Goal: Task Accomplishment & Management: Complete application form

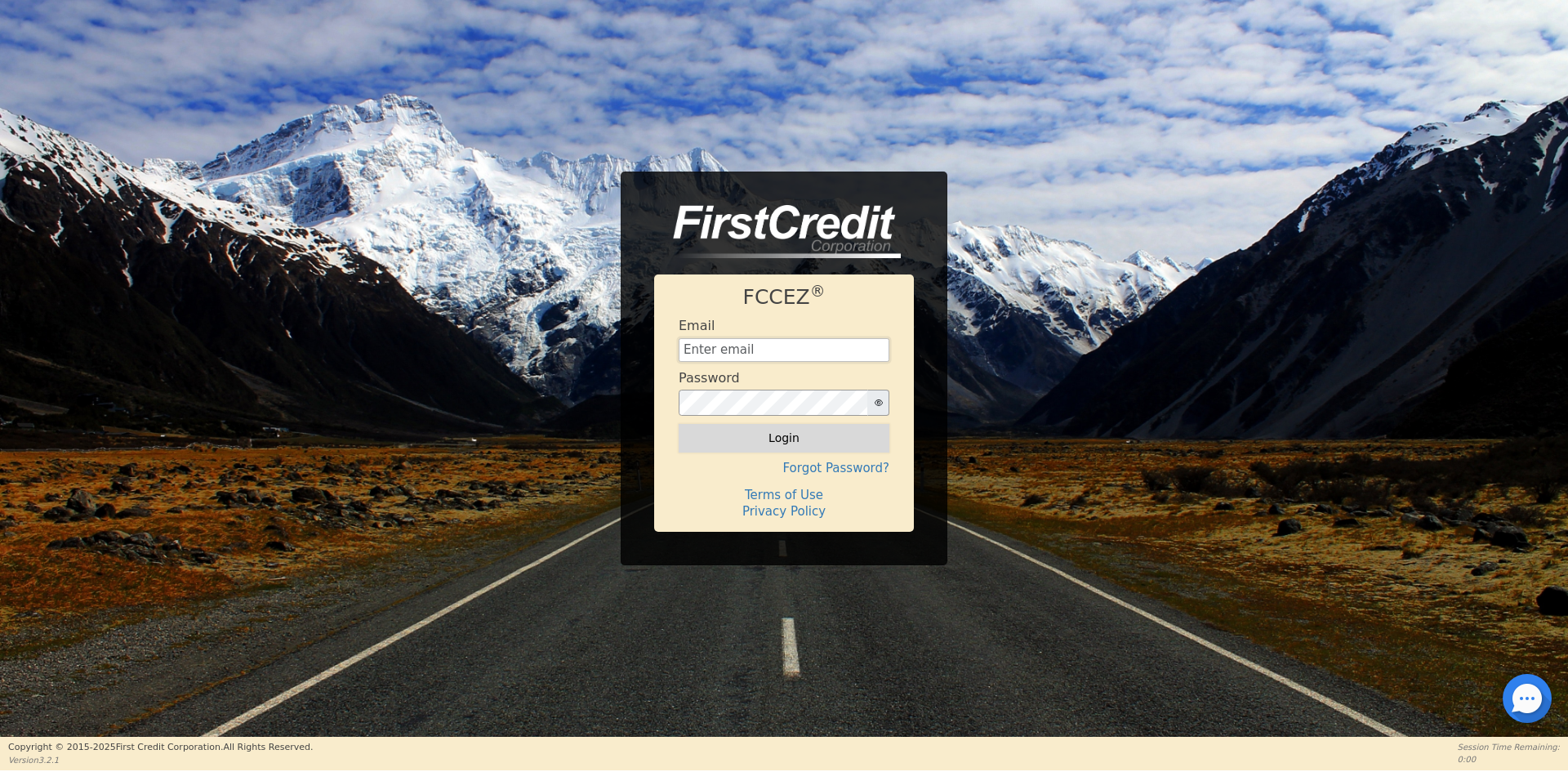
type input "[EMAIL_ADDRESS][DOMAIN_NAME]"
click at [719, 432] on button "Login" at bounding box center [784, 438] width 210 height 28
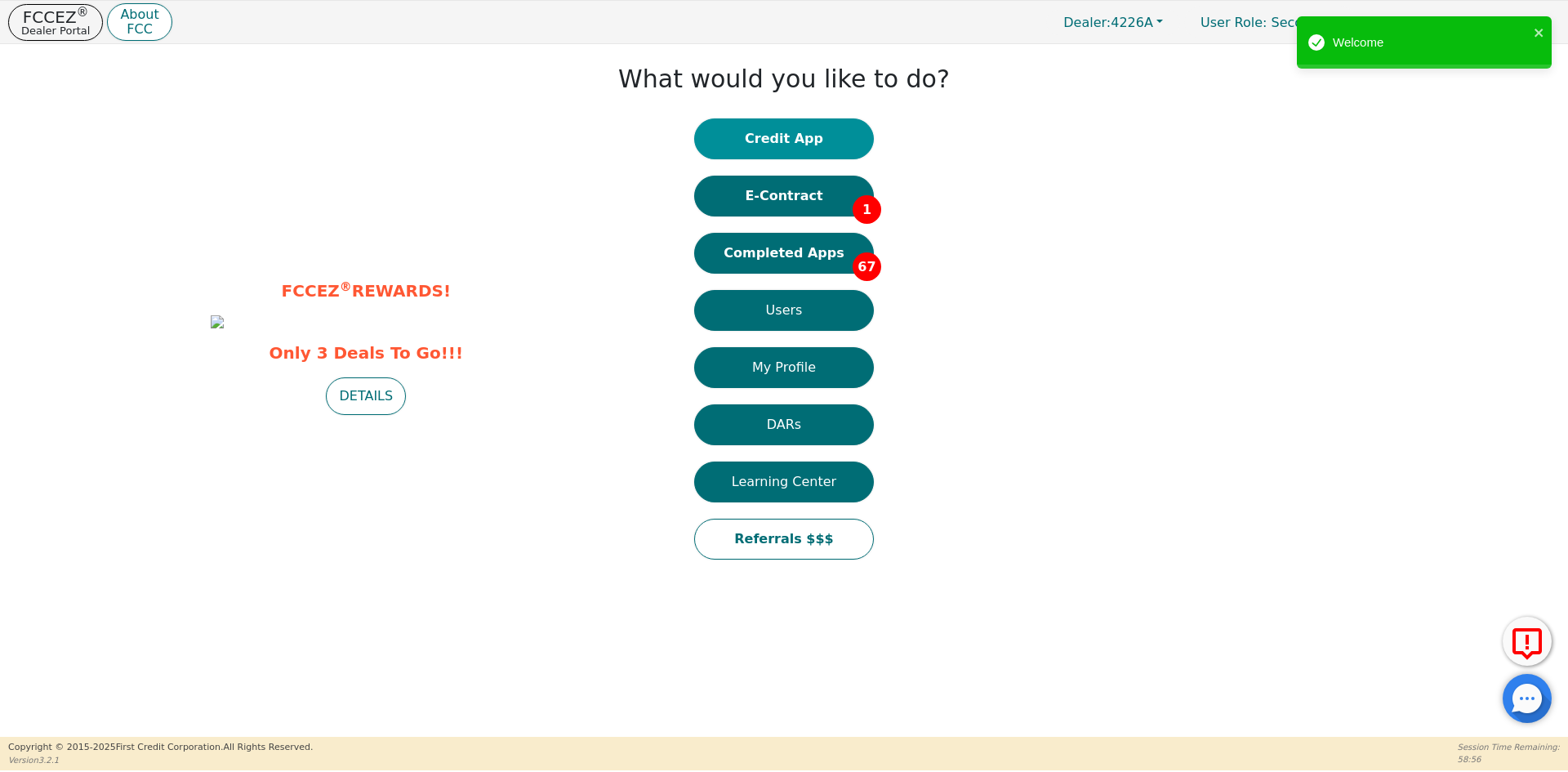
click at [772, 138] on button "Credit App" at bounding box center [784, 139] width 180 height 41
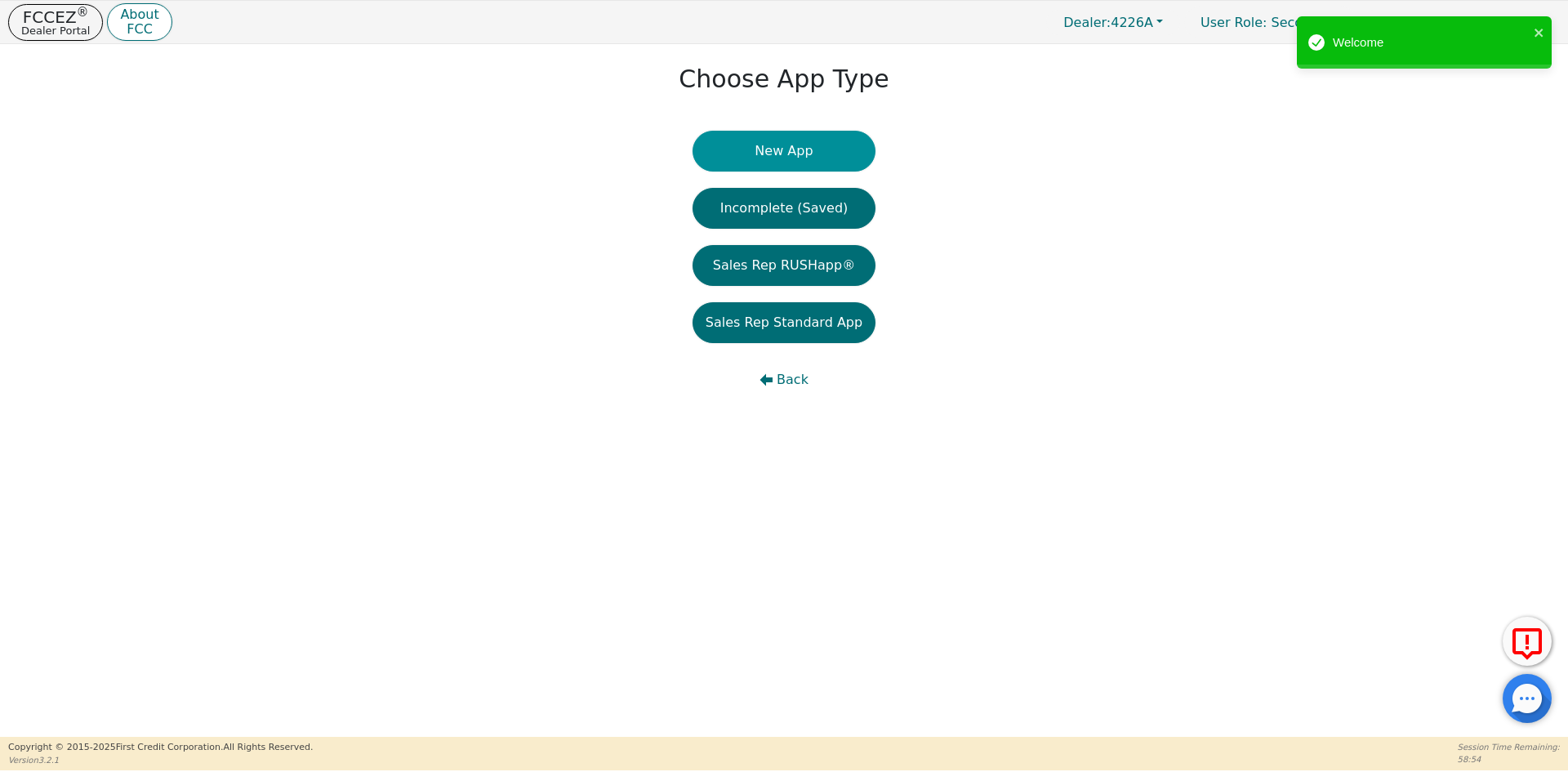
click at [791, 155] on button "New App" at bounding box center [784, 151] width 183 height 41
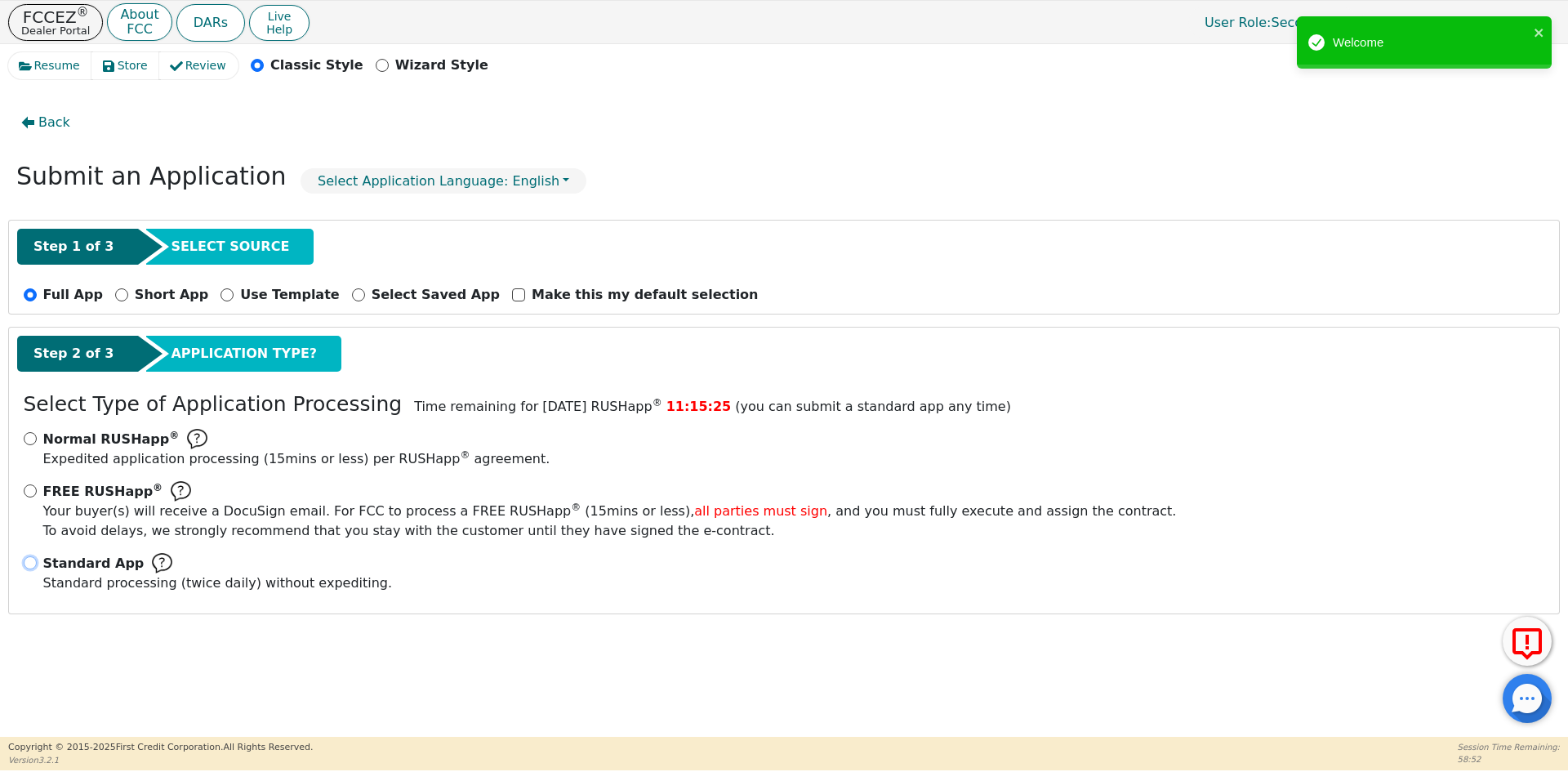
click at [29, 564] on input "Standard App Standard processing (twice daily) without expediting." at bounding box center [30, 563] width 13 height 13
radio input "true"
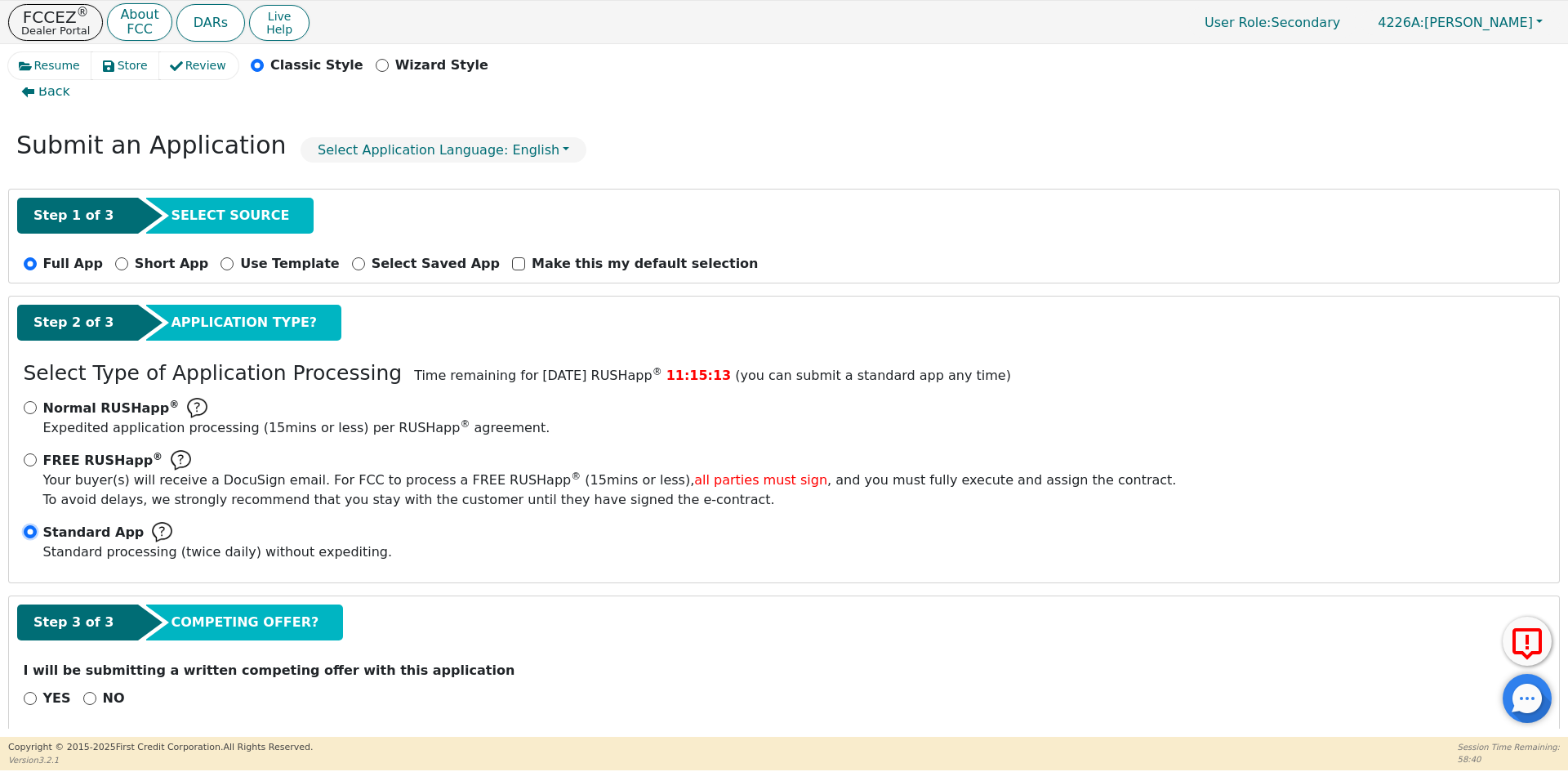
scroll to position [46, 0]
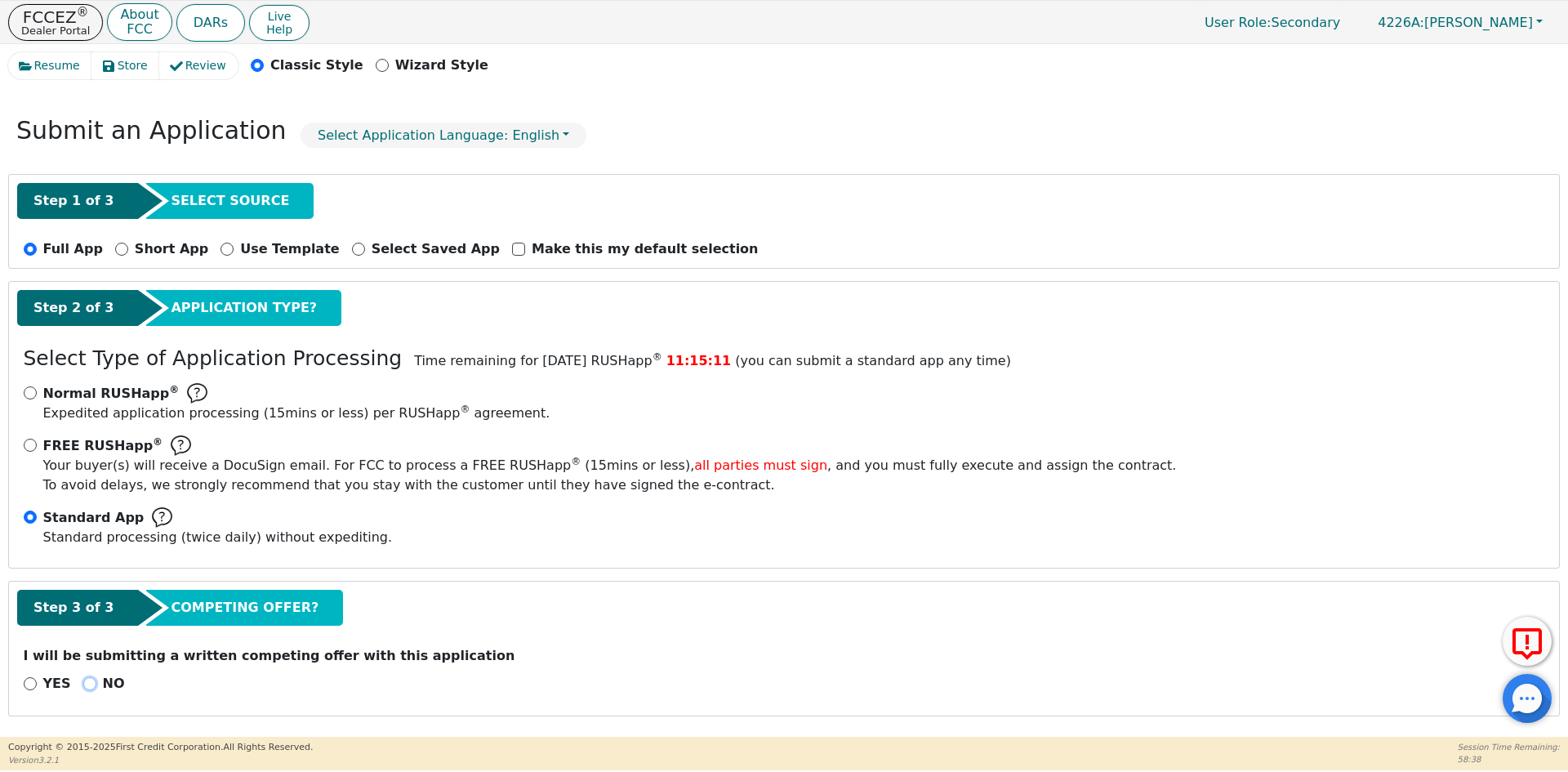
click at [83, 684] on input "NO" at bounding box center [90, 684] width 13 height 13
radio input "true"
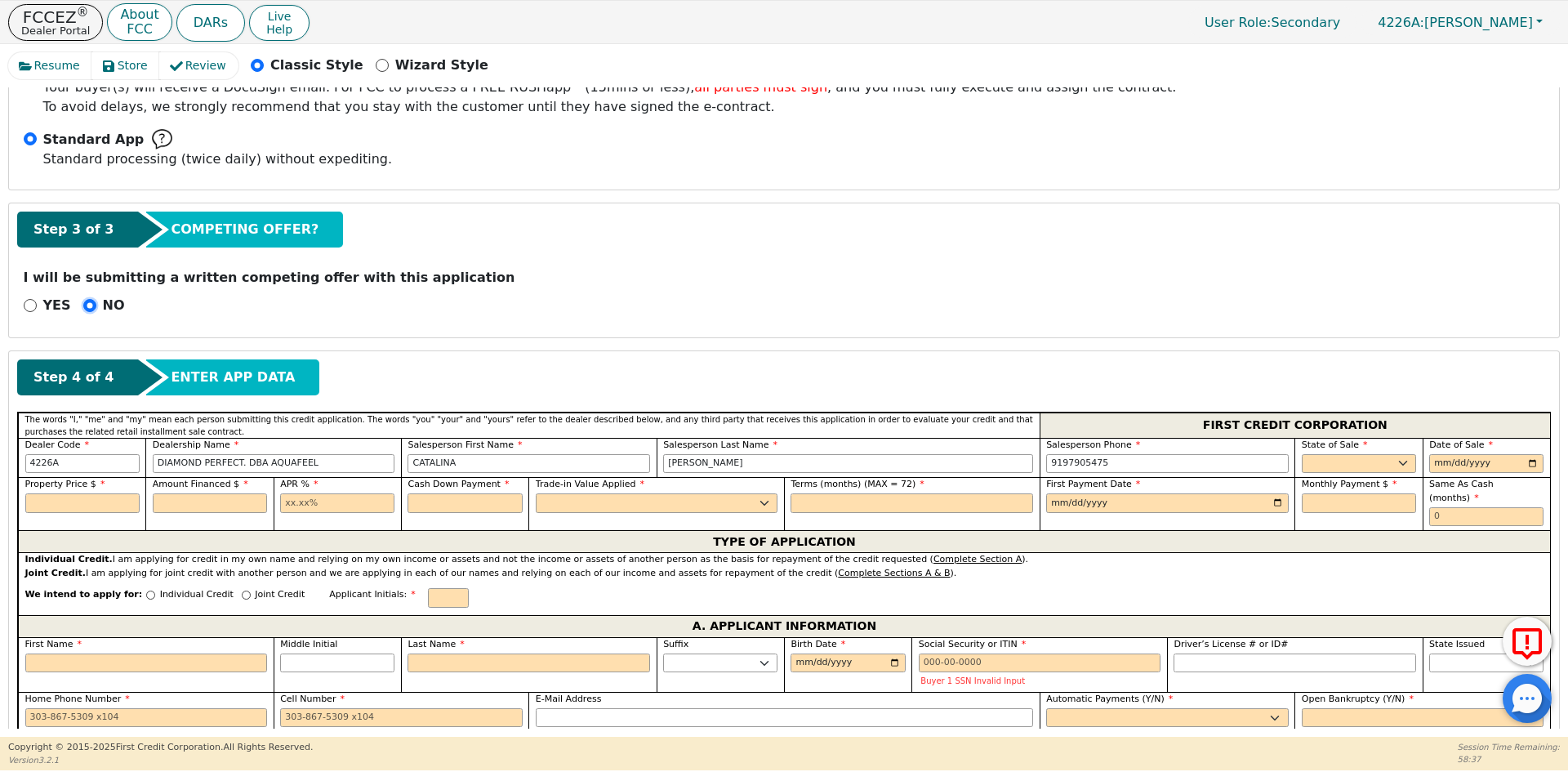
scroll to position [455, 0]
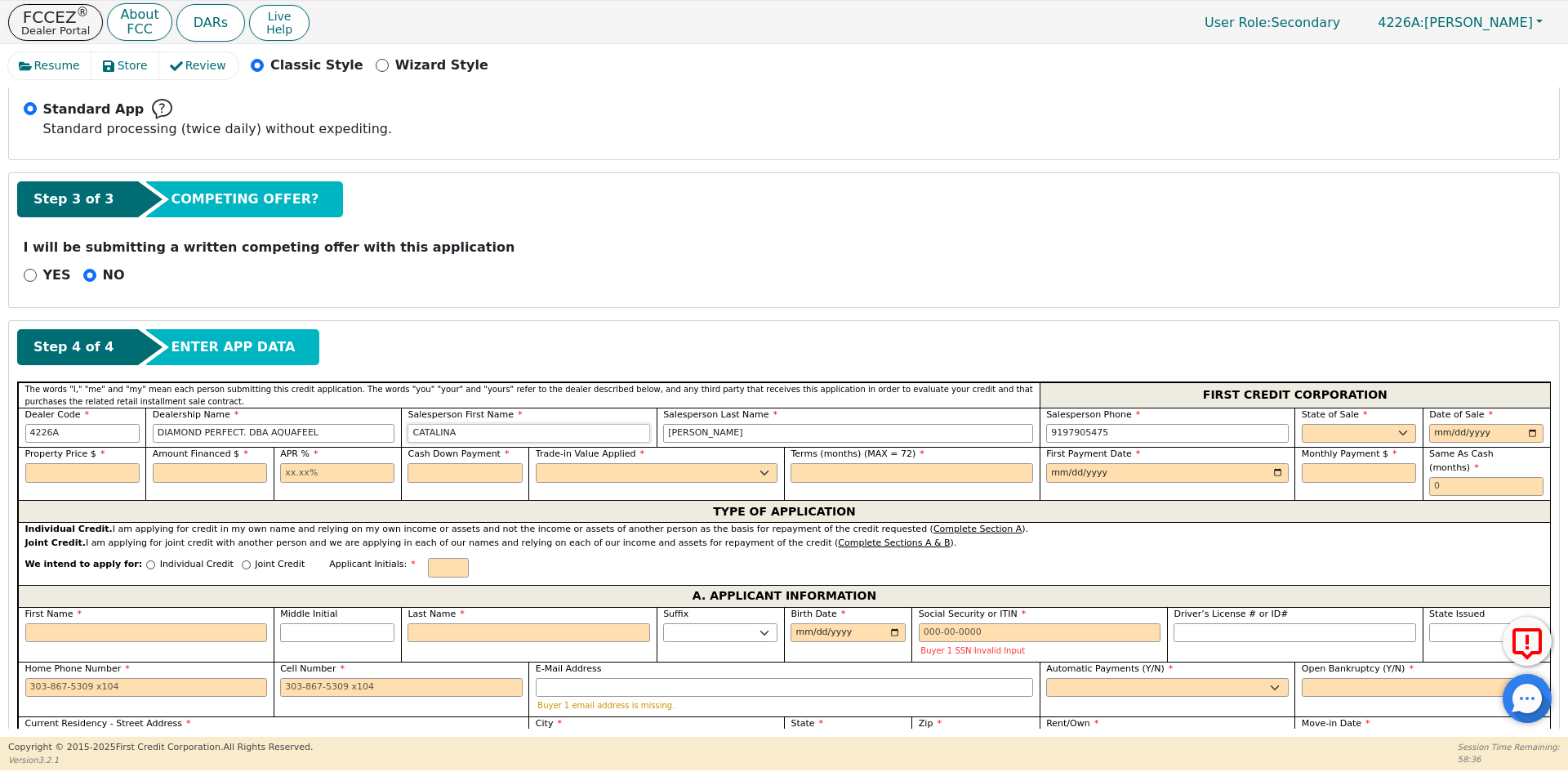
drag, startPoint x: 468, startPoint y: 432, endPoint x: 315, endPoint y: 433, distance: 153.0
click at [315, 433] on div "Dealer Code 4226A Dealership Name DIAMOND PERFECT. DBA AQUAFEEL Salesperson Fir…" at bounding box center [784, 428] width 1533 height 40
type input "[PERSON_NAME]"
click at [1323, 434] on select "AK AL AR AZ CA CO CT DC DE FL [GEOGRAPHIC_DATA] HI IA ID IL IN KS [GEOGRAPHIC_D…" at bounding box center [1358, 434] width 114 height 20
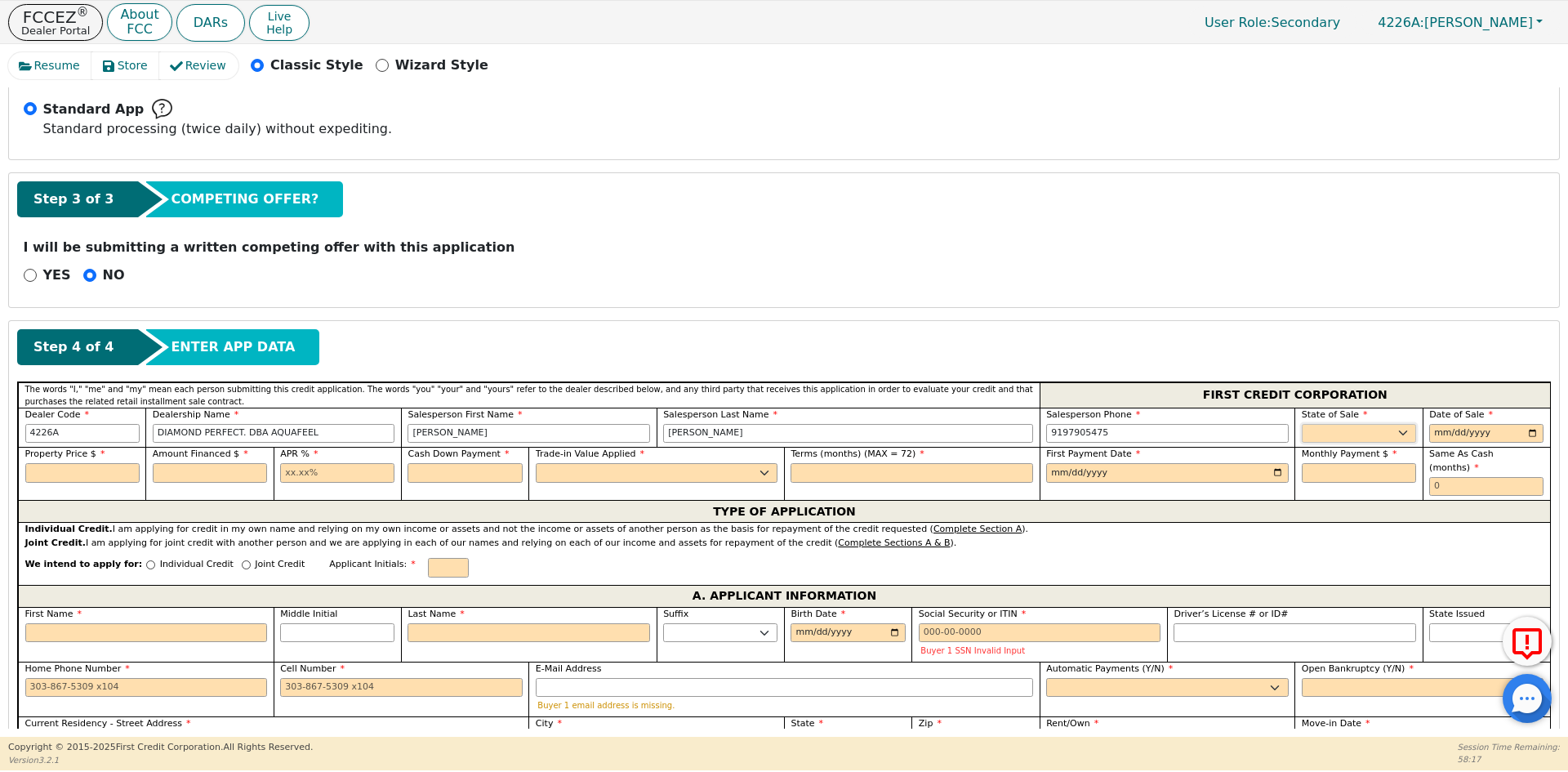
select select "PA"
click at [1302, 424] on select "AK AL AR AZ CA CO CT DC DE FL [GEOGRAPHIC_DATA] HI IA ID IL IN KS [GEOGRAPHIC_D…" at bounding box center [1358, 434] width 114 height 20
click at [1534, 435] on input "date" at bounding box center [1486, 434] width 114 height 20
type input "[DATE]"
click at [92, 474] on input "text" at bounding box center [82, 474] width 114 height 20
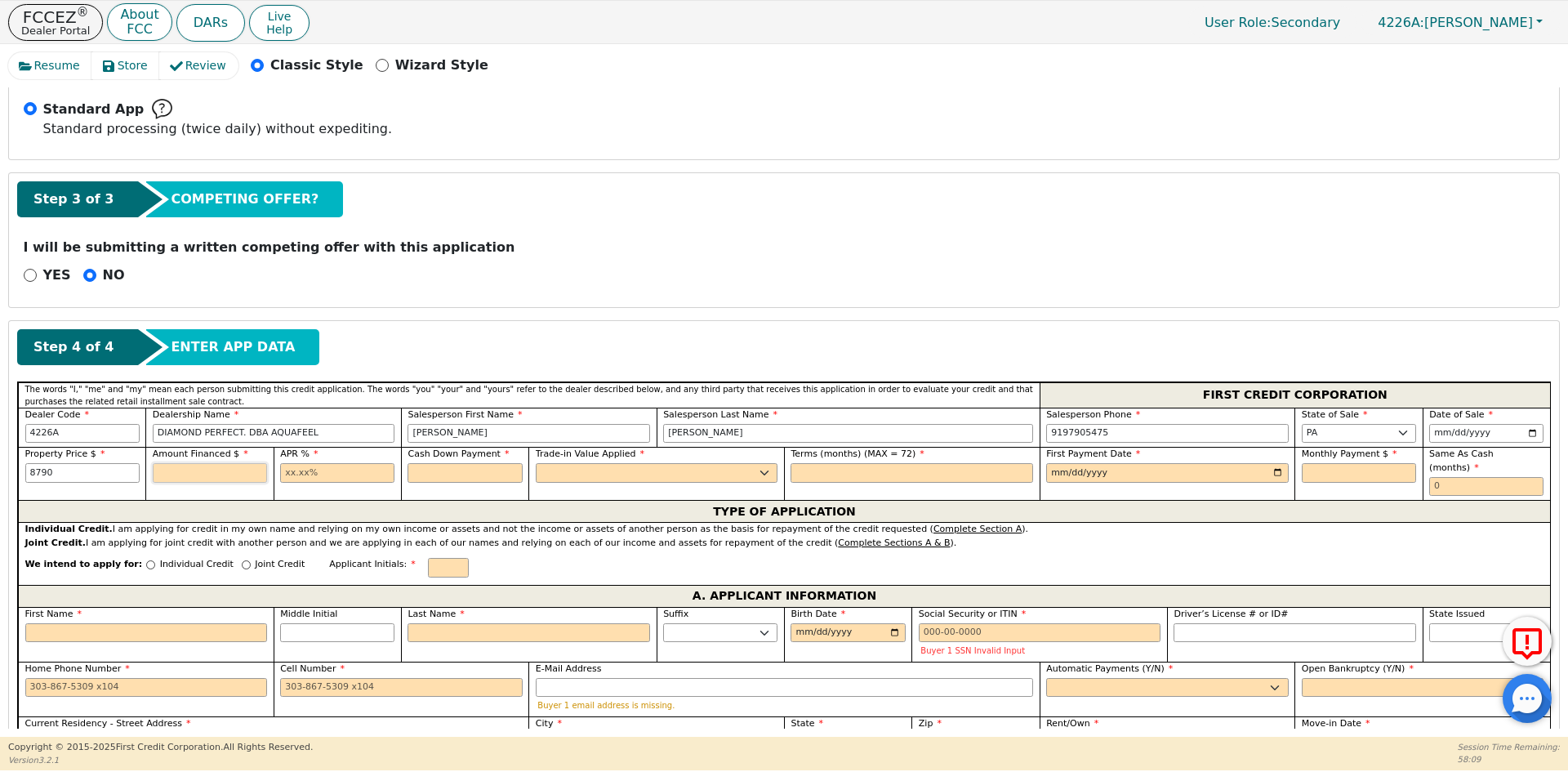
type input "8790.00"
click at [173, 475] on input "text" at bounding box center [210, 474] width 114 height 20
type input "8790.00"
click at [302, 475] on input "text" at bounding box center [337, 474] width 114 height 20
type input "10.99"
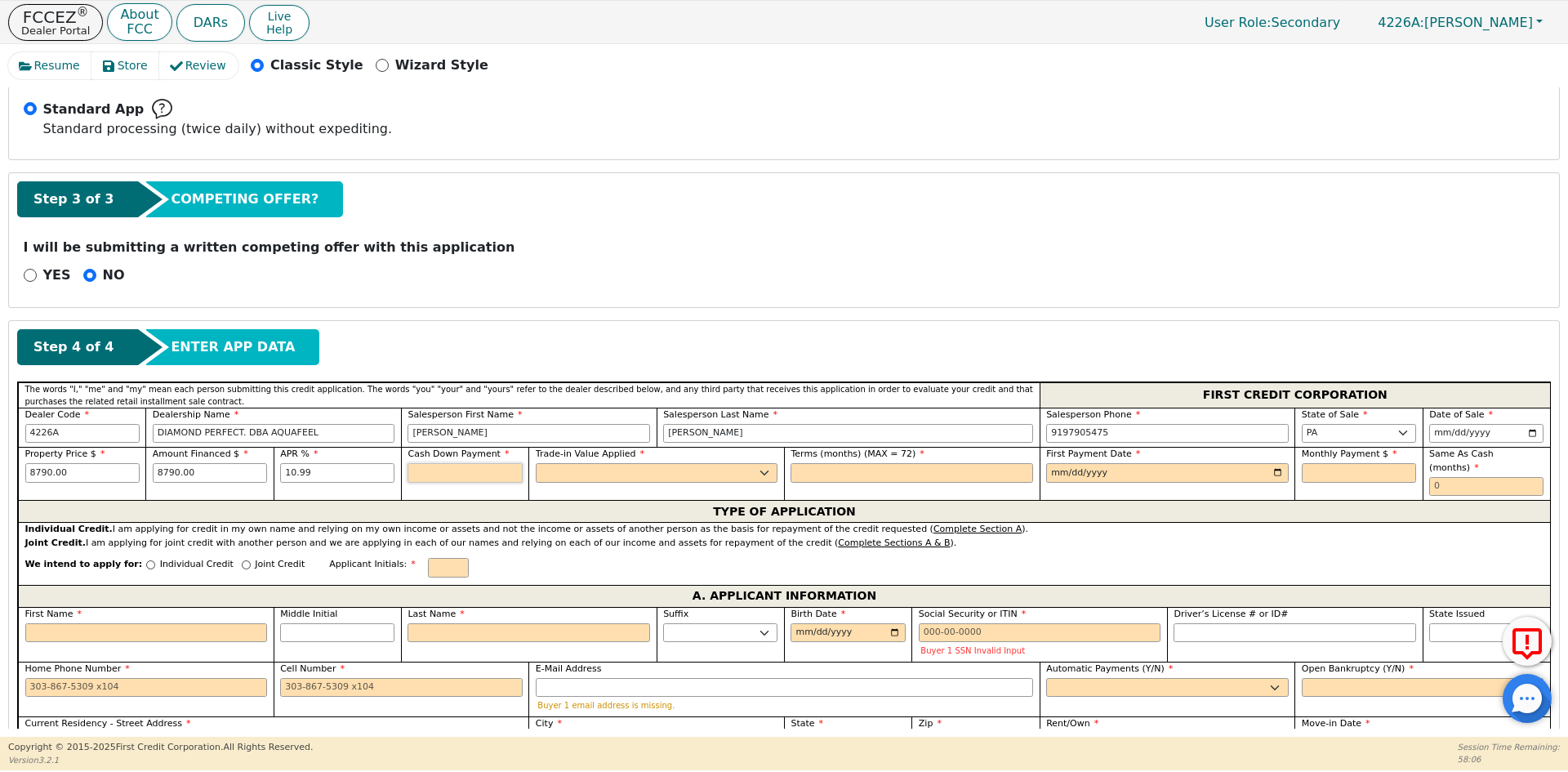
click at [433, 470] on input "text" at bounding box center [464, 474] width 114 height 20
type input "0.00"
click at [572, 472] on select "Yes No" at bounding box center [657, 474] width 242 height 20
select select "n"
click at [536, 464] on select "Yes No" at bounding box center [657, 474] width 242 height 20
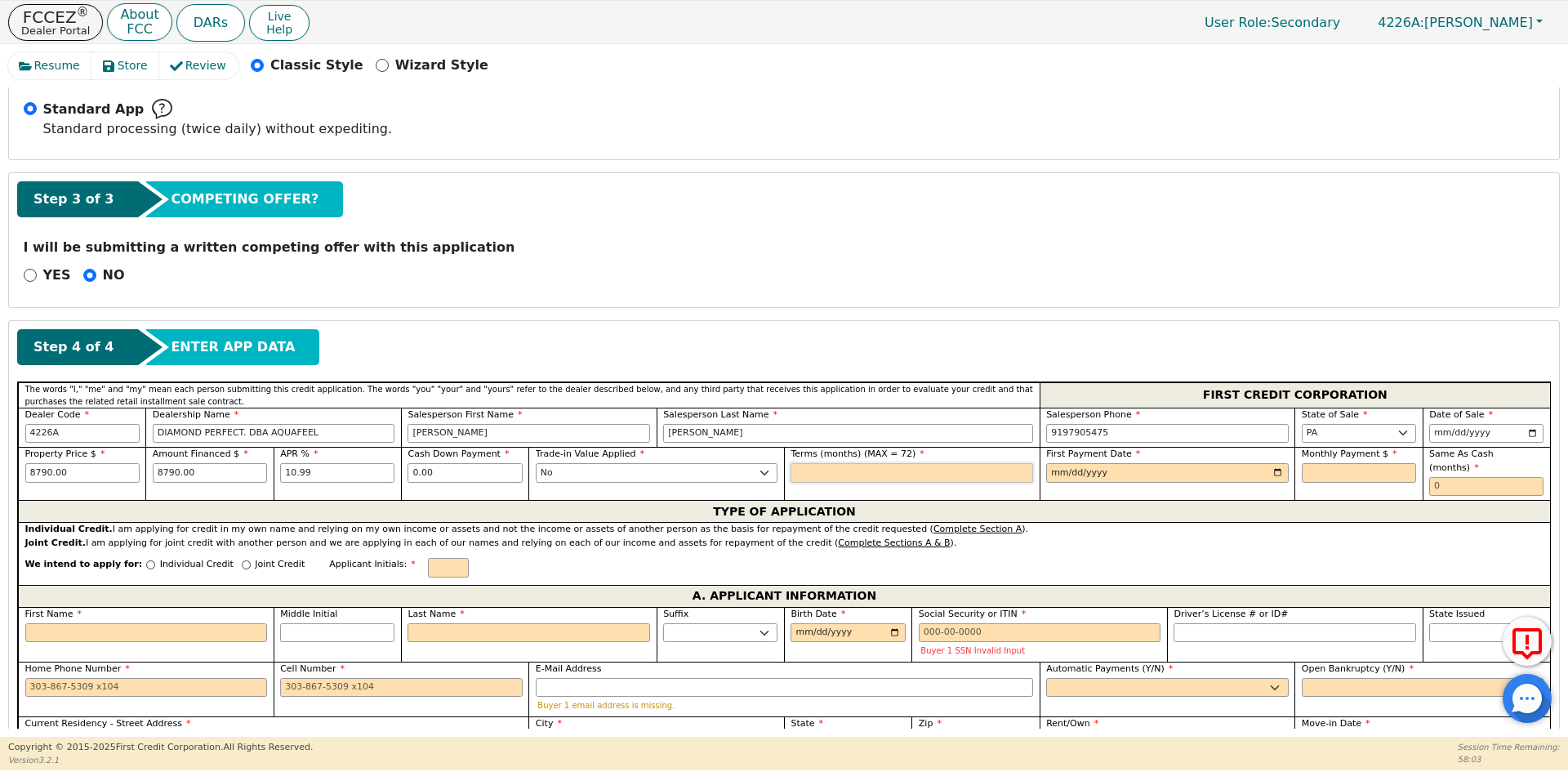
click at [855, 472] on input "text" at bounding box center [911, 474] width 242 height 20
type input "72"
click at [1053, 478] on input "date" at bounding box center [1167, 474] width 242 height 20
click at [1274, 470] on input "date" at bounding box center [1167, 474] width 242 height 20
type input "[DATE]"
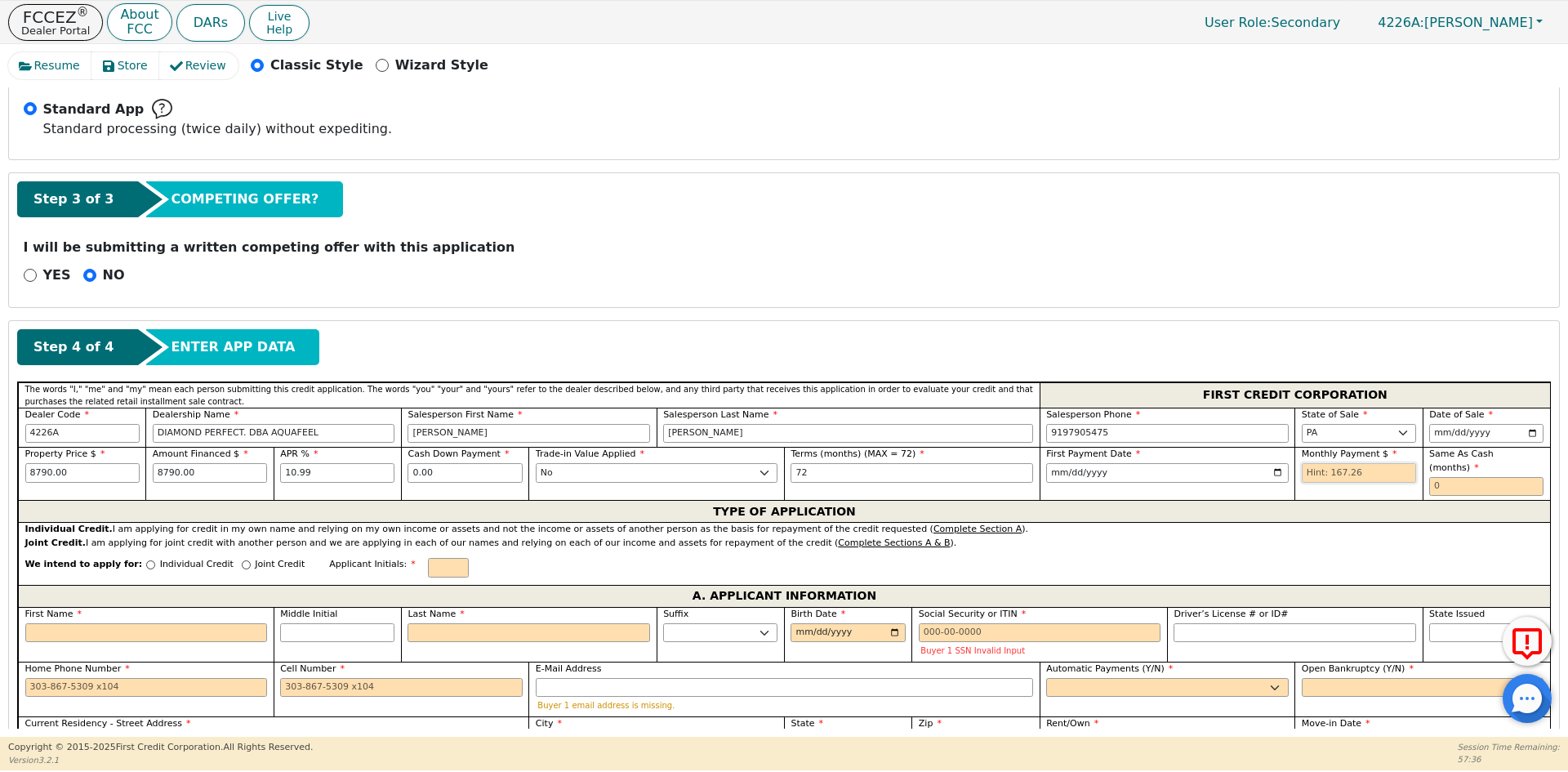
click at [1319, 469] on input "text" at bounding box center [1358, 474] width 114 height 20
type input "167.26"
click at [1461, 479] on input "text" at bounding box center [1486, 487] width 114 height 20
type input "0"
click at [160, 558] on p "Individual Credit" at bounding box center [196, 565] width 73 height 14
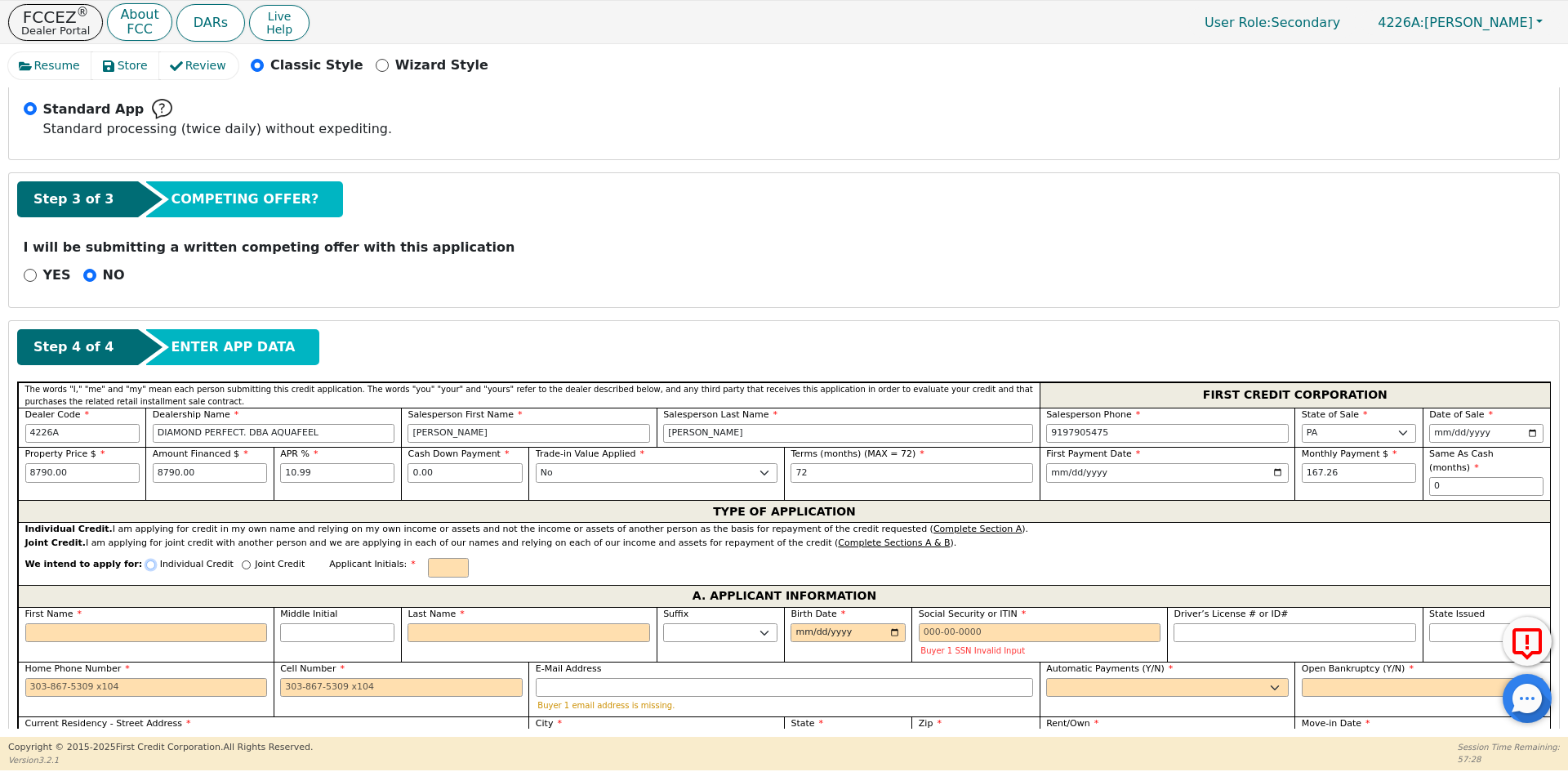
click at [150, 561] on input "Individual Credit" at bounding box center [150, 565] width 9 height 9
radio input "true"
click at [428, 558] on input "text" at bounding box center [449, 568] width 41 height 20
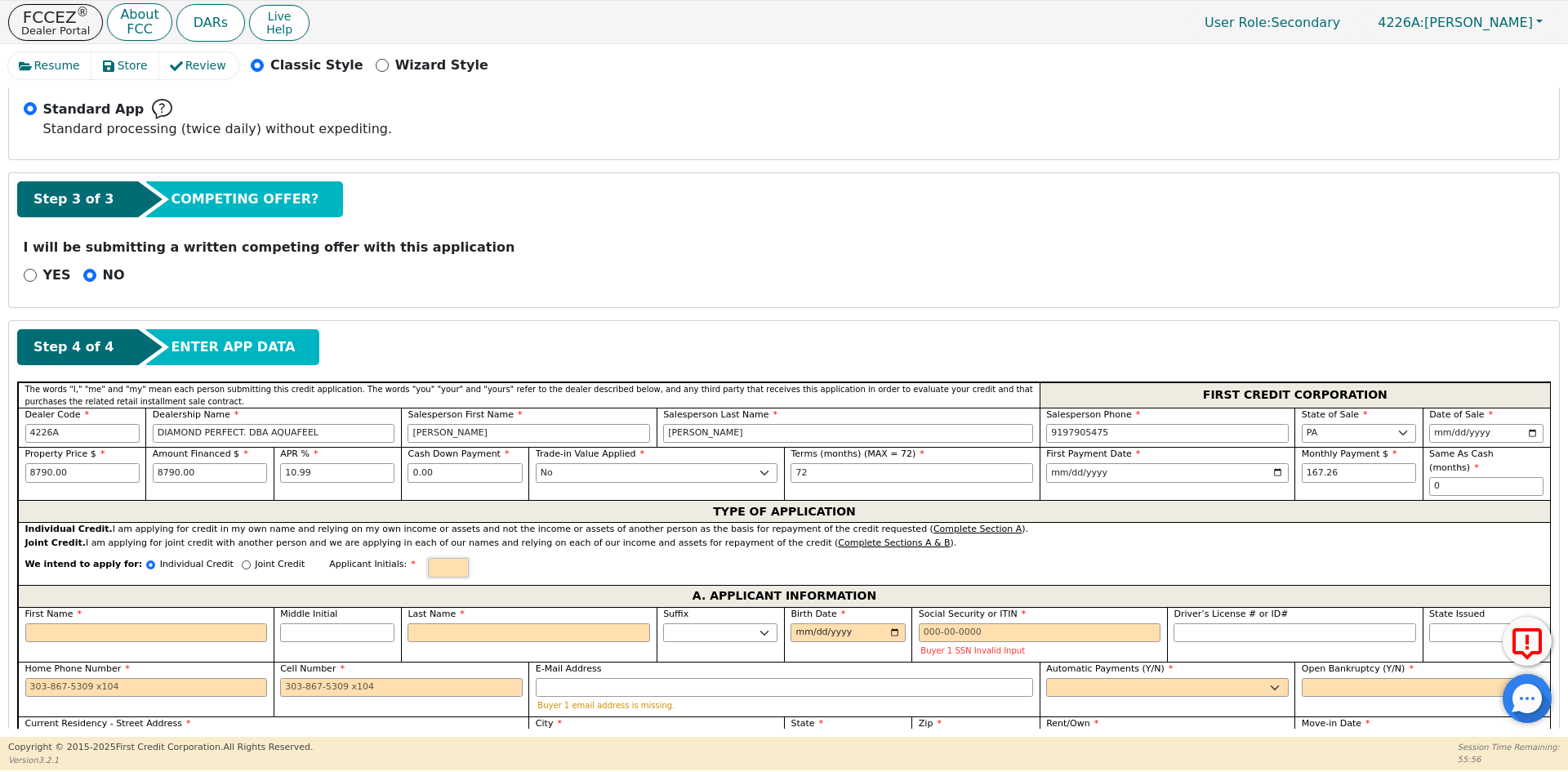
click at [428, 558] on input "text" at bounding box center [449, 568] width 41 height 20
click at [225, 623] on input "First Name" at bounding box center [146, 633] width 242 height 20
type input "C"
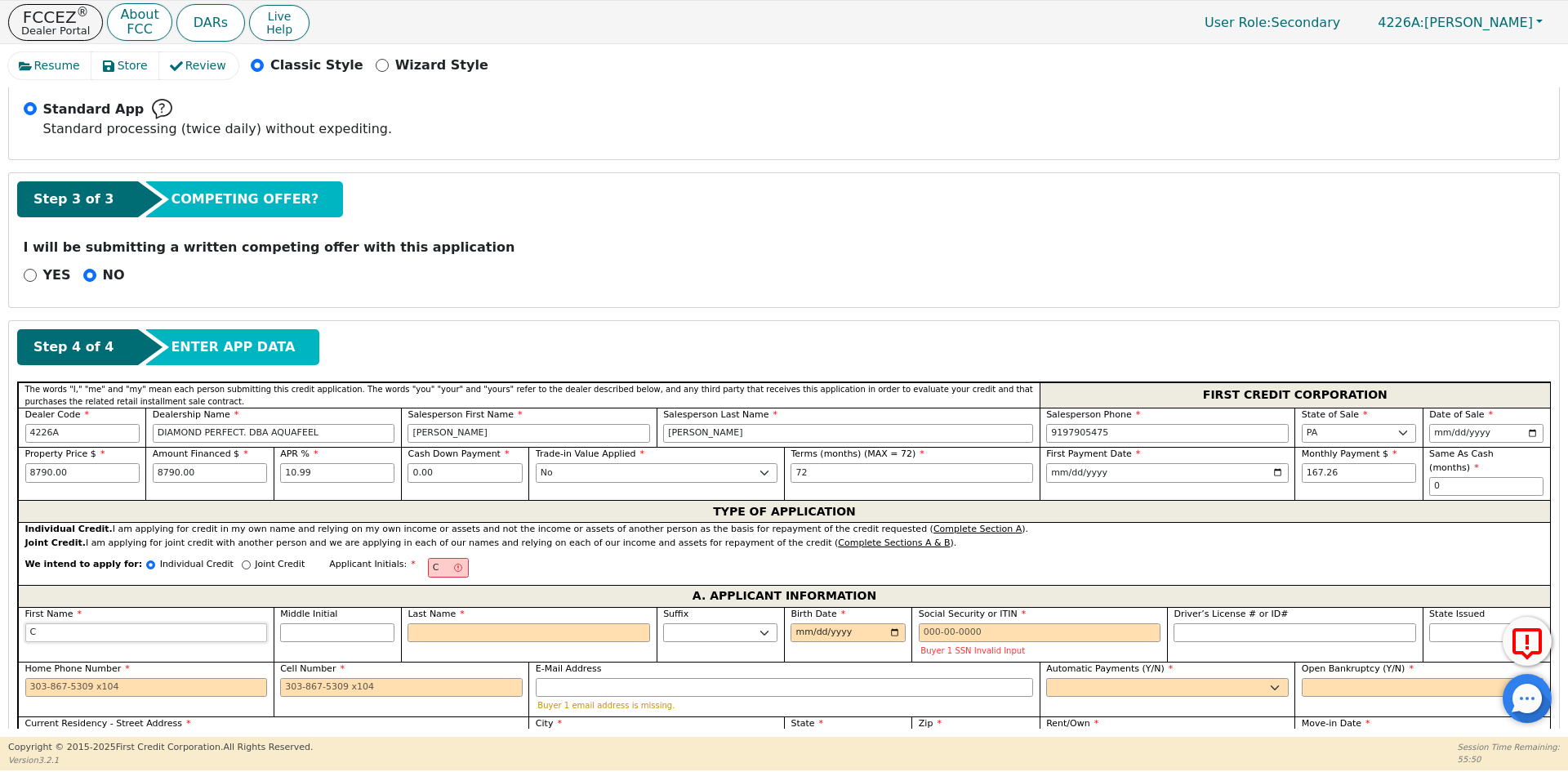
type input "CA"
type input "CAR"
type input "[PERSON_NAME]"
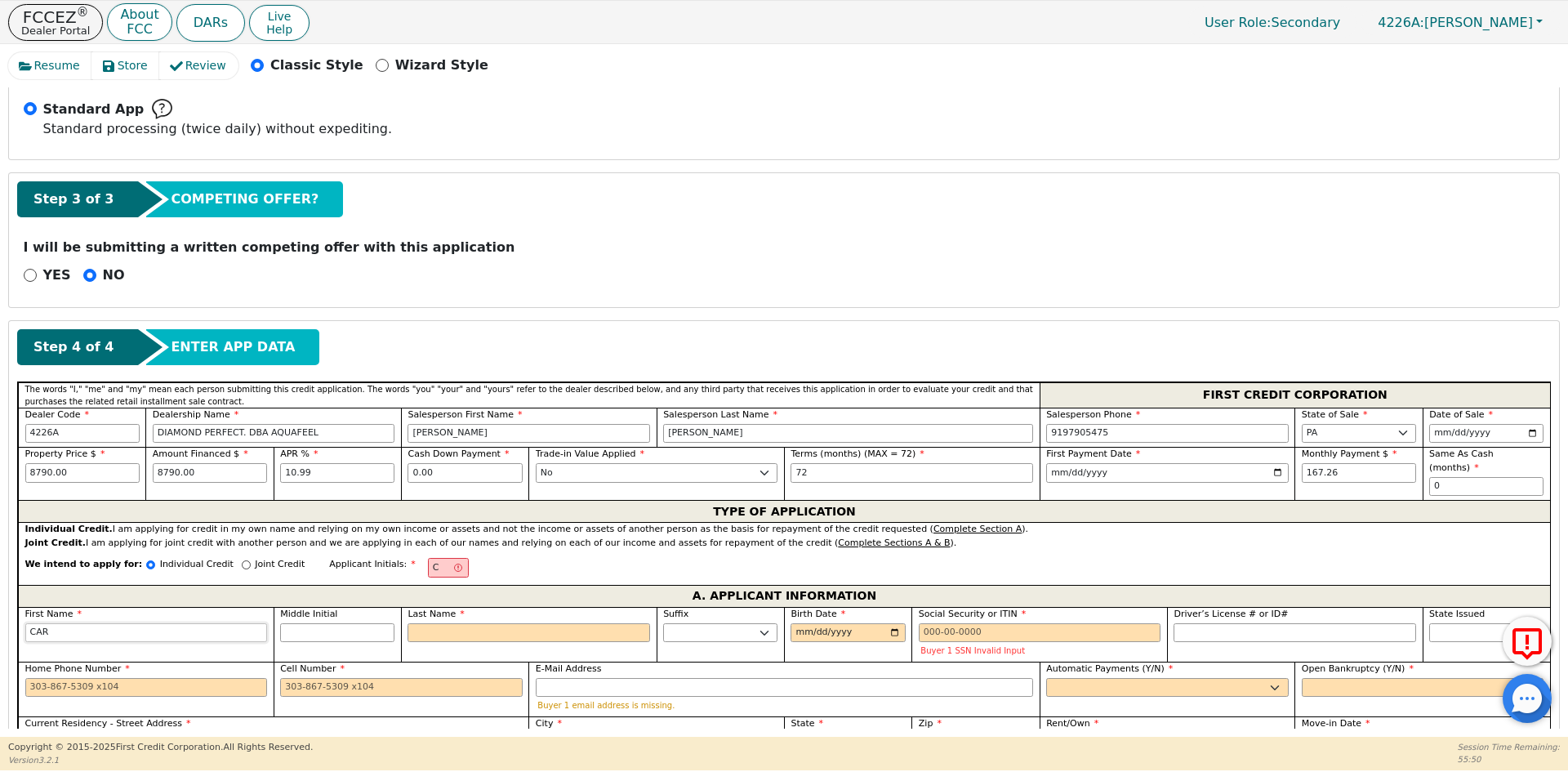
type input "[PERSON_NAME]"
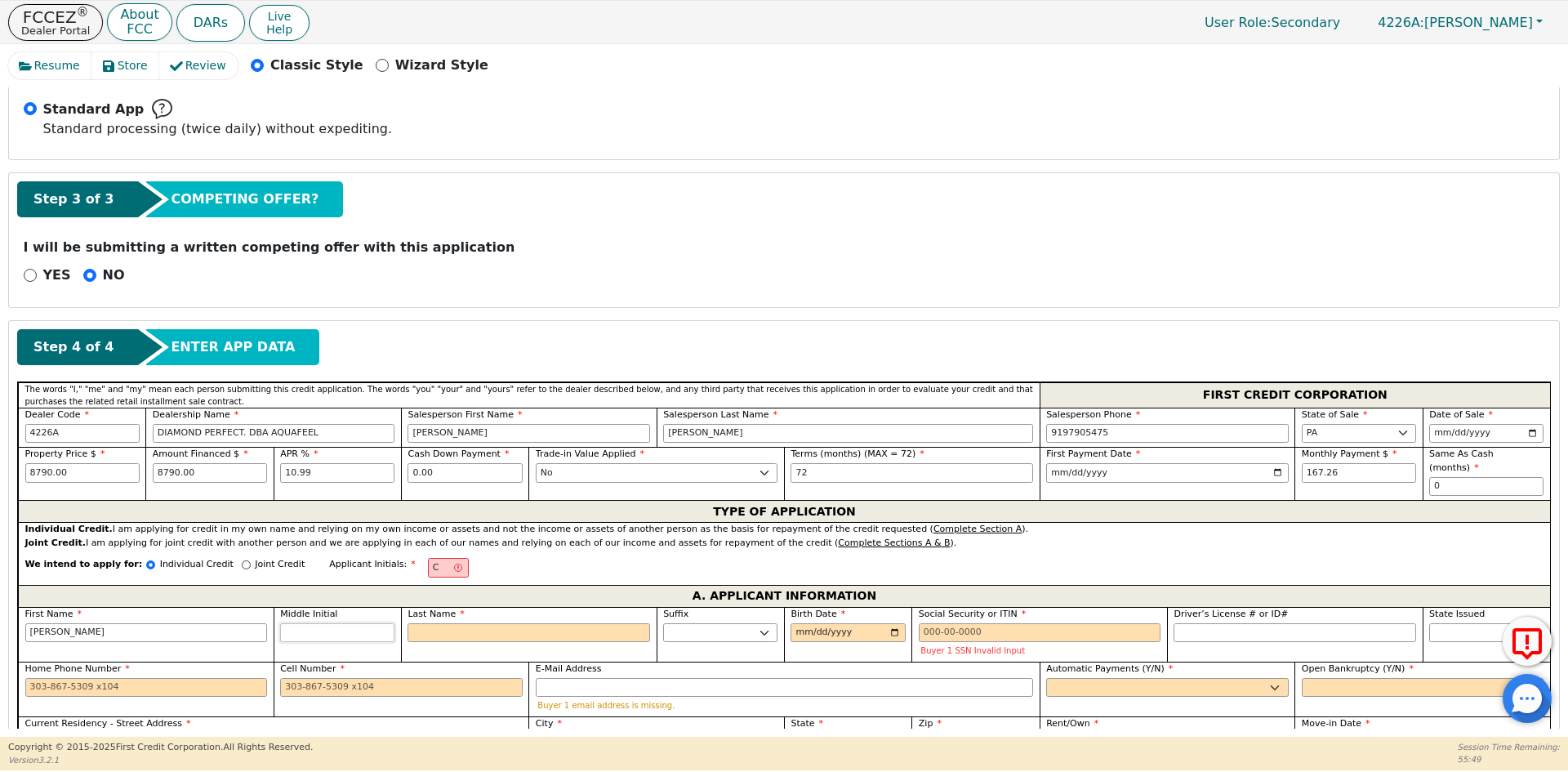
type input "[PERSON_NAME]"
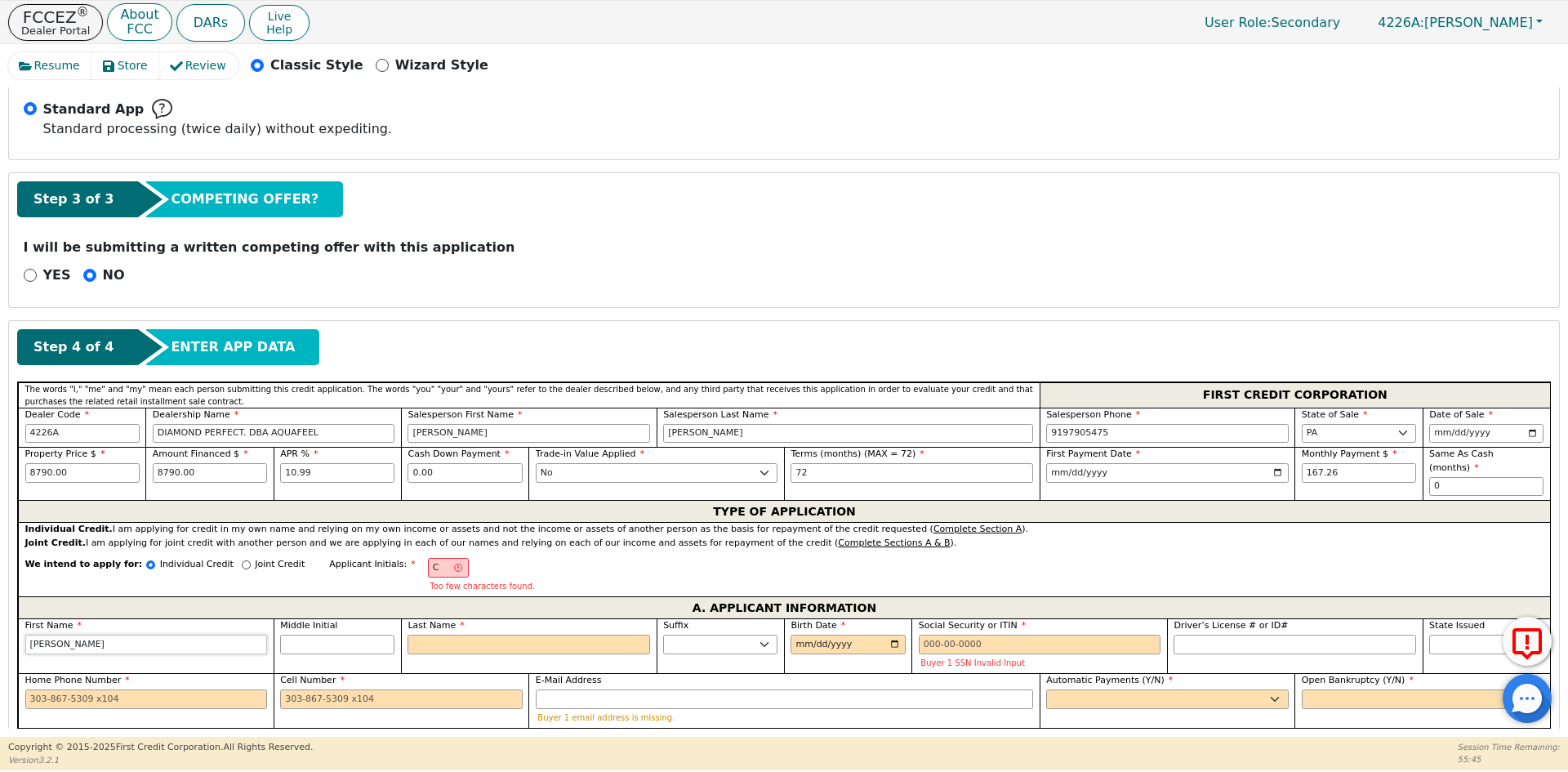
drag, startPoint x: 90, startPoint y: 630, endPoint x: 0, endPoint y: 631, distance: 90.0
click at [0, 631] on div "Resume Store Review Classic Style Wizard Style Back Submit an Application Selec…" at bounding box center [784, 391] width 1568 height 693
type input "R"
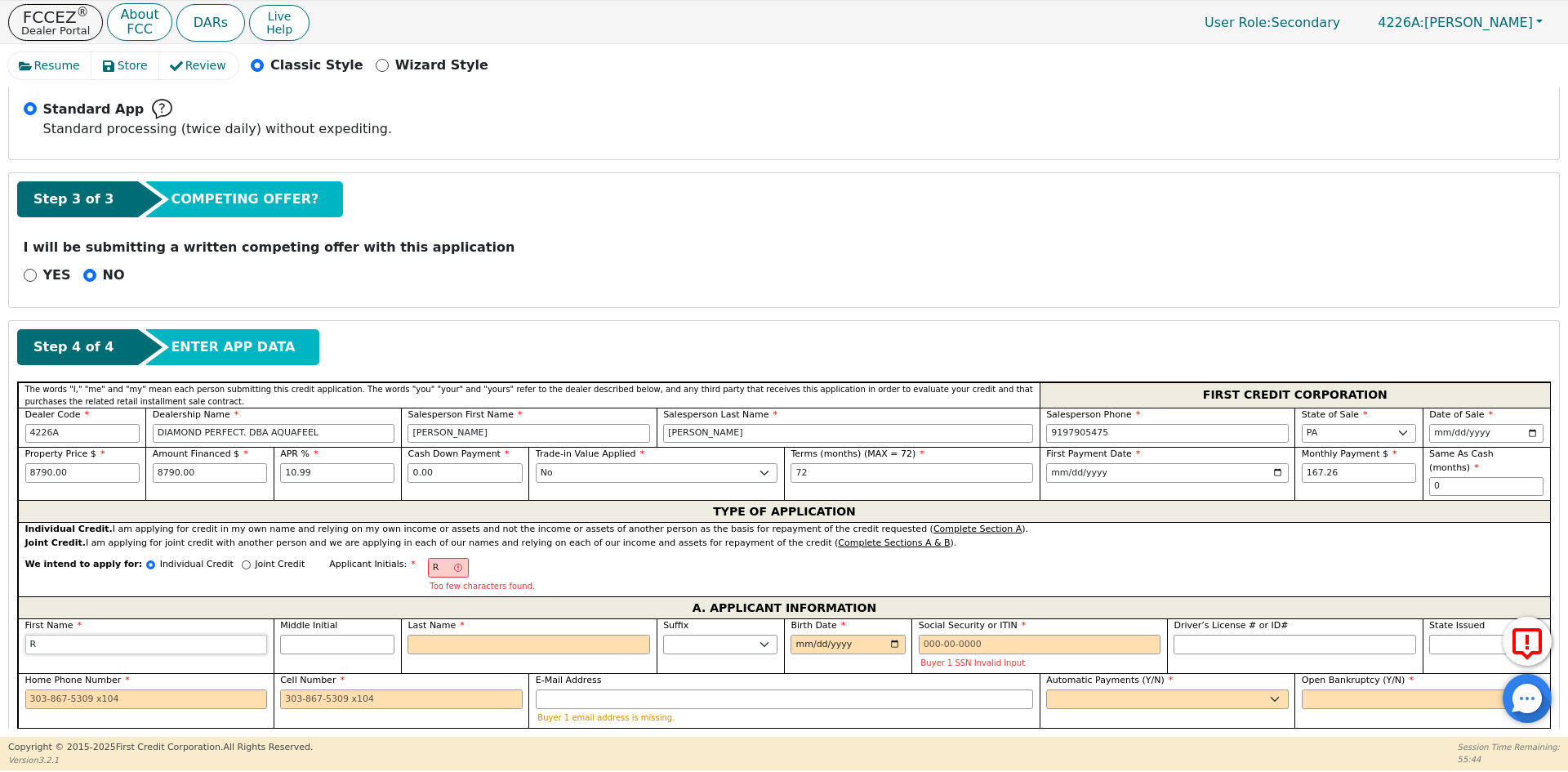
type input "RA"
type input "[PERSON_NAME]"
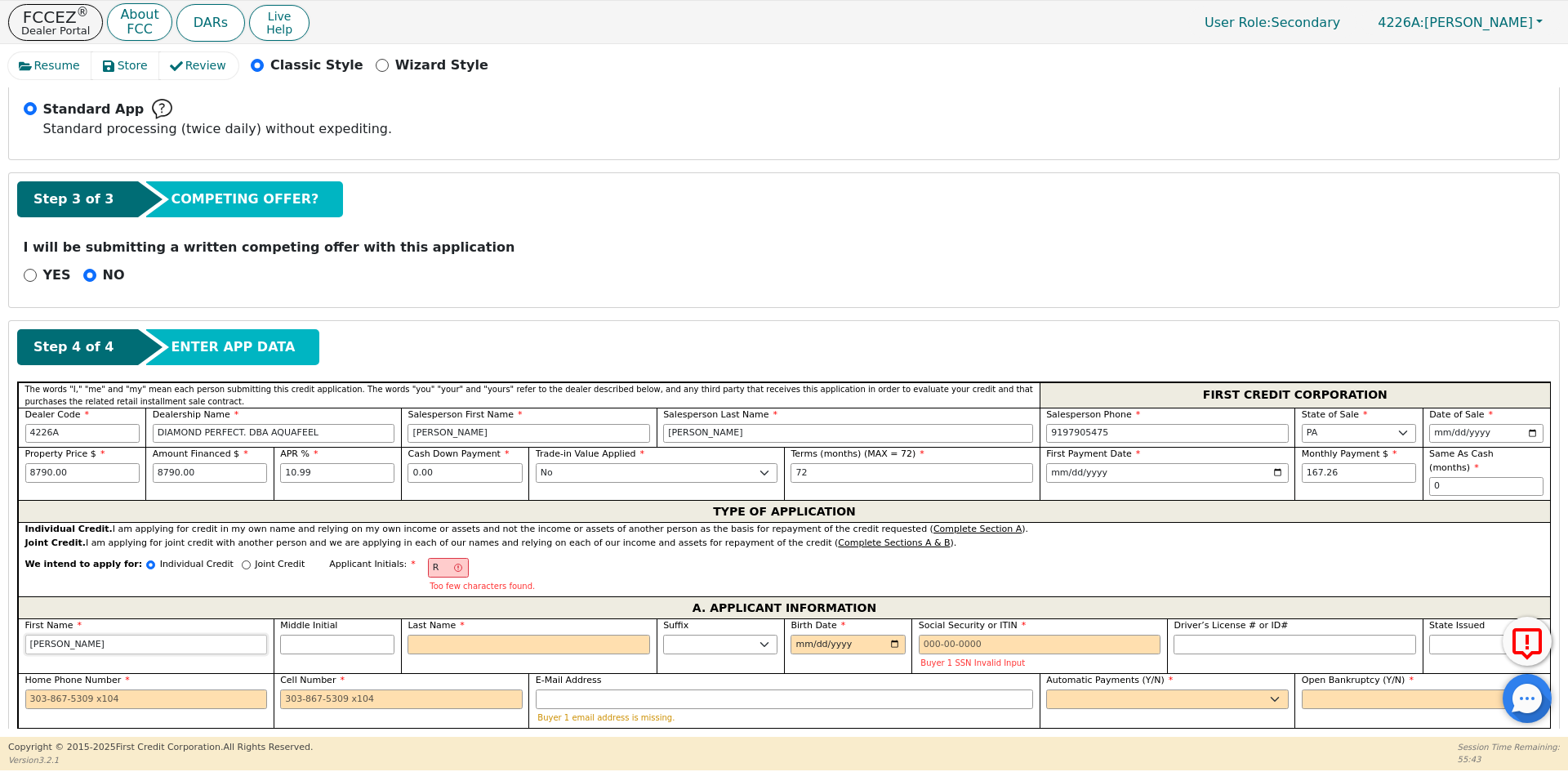
type input "[PERSON_NAME]"
type input "RC"
type input "C"
type input "[PERSON_NAME]"
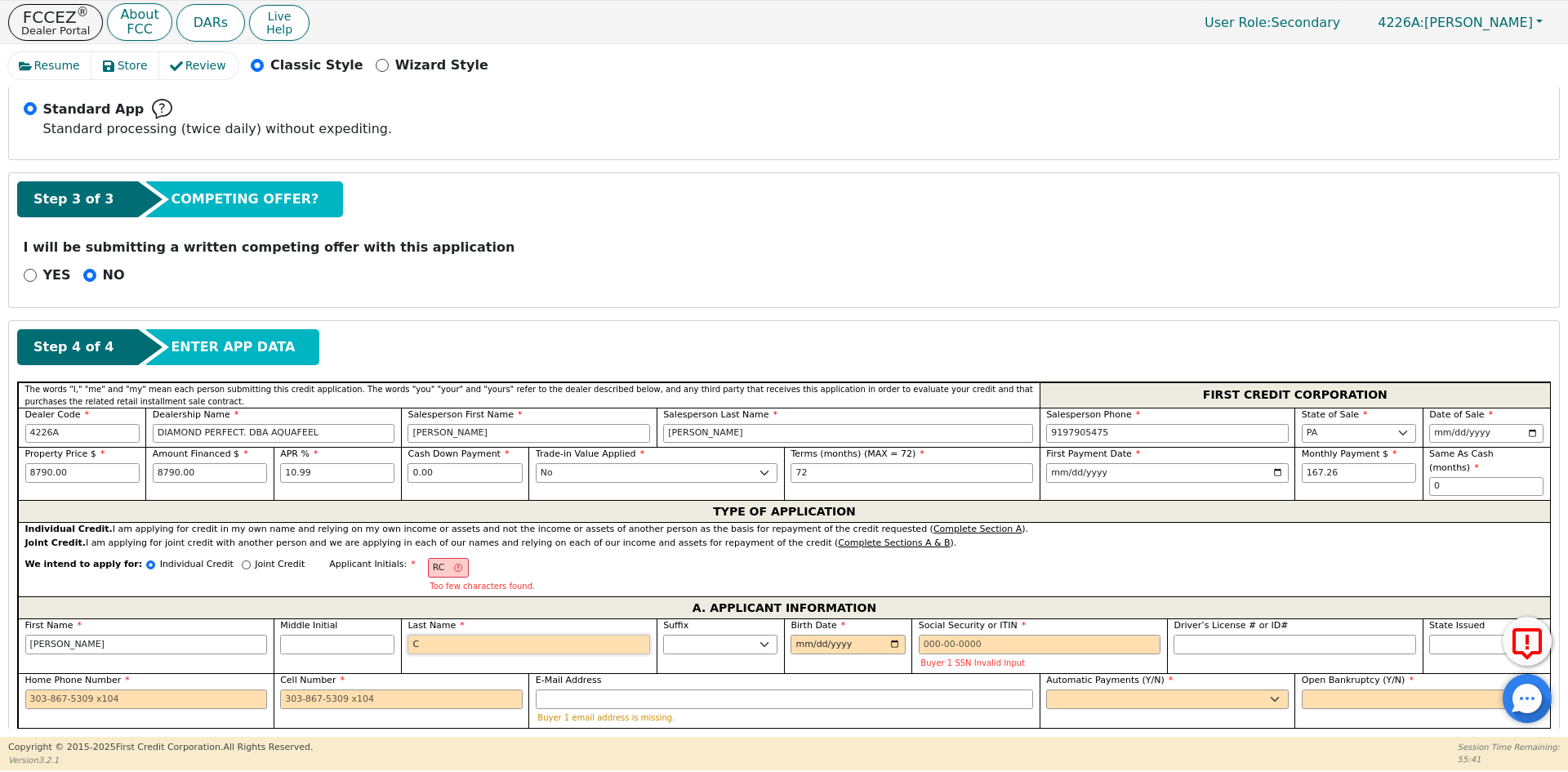
type input "CO"
type input "[PERSON_NAME] CO"
type input "COR"
type input "[PERSON_NAME]"
type input "CORT"
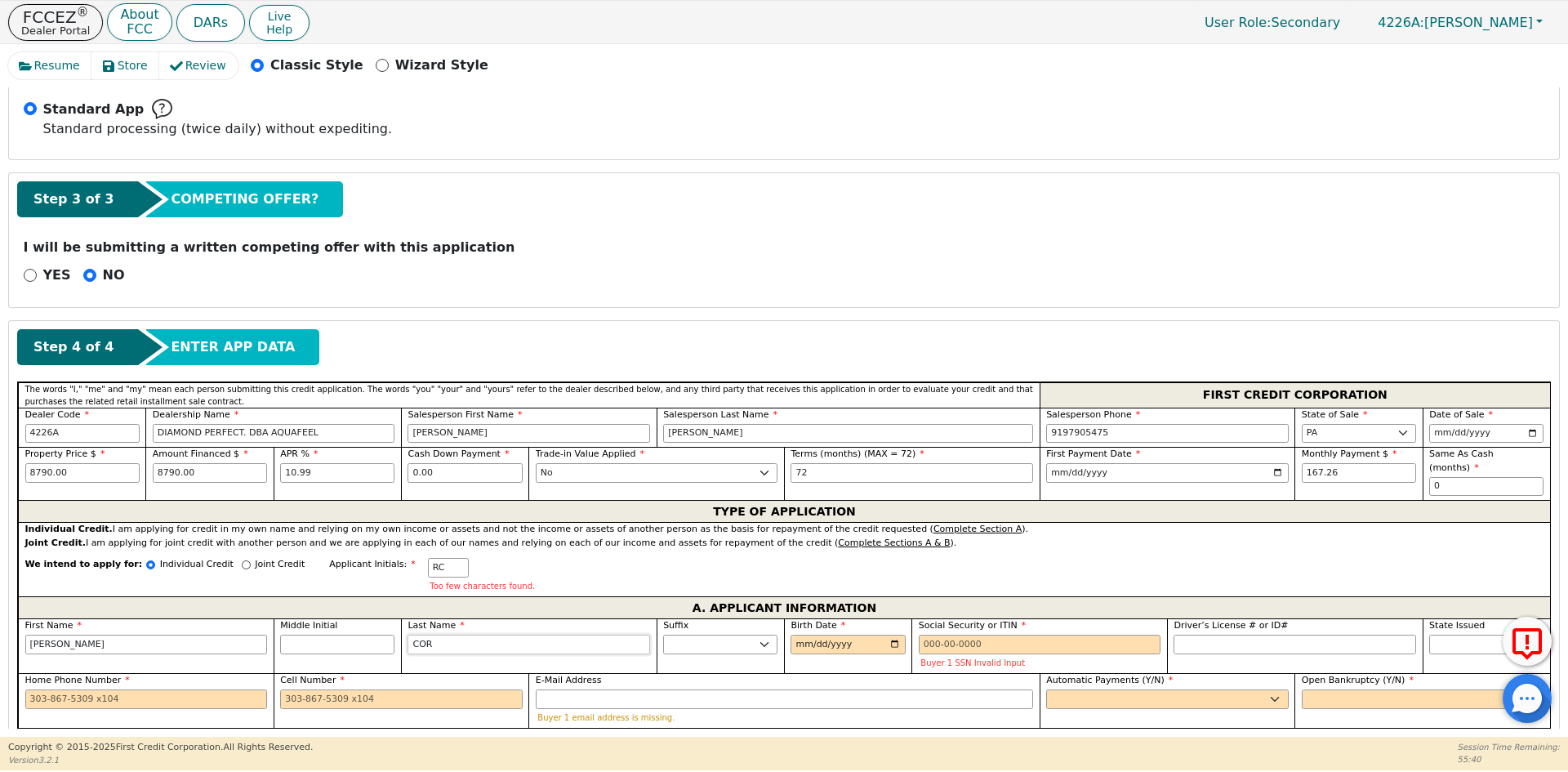
type input "[PERSON_NAME]"
type input "CORTE"
type input "[PERSON_NAME]"
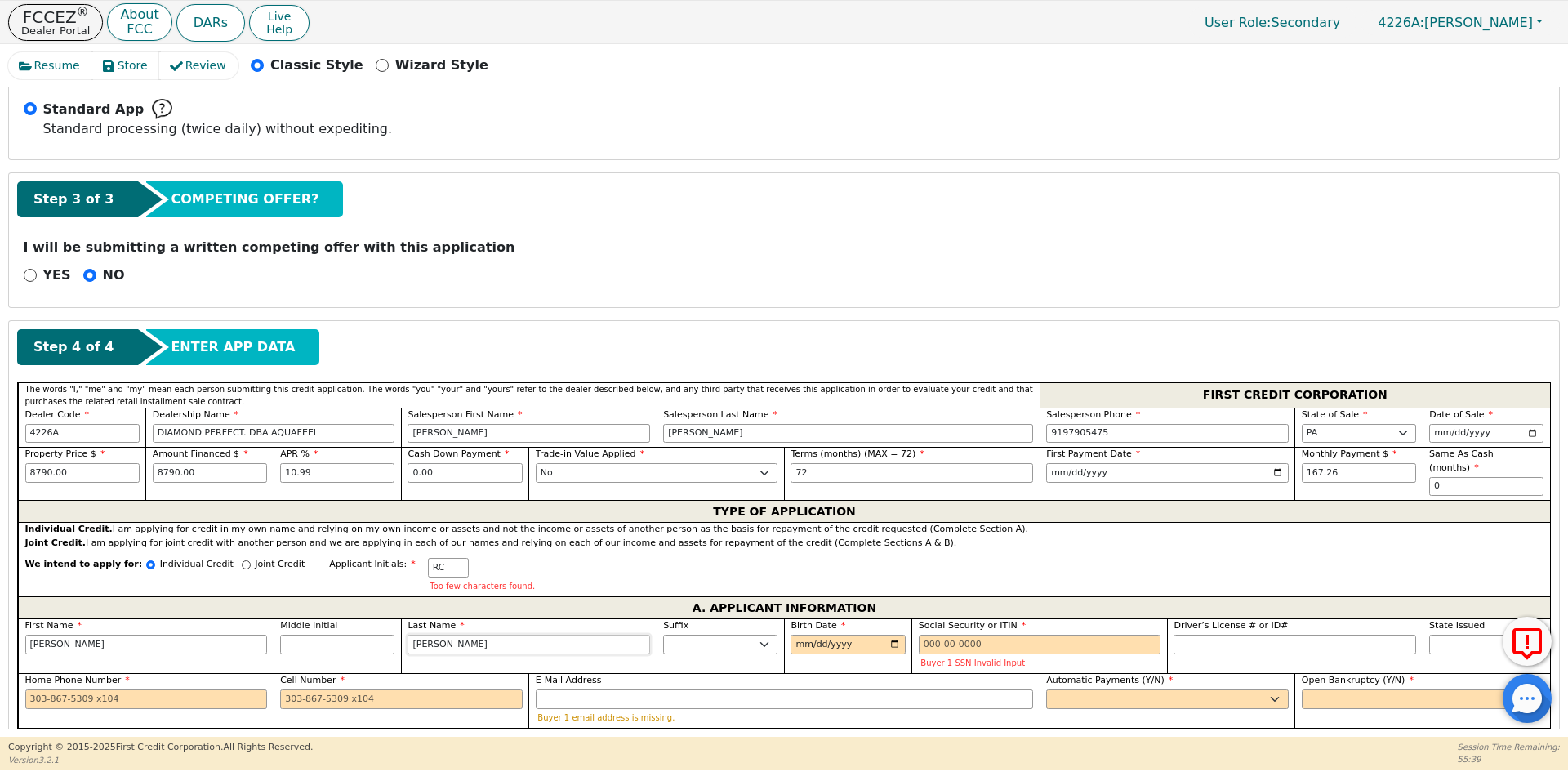
type input "[PERSON_NAME]"
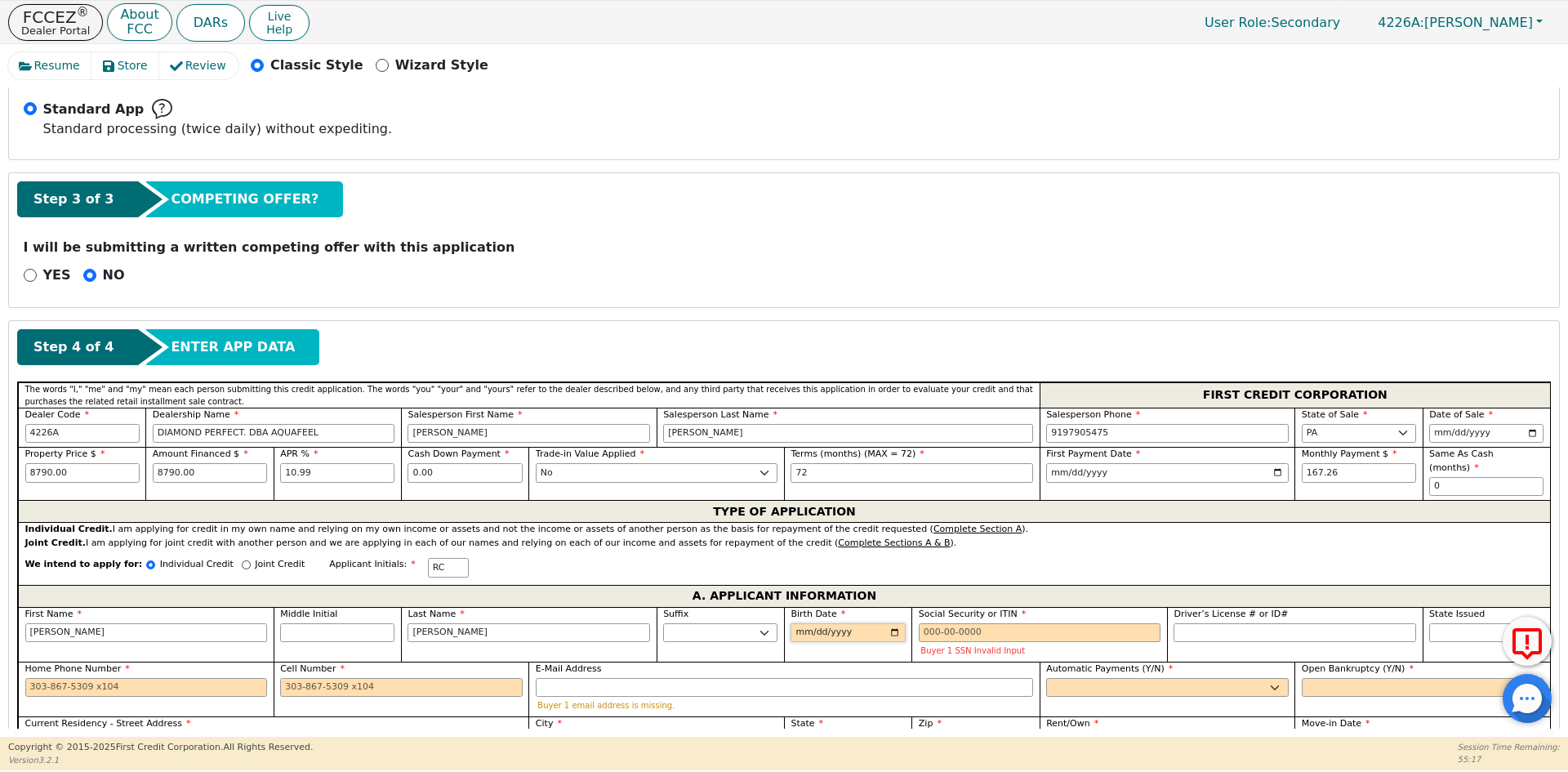
click at [799, 623] on input "Birth Date" at bounding box center [847, 633] width 114 height 20
type input "0002-08-17"
type input "0199-08-17"
click at [834, 623] on input "0073-08-17" at bounding box center [847, 633] width 114 height 20
type input "275760-08-17"
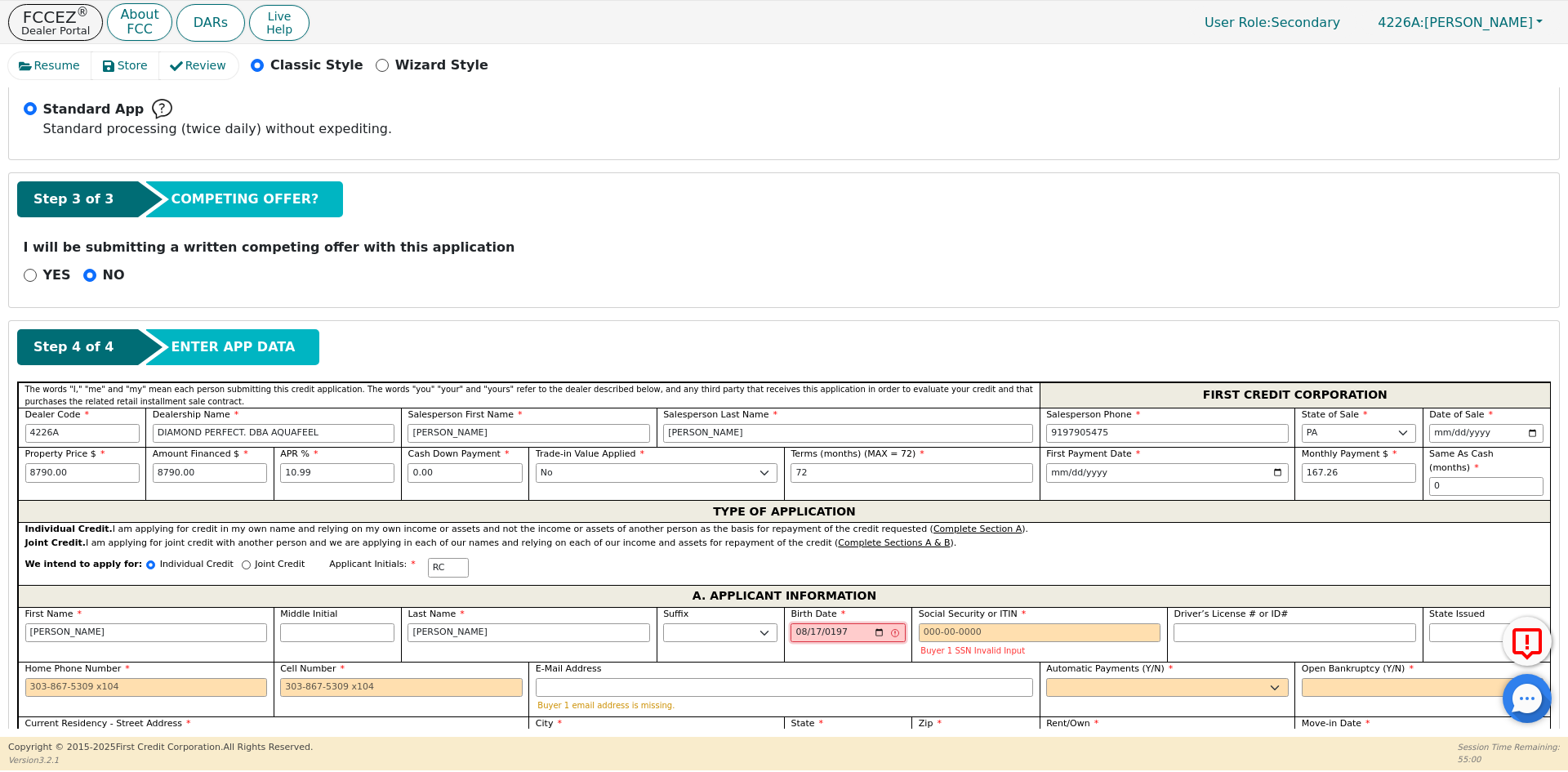
type input "[DATE]"
click at [938, 625] on input "Social Security or ITIN" at bounding box center [1040, 633] width 242 height 20
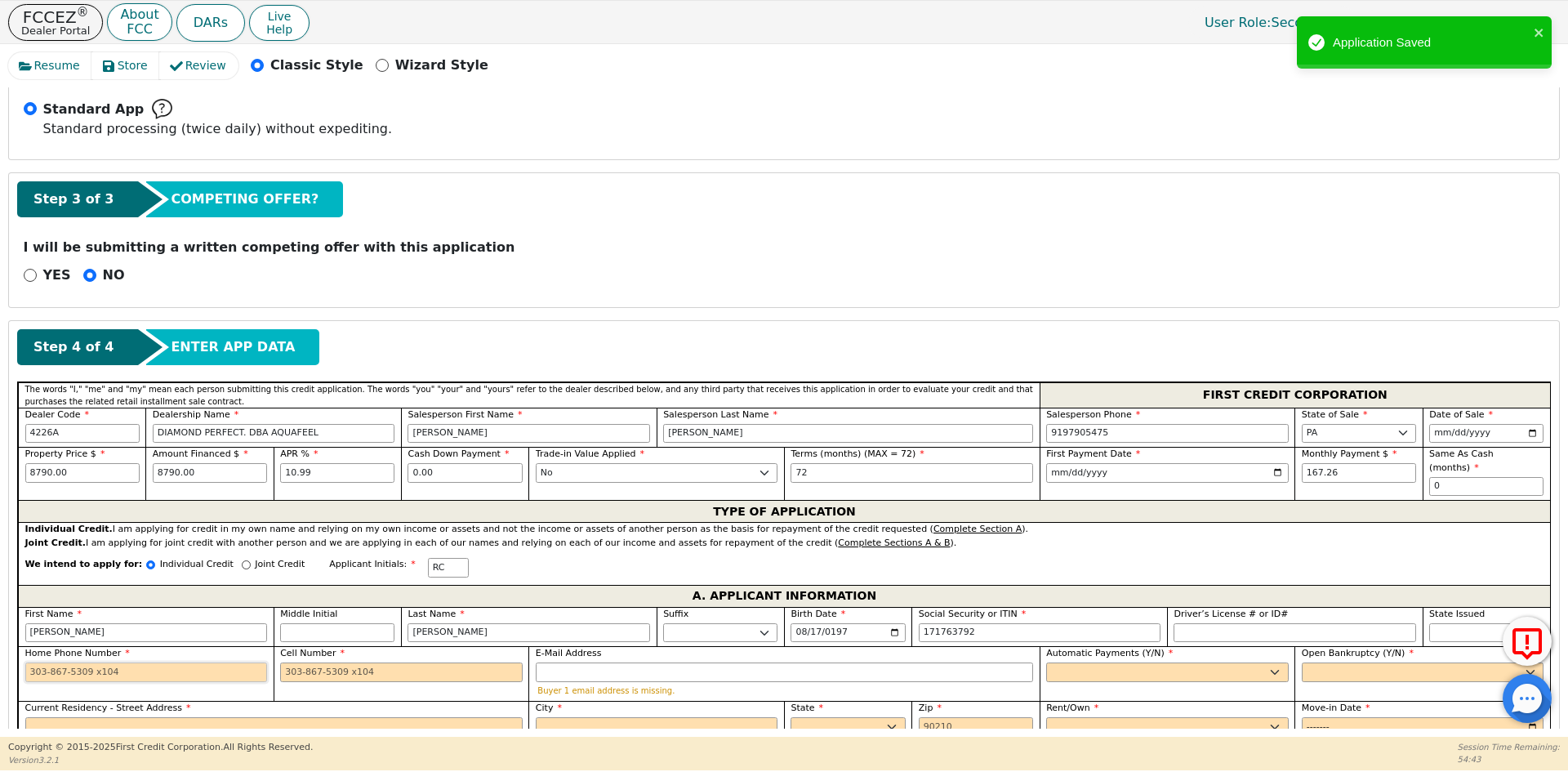
type input "***-**-3792"
click at [241, 663] on input "Home Phone Number" at bounding box center [146, 673] width 242 height 20
click at [307, 663] on input "Cell Number" at bounding box center [401, 673] width 242 height 20
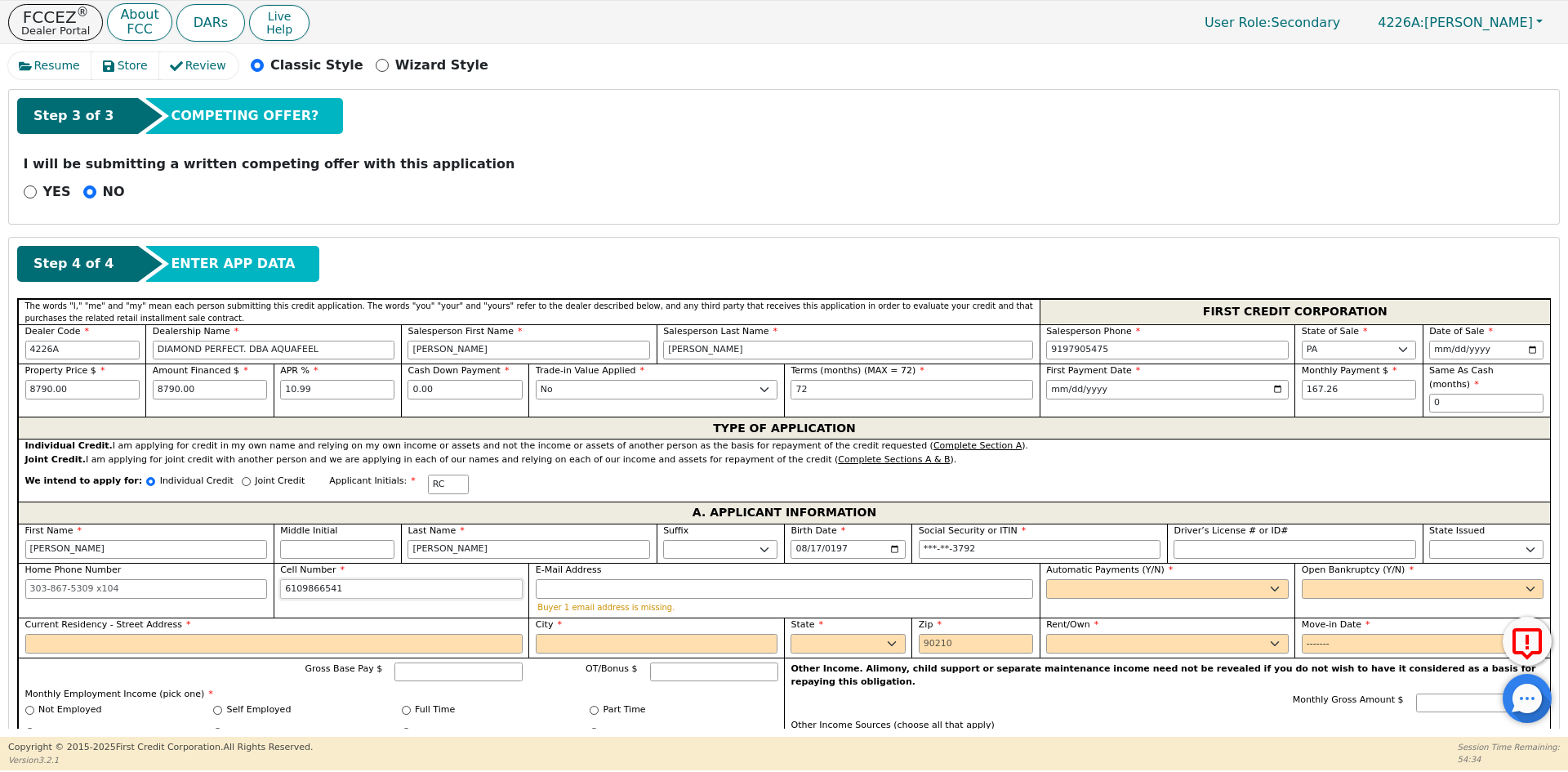
scroll to position [617, 0]
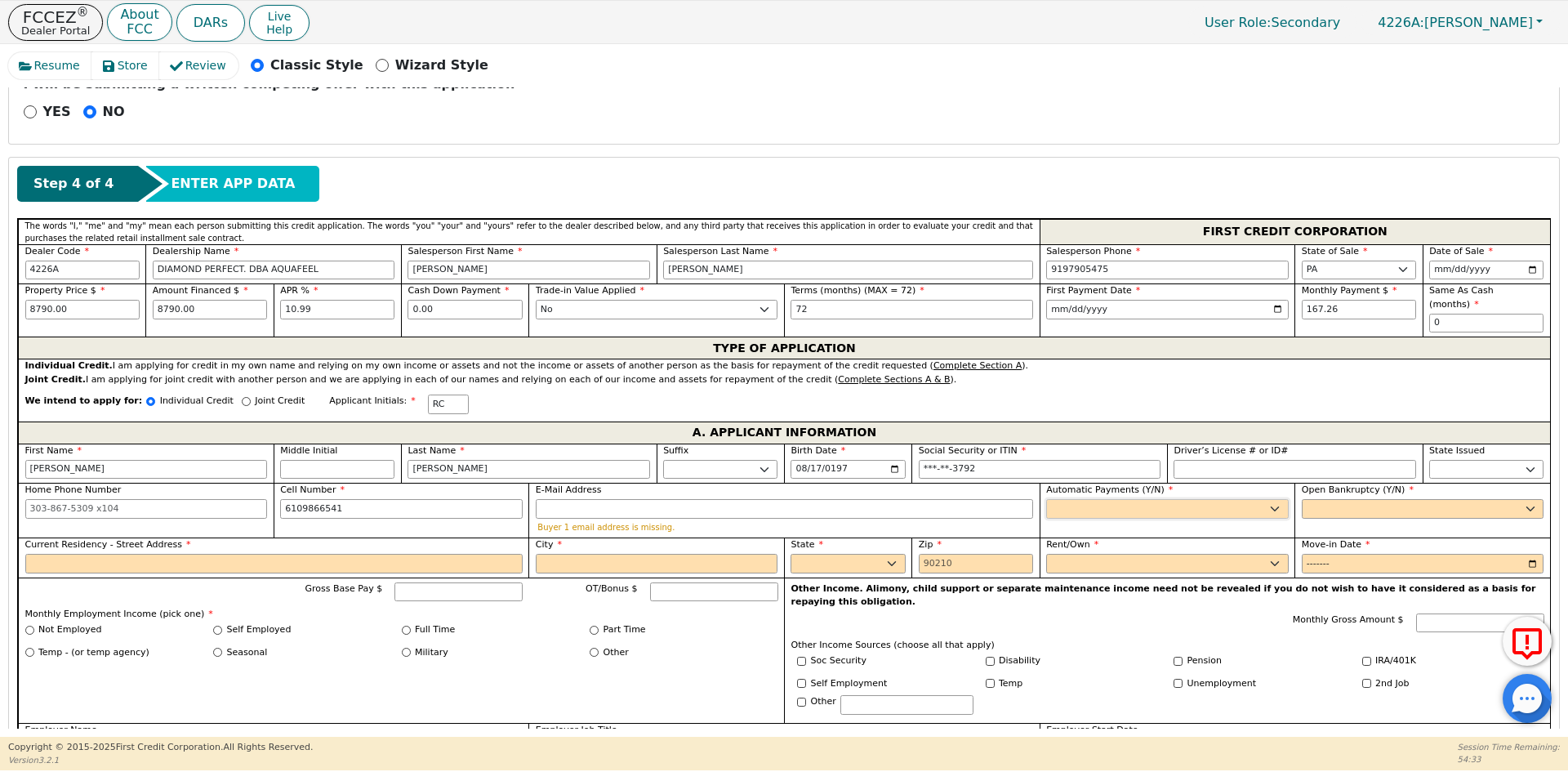
type input "[PHONE_NUMBER]"
click at [1091, 499] on select "Yes No" at bounding box center [1167, 509] width 242 height 20
select select "y"
click at [1046, 499] on select "Yes No" at bounding box center [1167, 509] width 242 height 20
type input "[PERSON_NAME]"
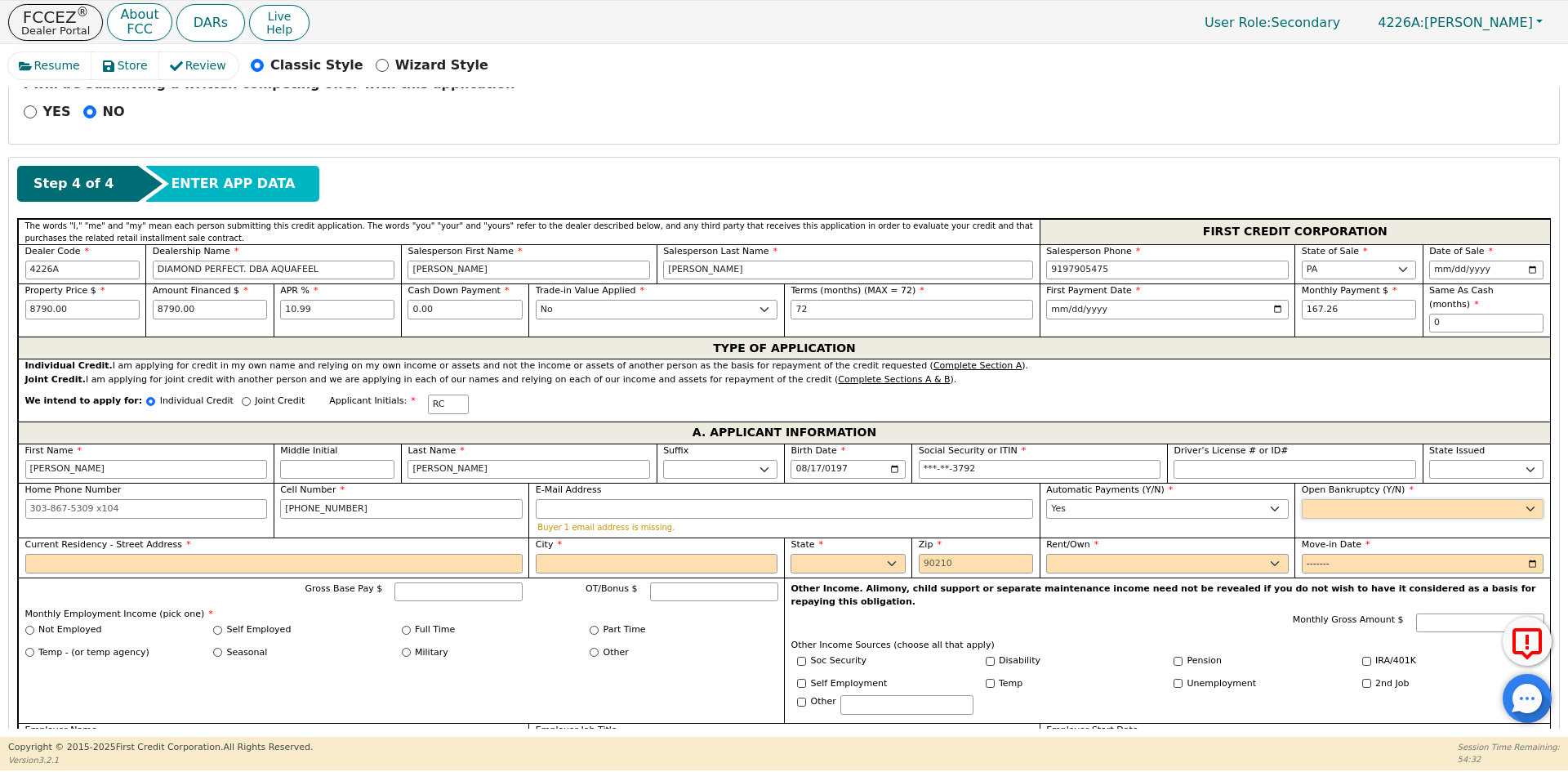
click at [1363, 502] on select "Yes No" at bounding box center [1423, 509] width 242 height 20
click at [1302, 499] on select "Yes No" at bounding box center [1423, 509] width 242 height 20
click at [1350, 499] on select "Yes No" at bounding box center [1423, 509] width 242 height 20
select select "n"
click at [1302, 499] on select "Yes No" at bounding box center [1423, 509] width 242 height 20
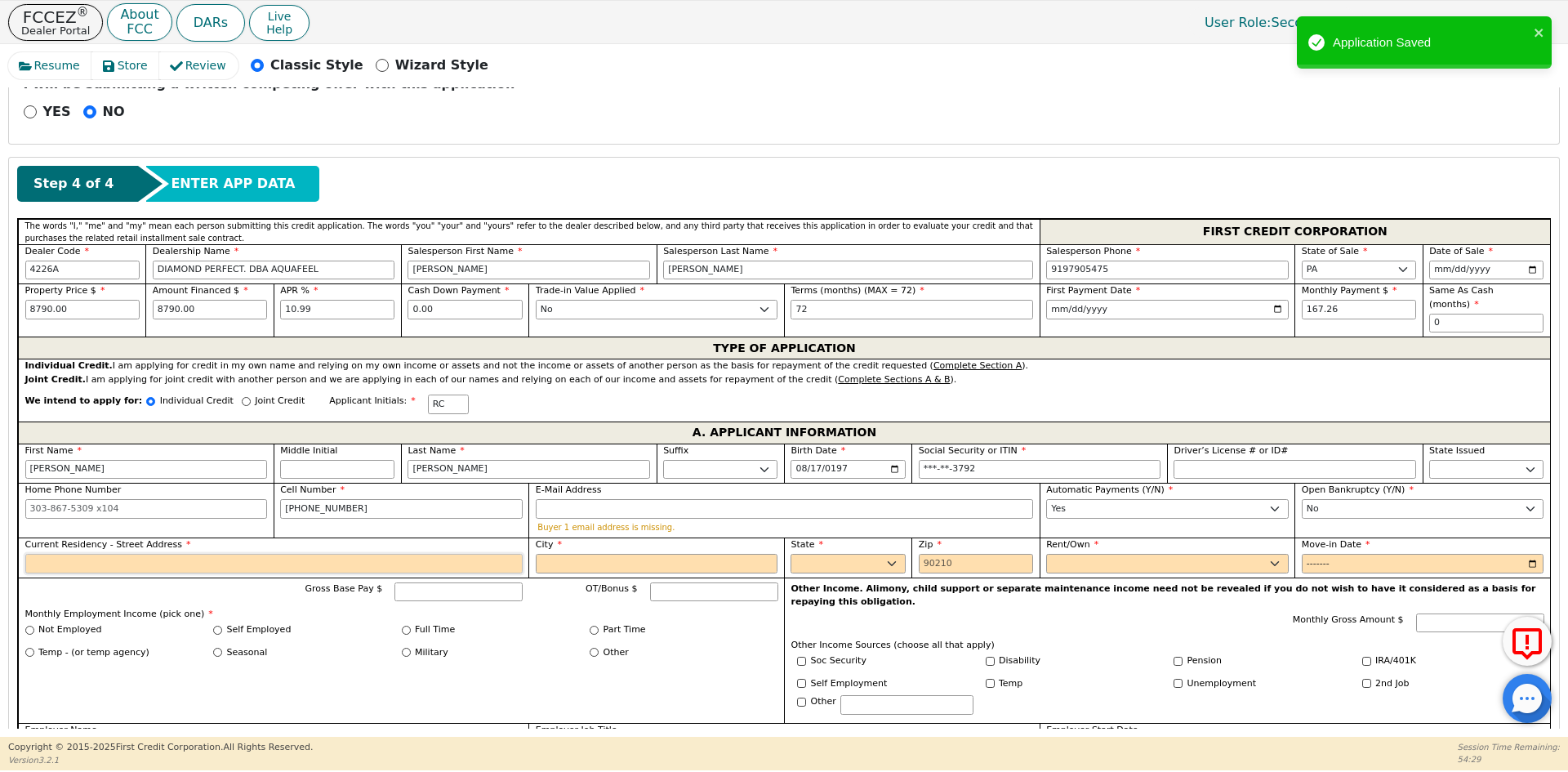
click at [65, 554] on input "Current Residency - Street Address" at bounding box center [274, 564] width 497 height 20
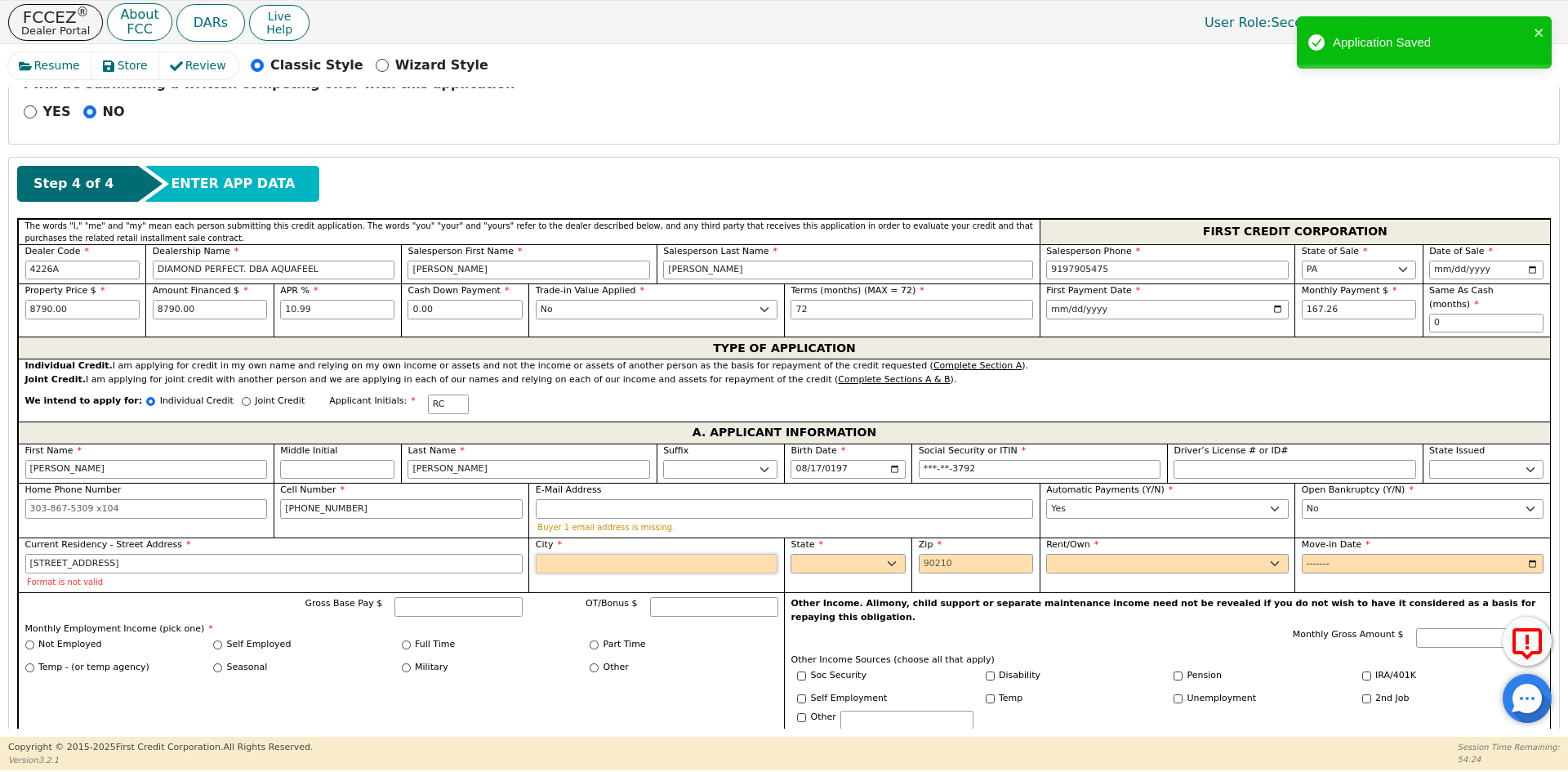
type input "[STREET_ADDRESS]"
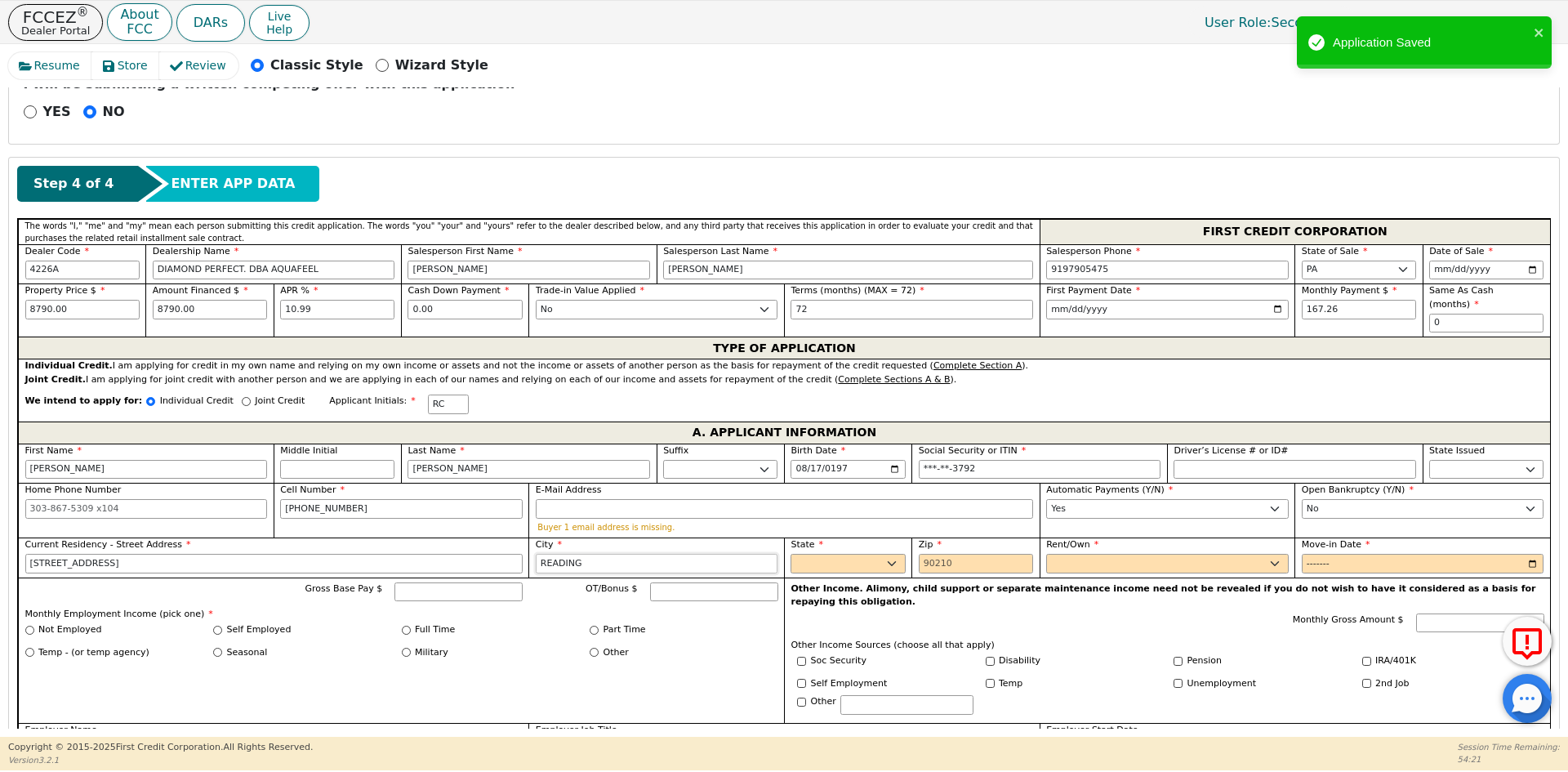
type input "READING"
select select "PA"
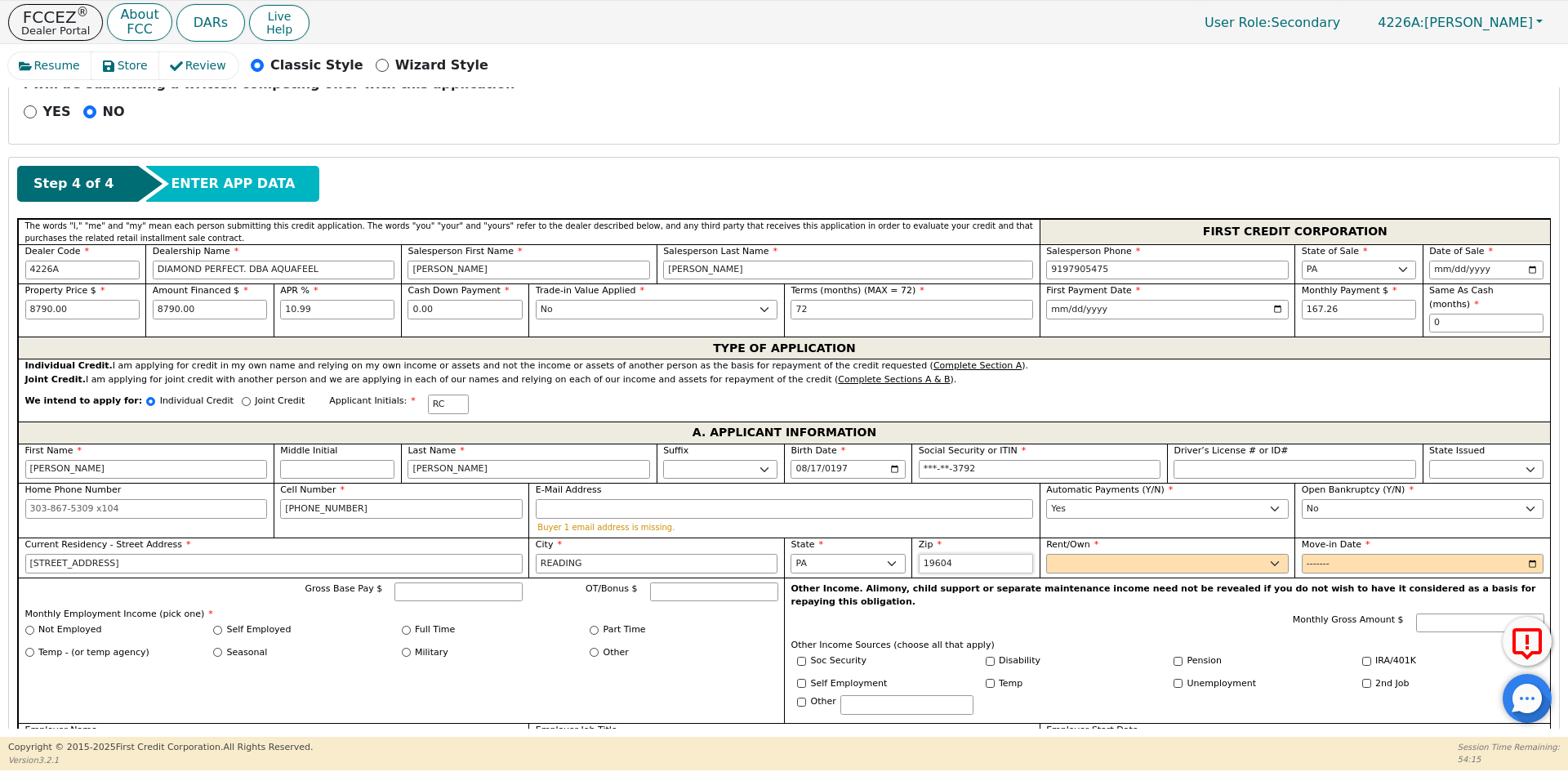
type input "19604"
click at [1108, 554] on select "Rent Own" at bounding box center [1167, 564] width 242 height 20
select select "Own"
click at [1046, 554] on select "Rent Own" at bounding box center [1167, 564] width 242 height 20
click at [1324, 554] on input "Move-in Date" at bounding box center [1423, 564] width 242 height 20
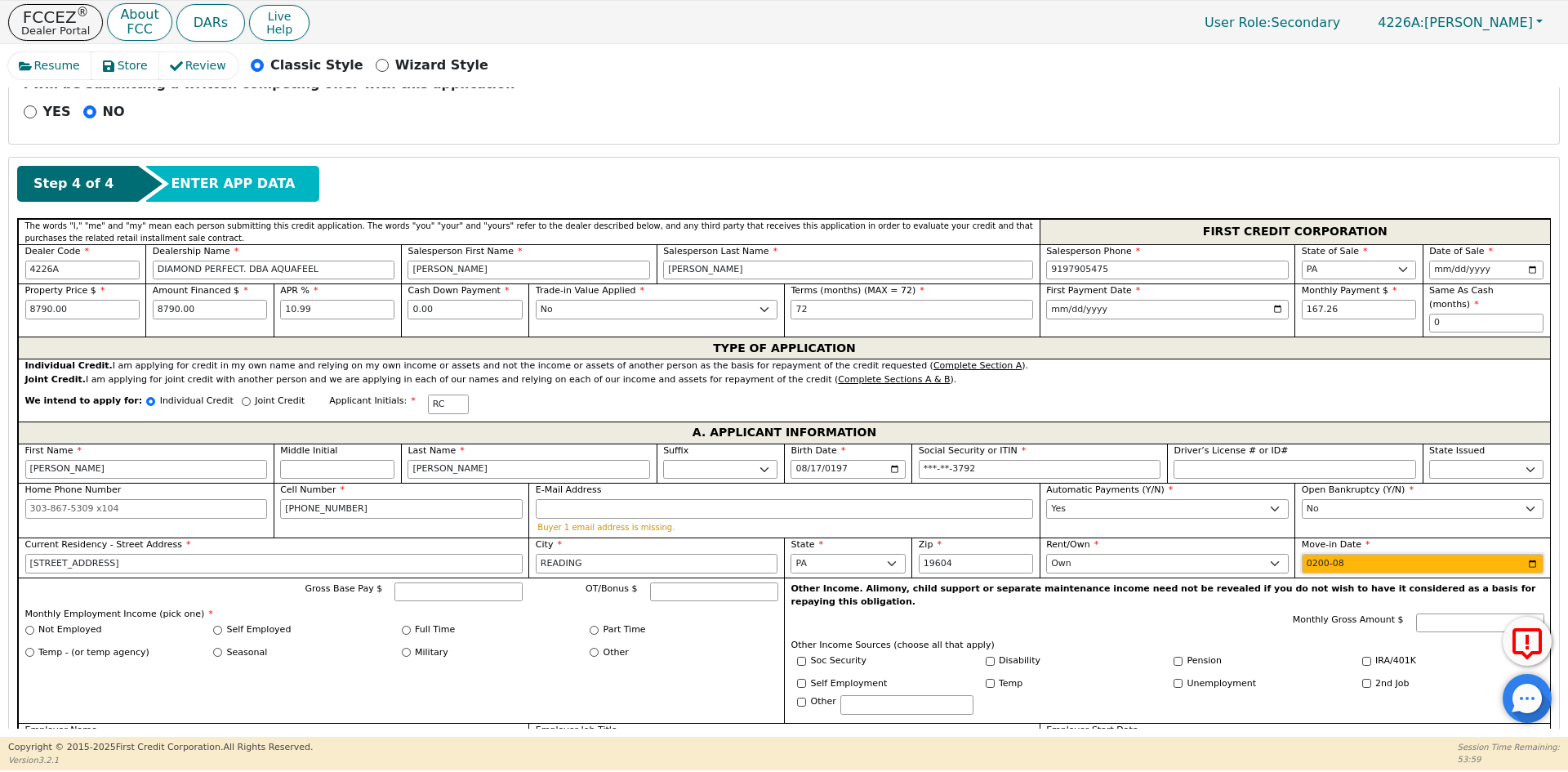
type input "2008-08"
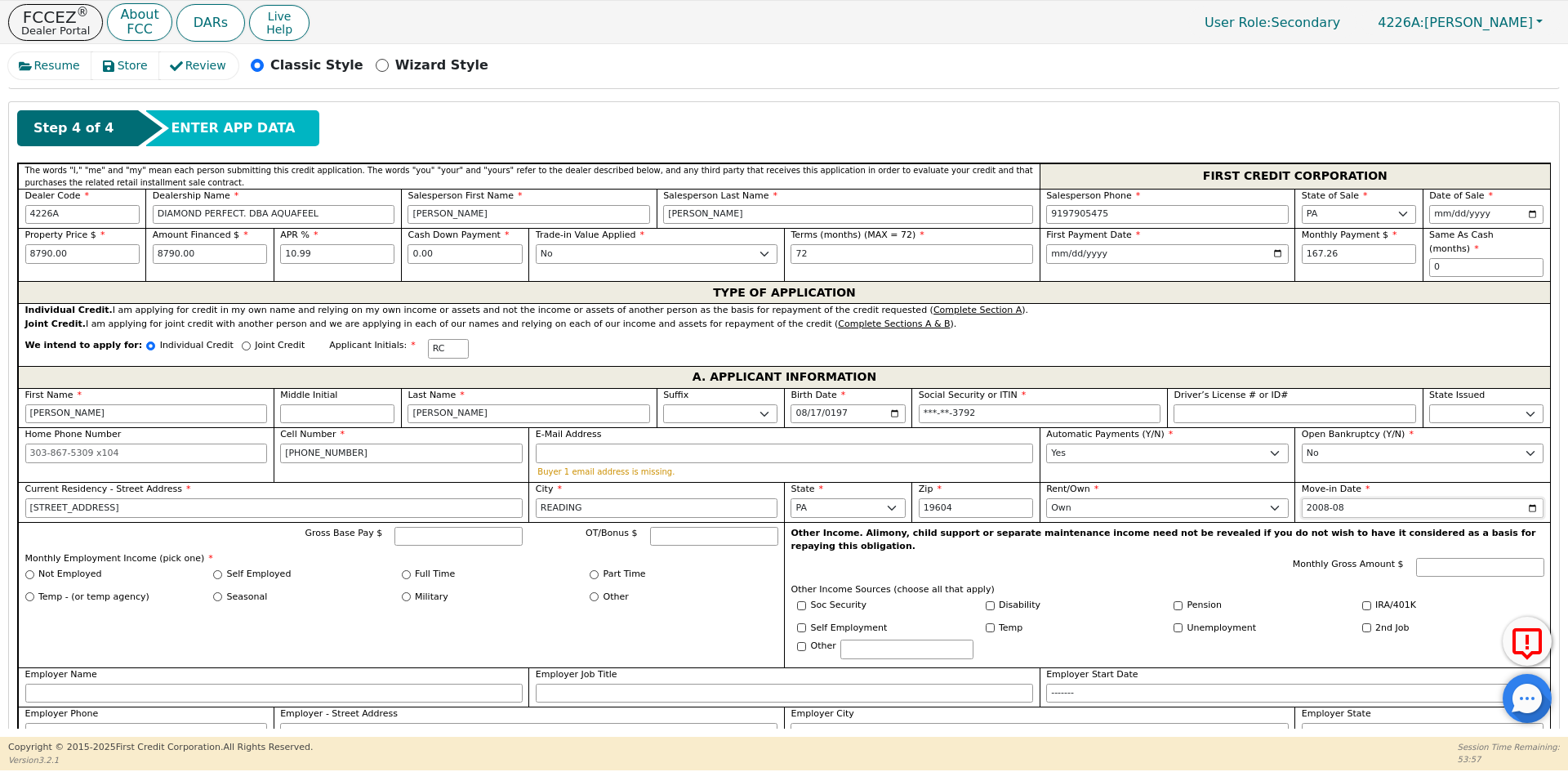
scroll to position [700, 0]
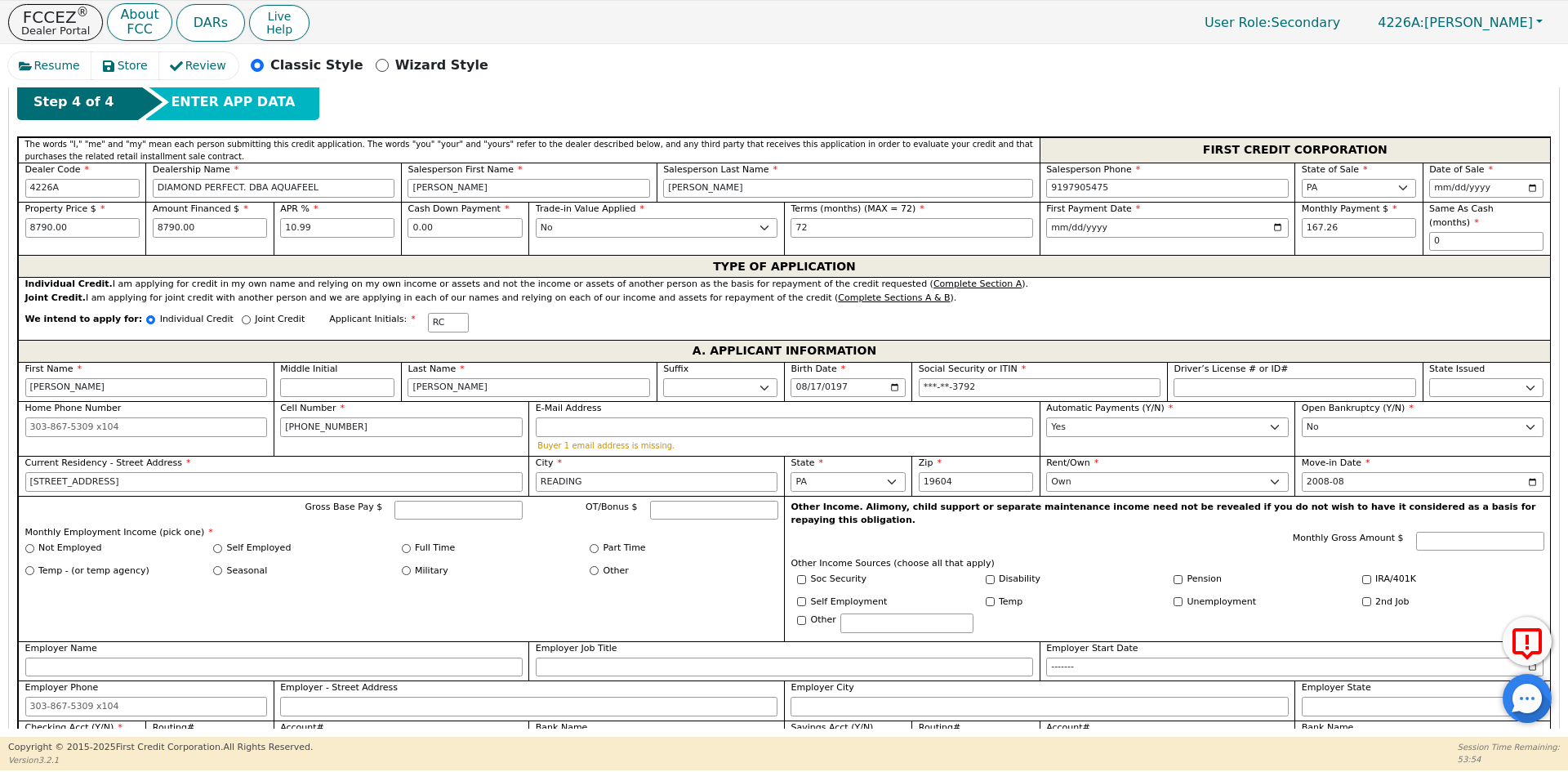
click at [411, 542] on div "Full Time" at bounding box center [496, 548] width 189 height 14
click at [426, 542] on label "Full Time" at bounding box center [435, 548] width 40 height 14
click at [411, 544] on input "Full Time" at bounding box center [406, 548] width 9 height 9
radio input "true"
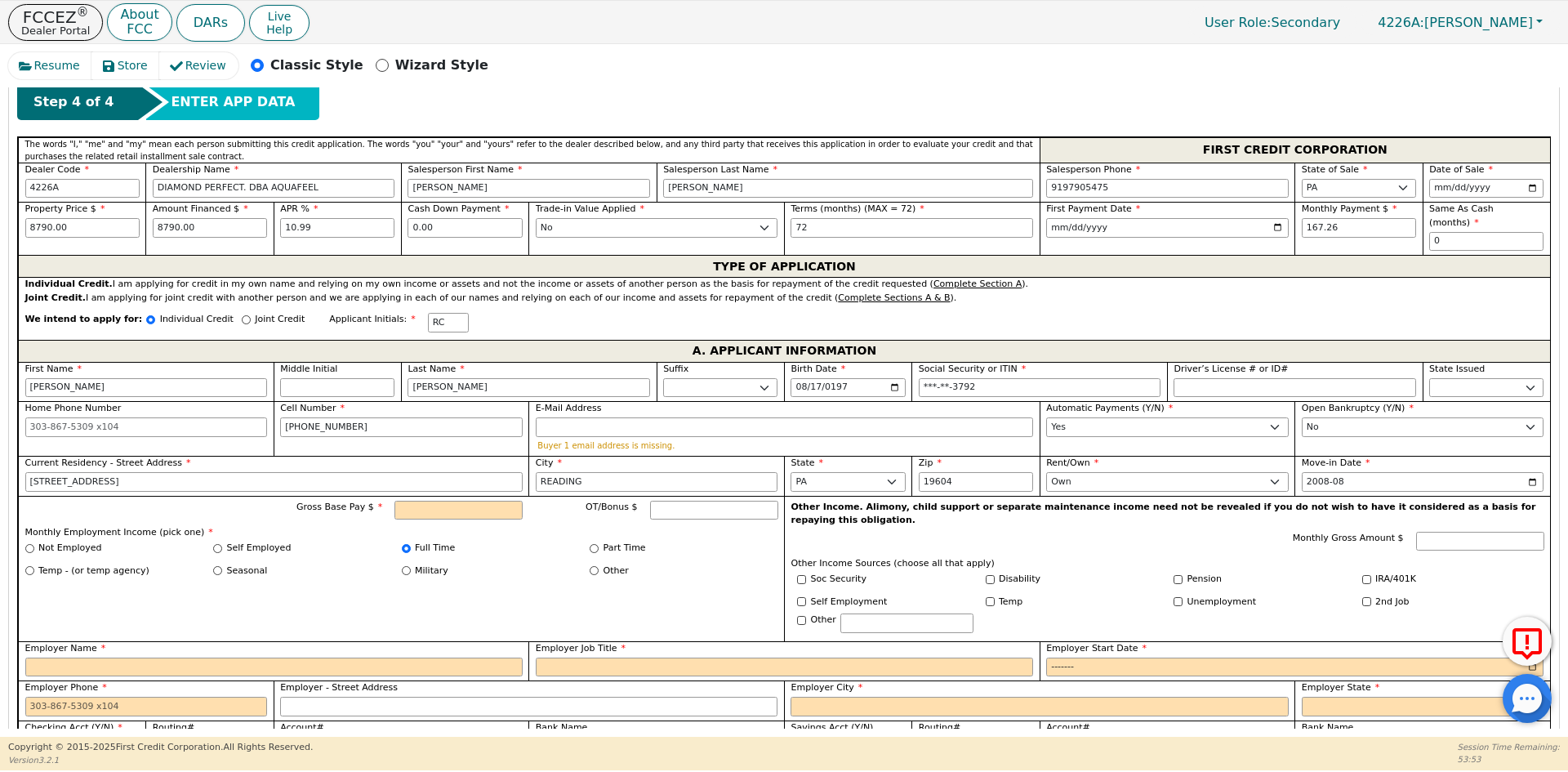
click at [454, 496] on div "Gross Base Pay $ OT/Bonus $ Monthly Employment Income (pick one) * Not Employed…" at bounding box center [401, 568] width 766 height 146
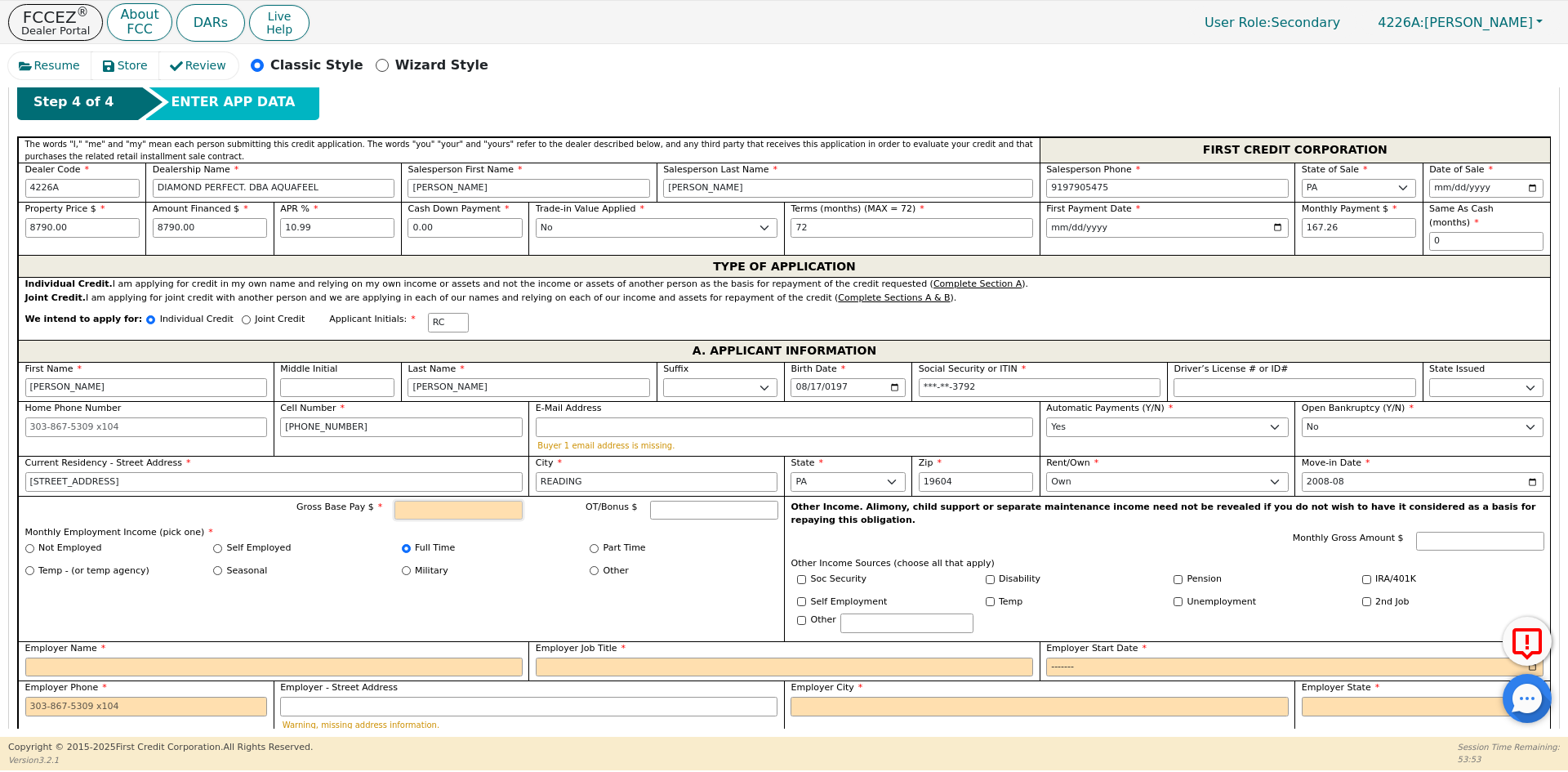
click at [451, 501] on input "Gross Base Pay $" at bounding box center [459, 511] width 128 height 20
type input "4000.00"
click at [92, 658] on input "Employer Name" at bounding box center [274, 668] width 497 height 20
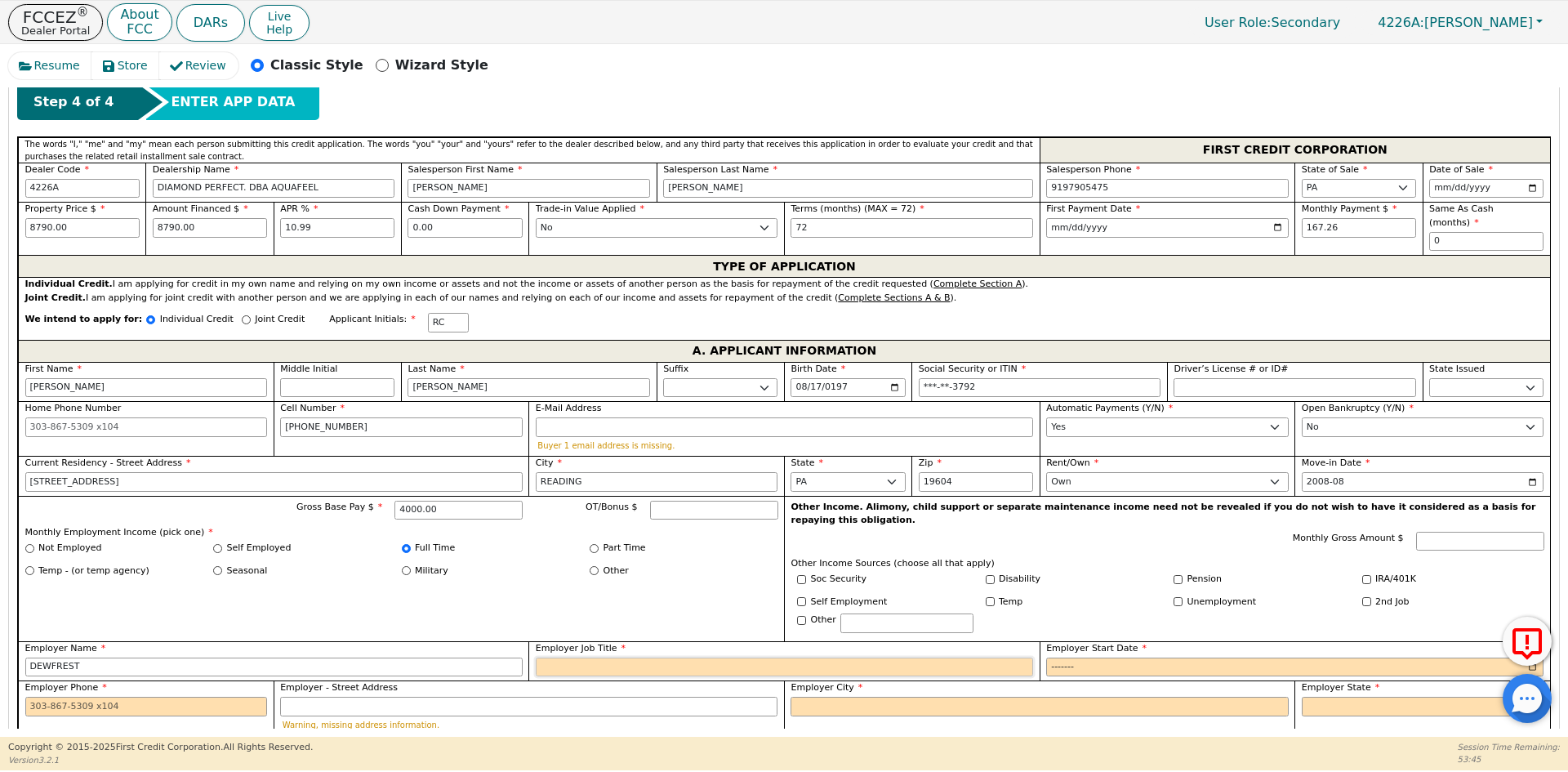
type input "DEWFREST"
type input "AGRICULTURA"
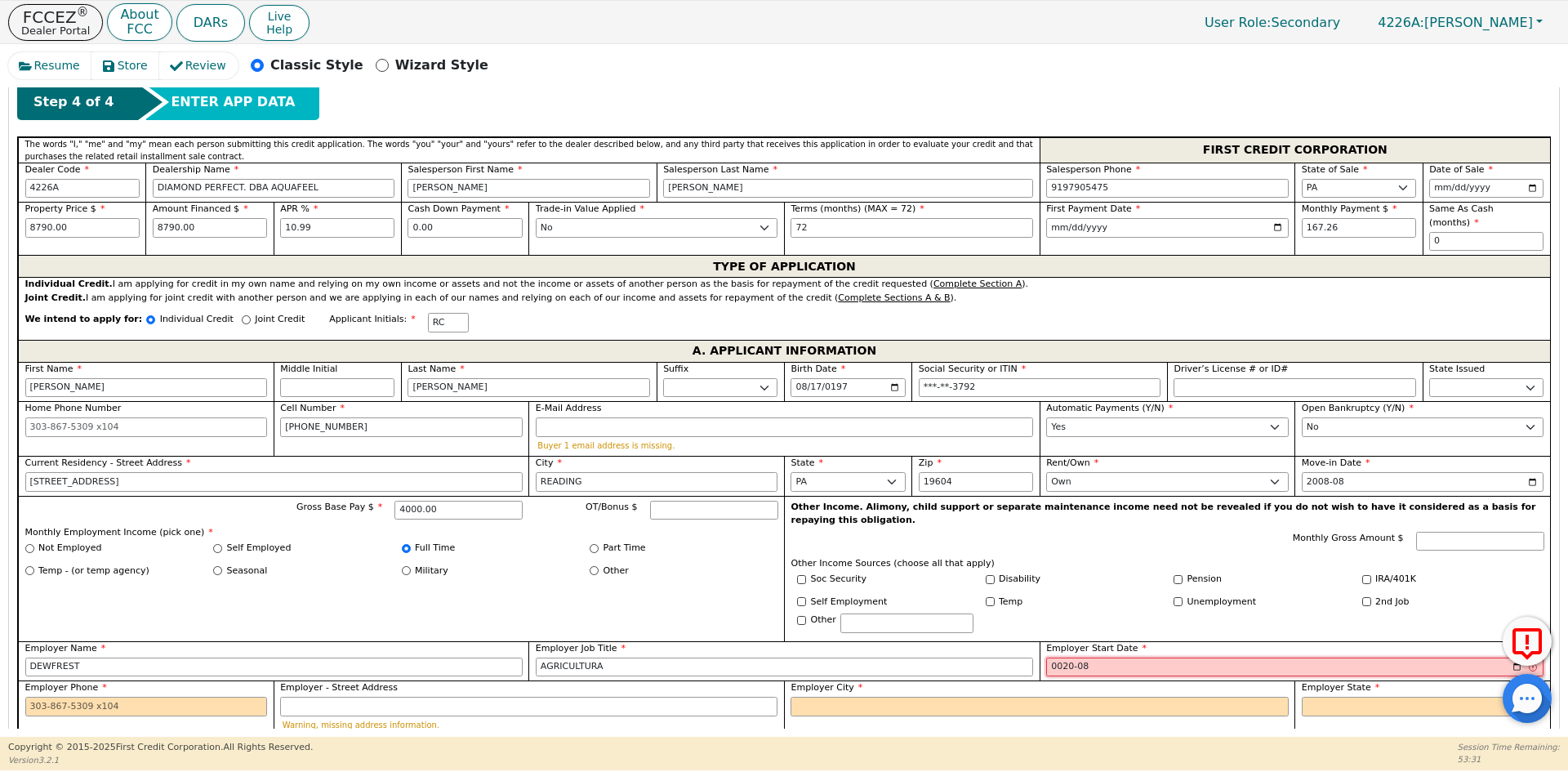
type input "0208-08"
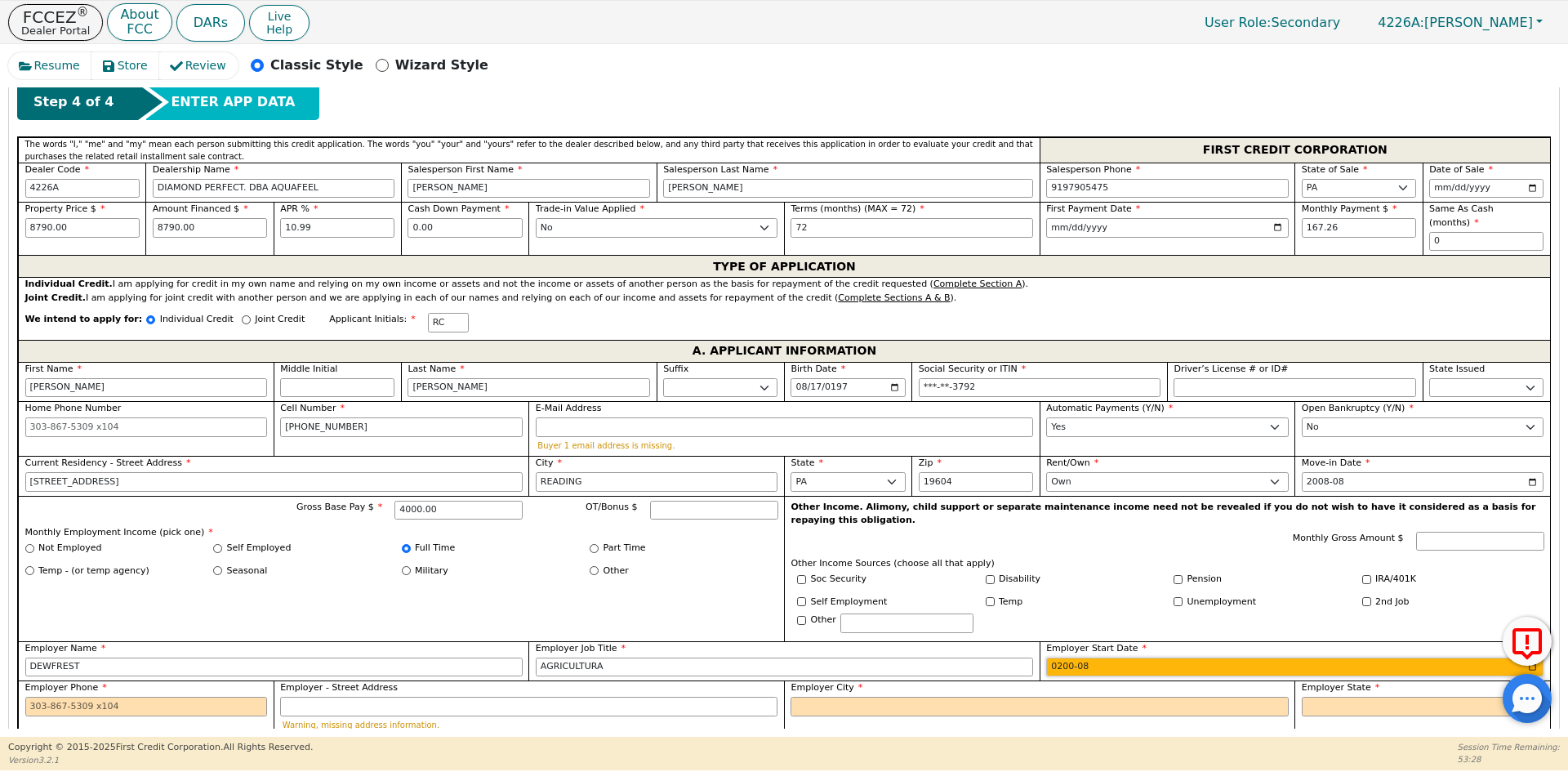
type input "2008-08"
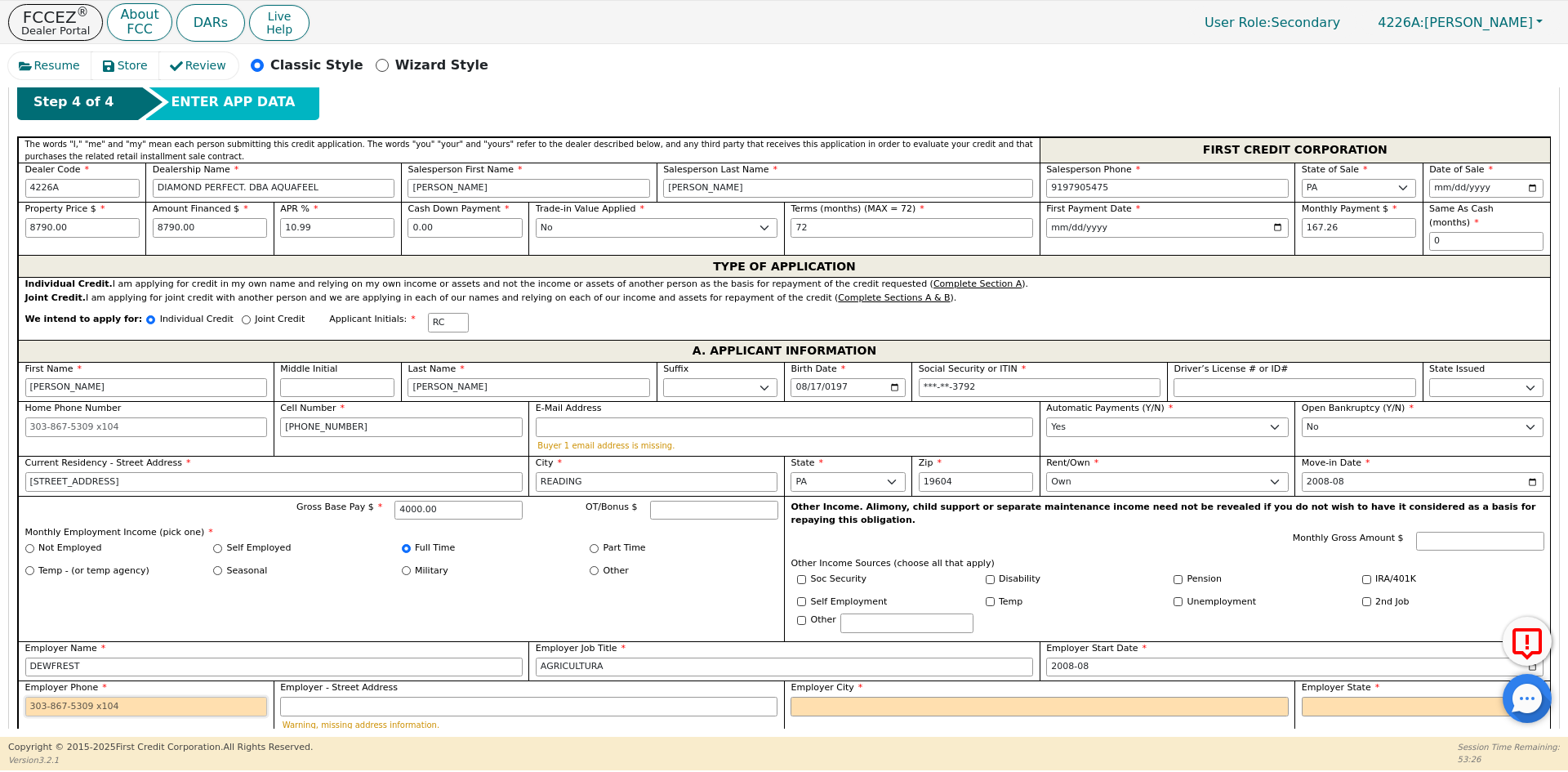
click at [180, 697] on input "Employer Phone" at bounding box center [146, 707] width 242 height 20
type input "[PHONE_NUMBER]"
click at [874, 697] on input "Employer City" at bounding box center [1039, 707] width 497 height 20
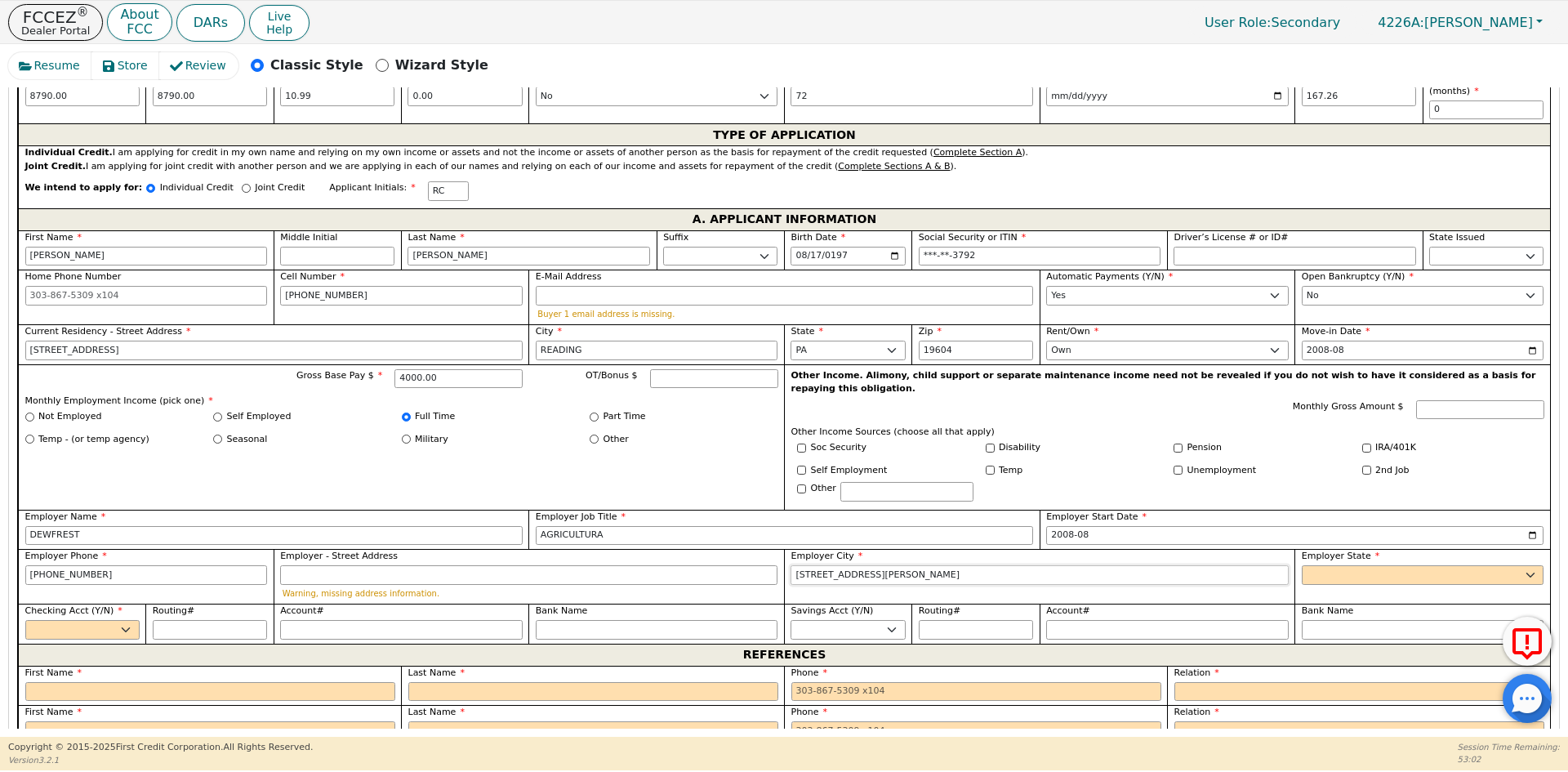
scroll to position [863, 0]
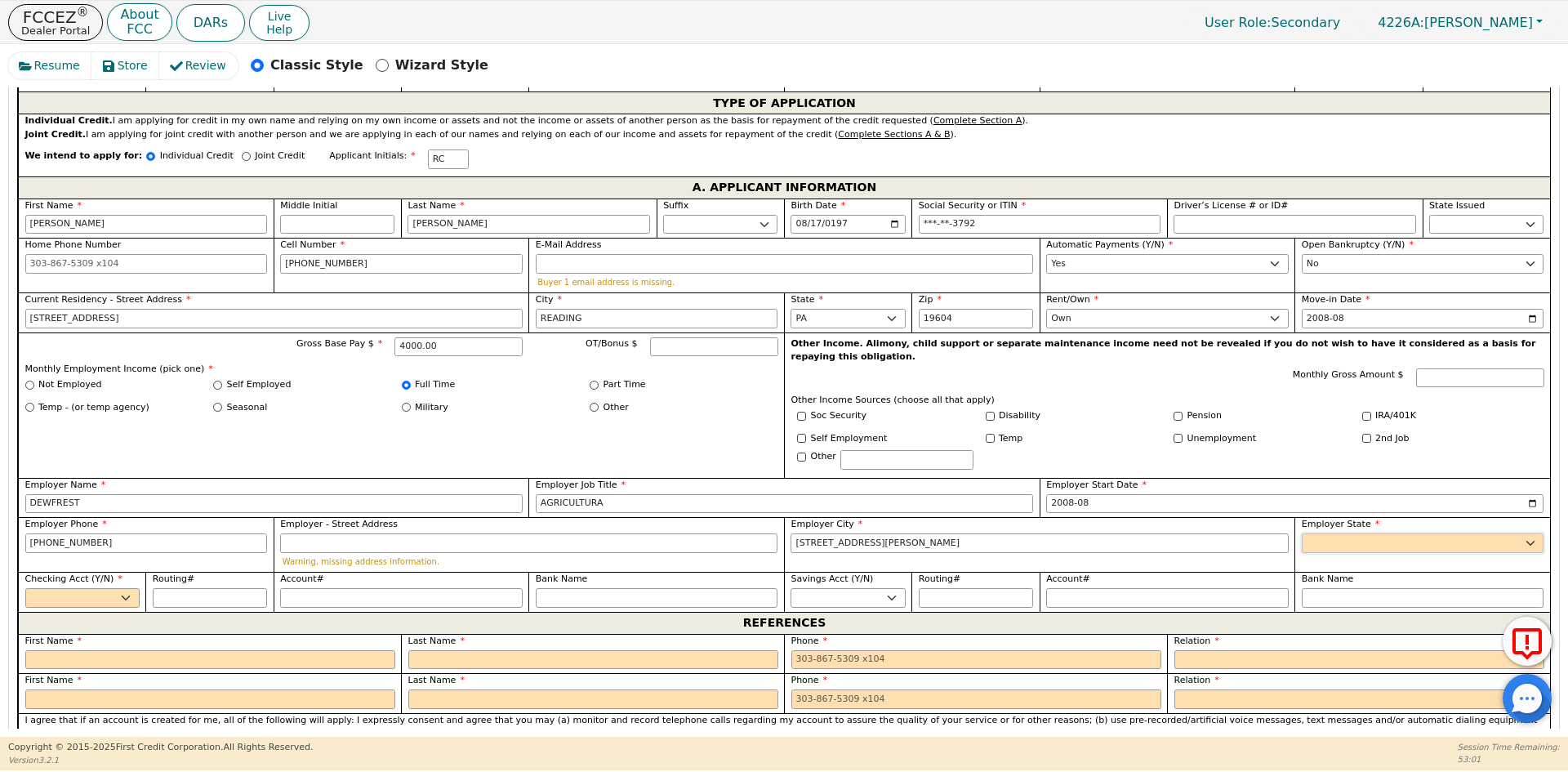
type input "[STREET_ADDRESS][PERSON_NAME]"
click at [1400, 534] on select "AK AL AR AZ CA CO CT DC DE FL [GEOGRAPHIC_DATA] HI IA ID [GEOGRAPHIC_DATA] IN K…" at bounding box center [1423, 543] width 242 height 20
select select "PA"
click at [1400, 534] on select "AK AL AR AZ CA CO CT DC DE FL [GEOGRAPHIC_DATA] HI IA ID [GEOGRAPHIC_DATA] IN K…" at bounding box center [1423, 543] width 242 height 20
click at [56, 589] on select "Yes No" at bounding box center [82, 599] width 114 height 20
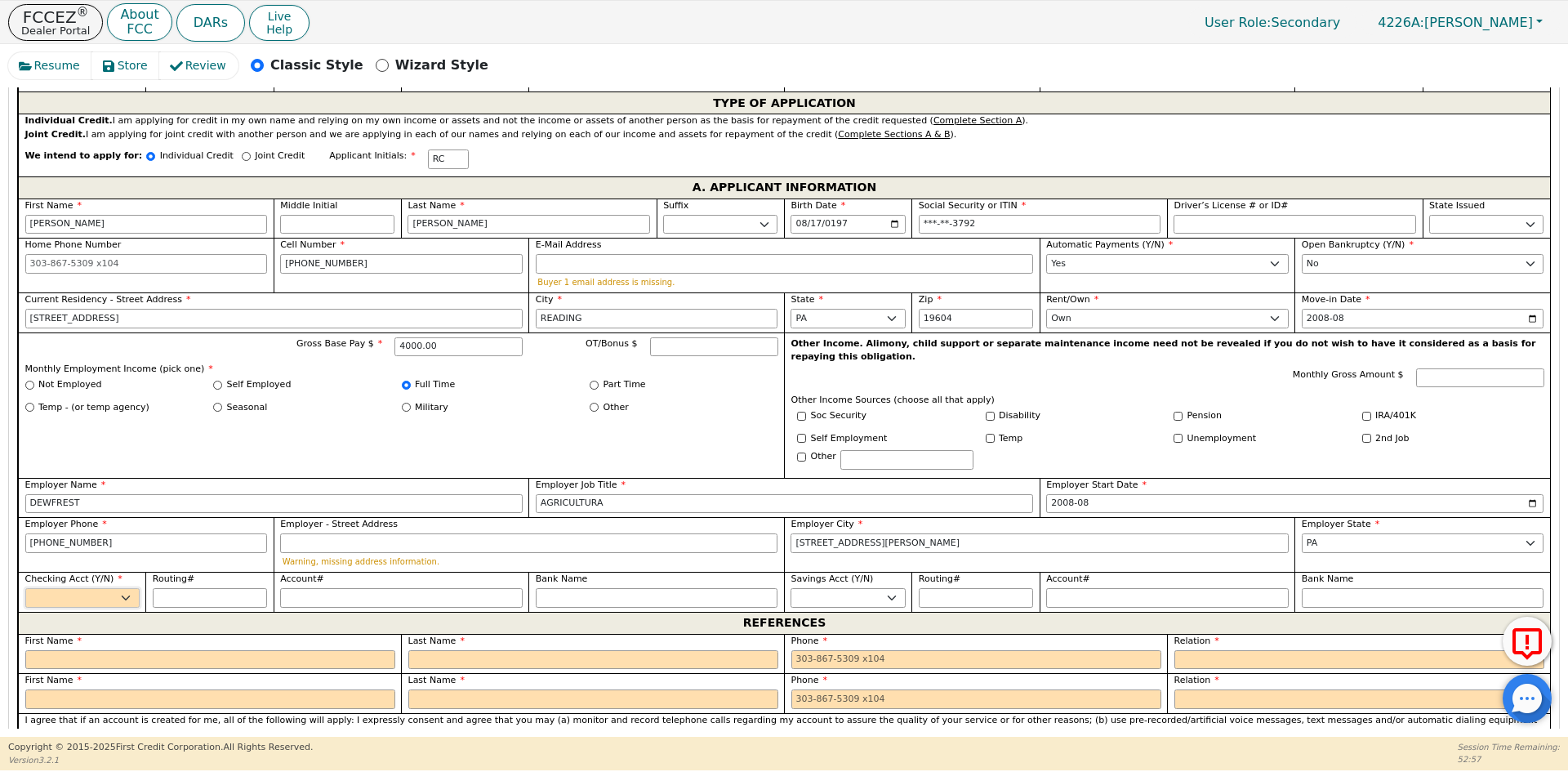
select select "y"
click at [25, 589] on select "Yes No" at bounding box center [82, 599] width 114 height 20
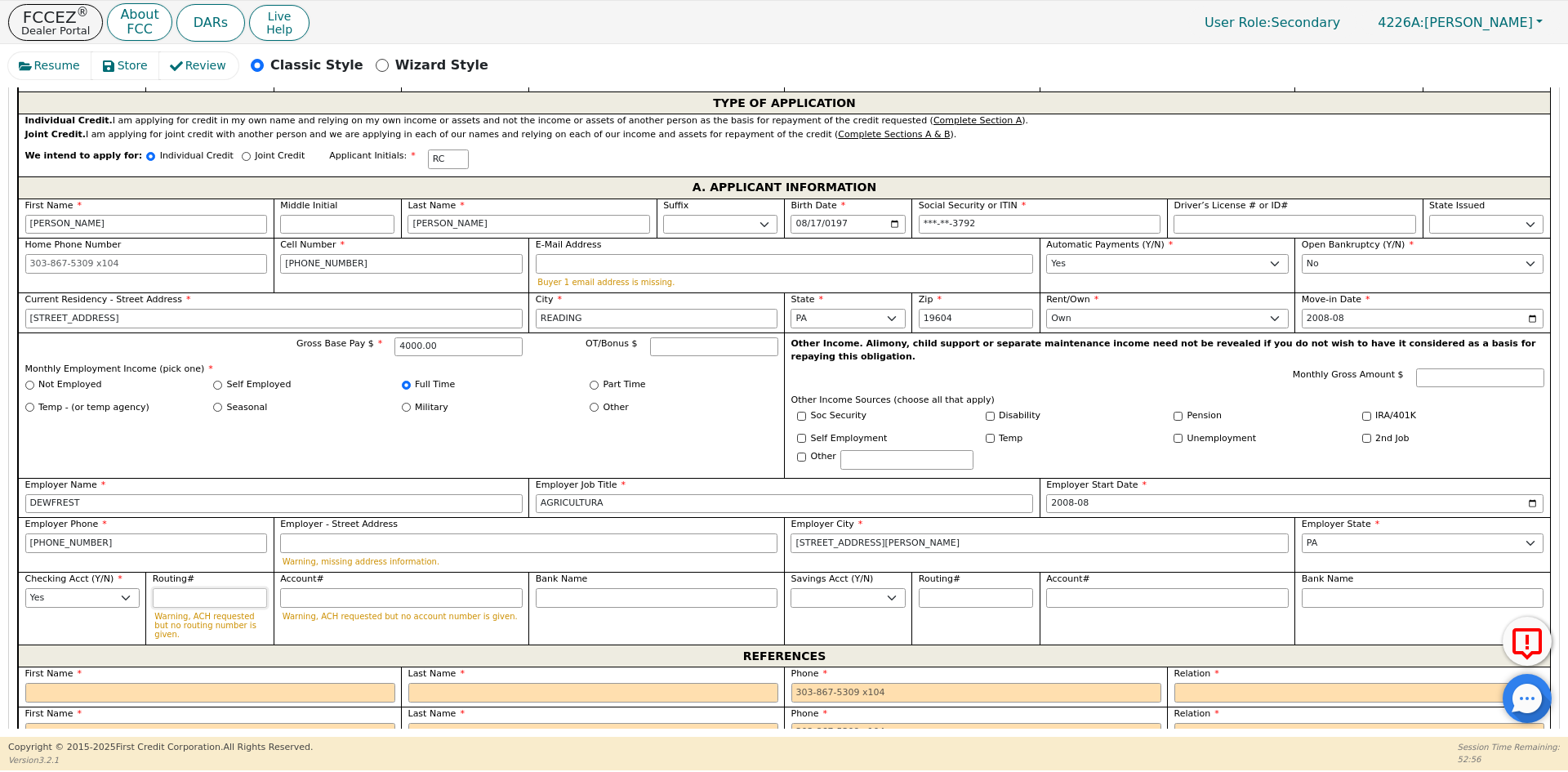
click at [190, 589] on input "Routing#" at bounding box center [210, 599] width 114 height 20
type input "0"
type input "*"
type input "06"
type input "**"
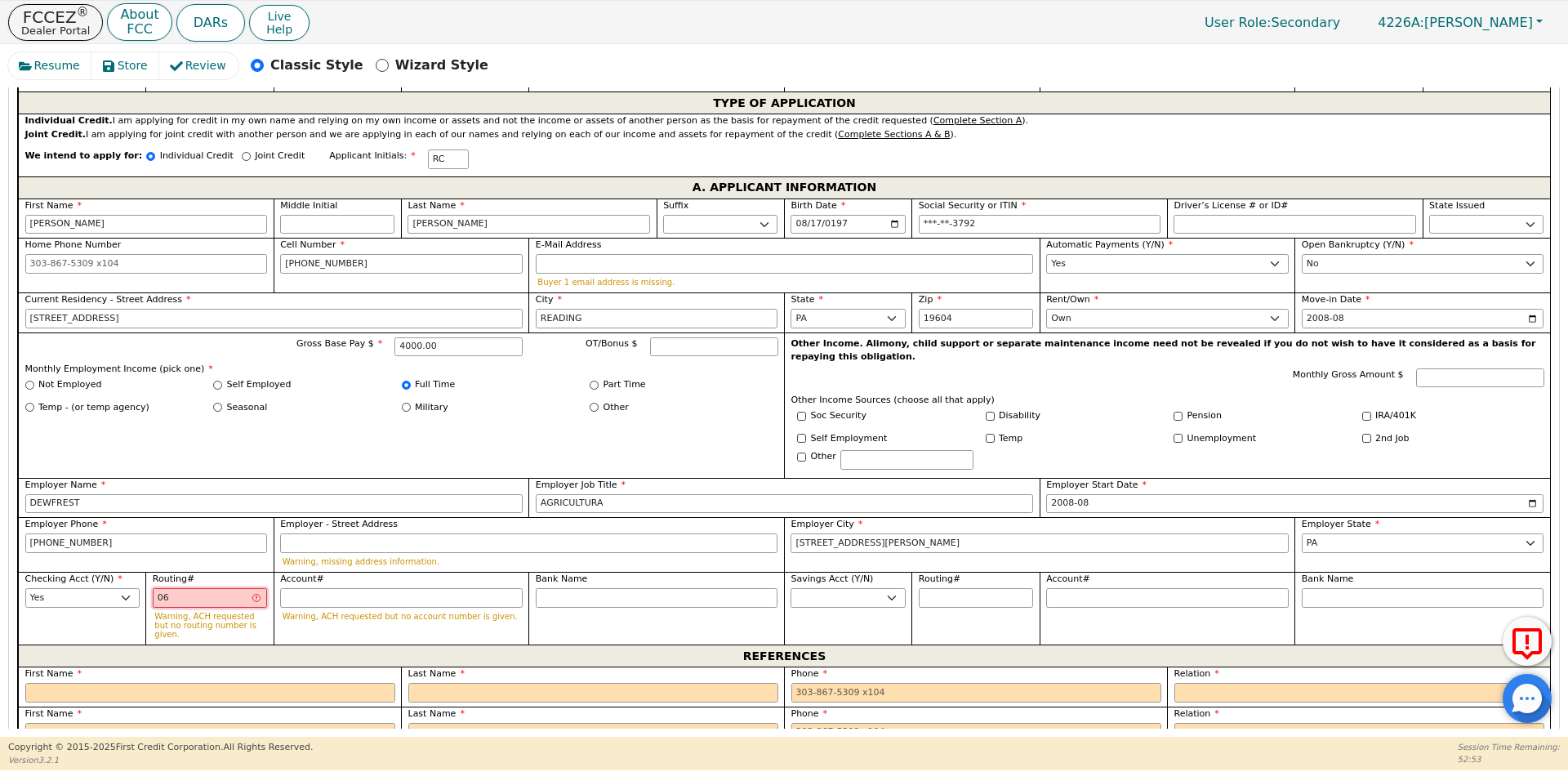
type input "061"
type input "***"
type input "0610"
type input "****"
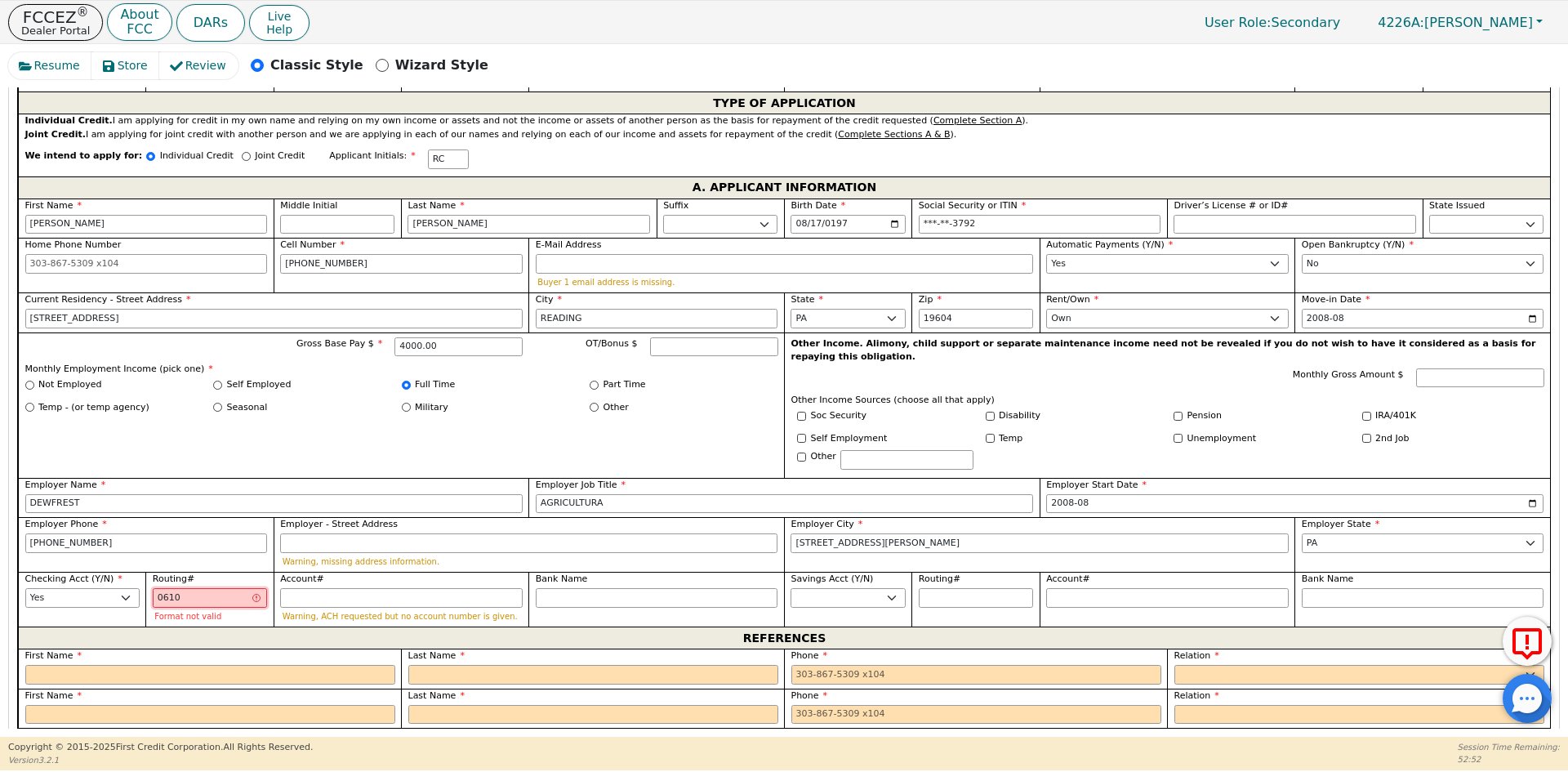
type input "06100"
type input "*****"
type input "061000"
type input "******"
type input "0610001"
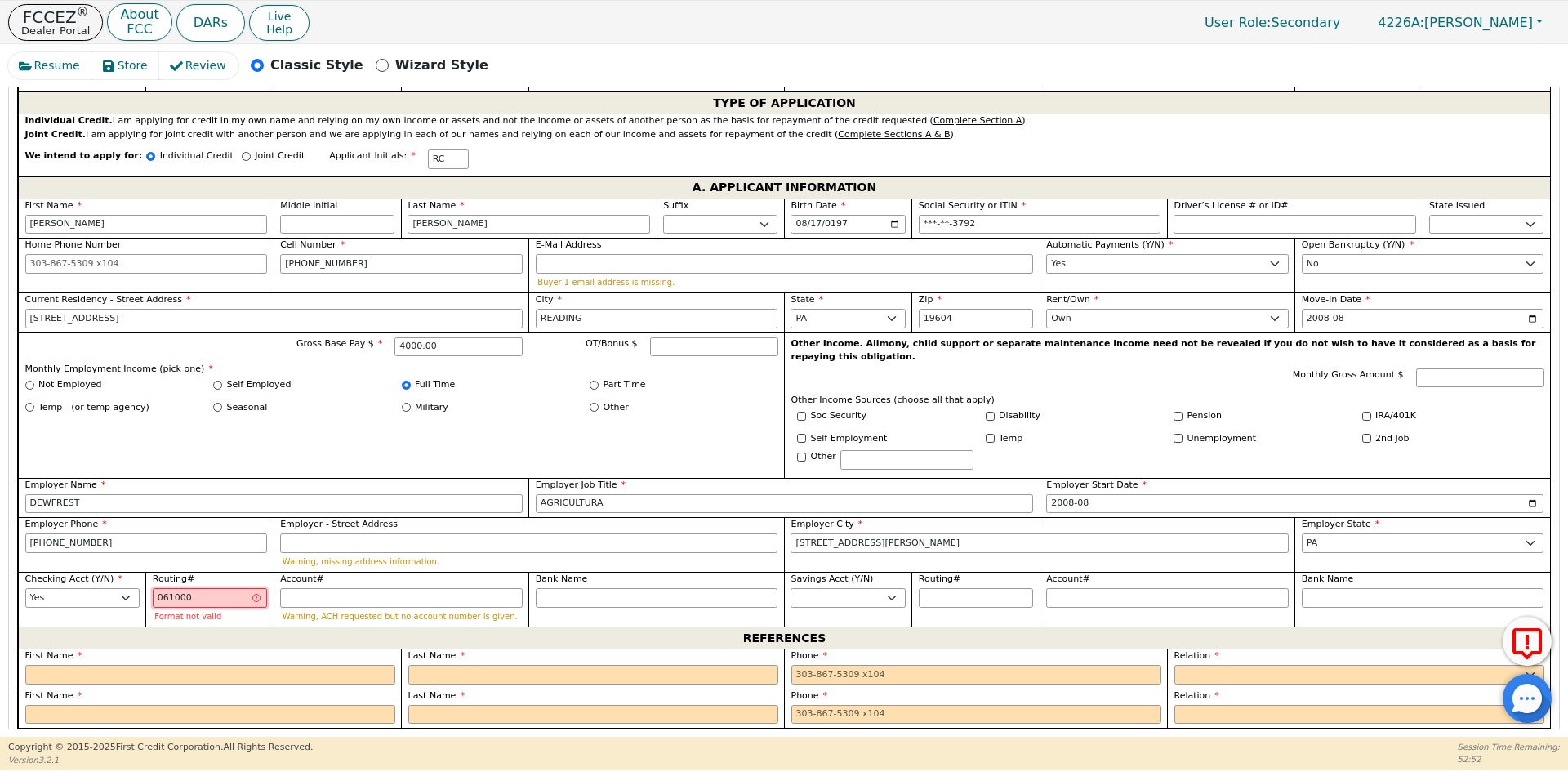
type input "*******"
type input "06100010"
type input "********"
type input "061000104"
type input "*********"
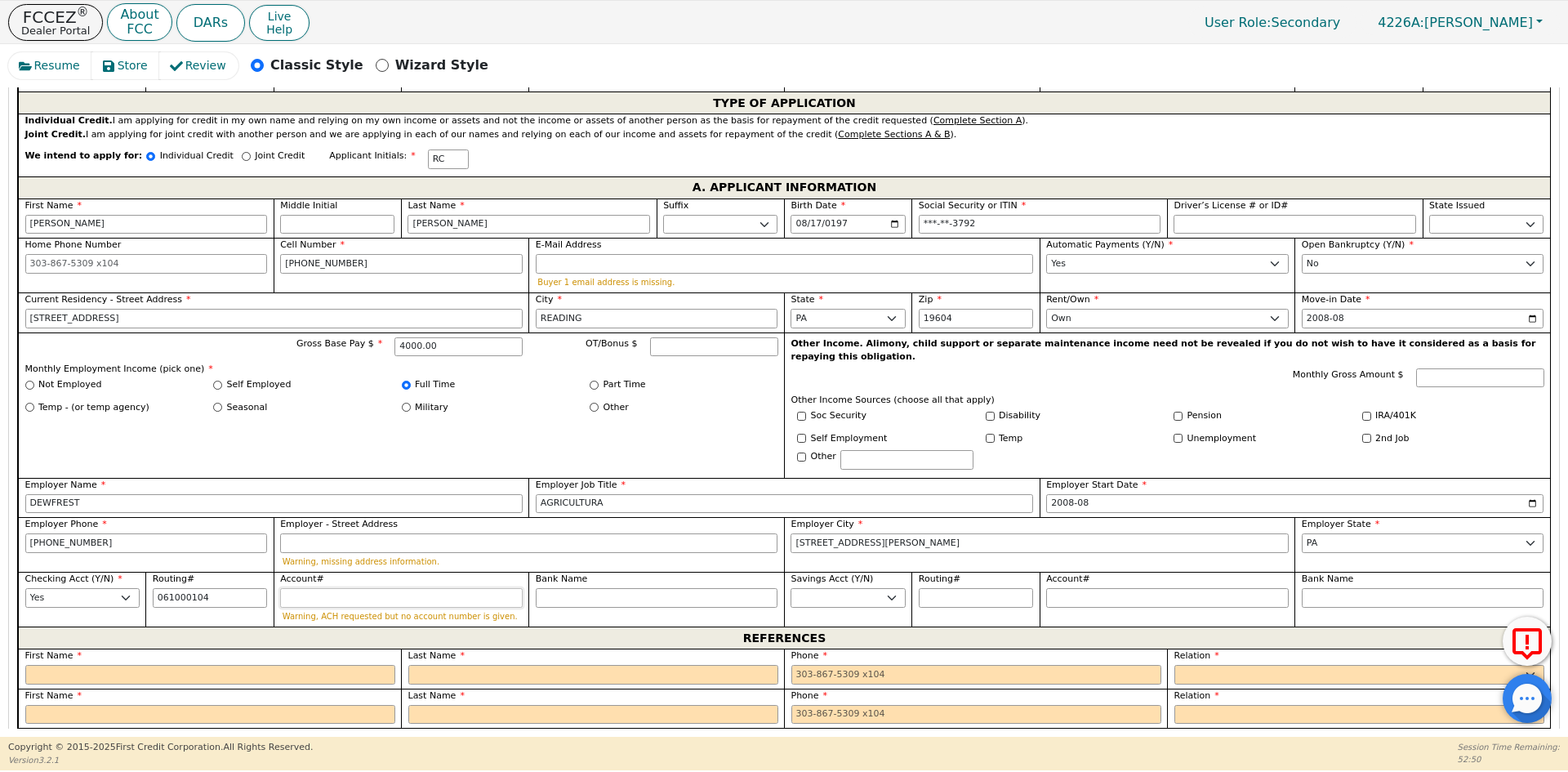
type input "*********"
click at [337, 589] on input "Account#" at bounding box center [401, 599] width 242 height 20
type input "1"
type input "*"
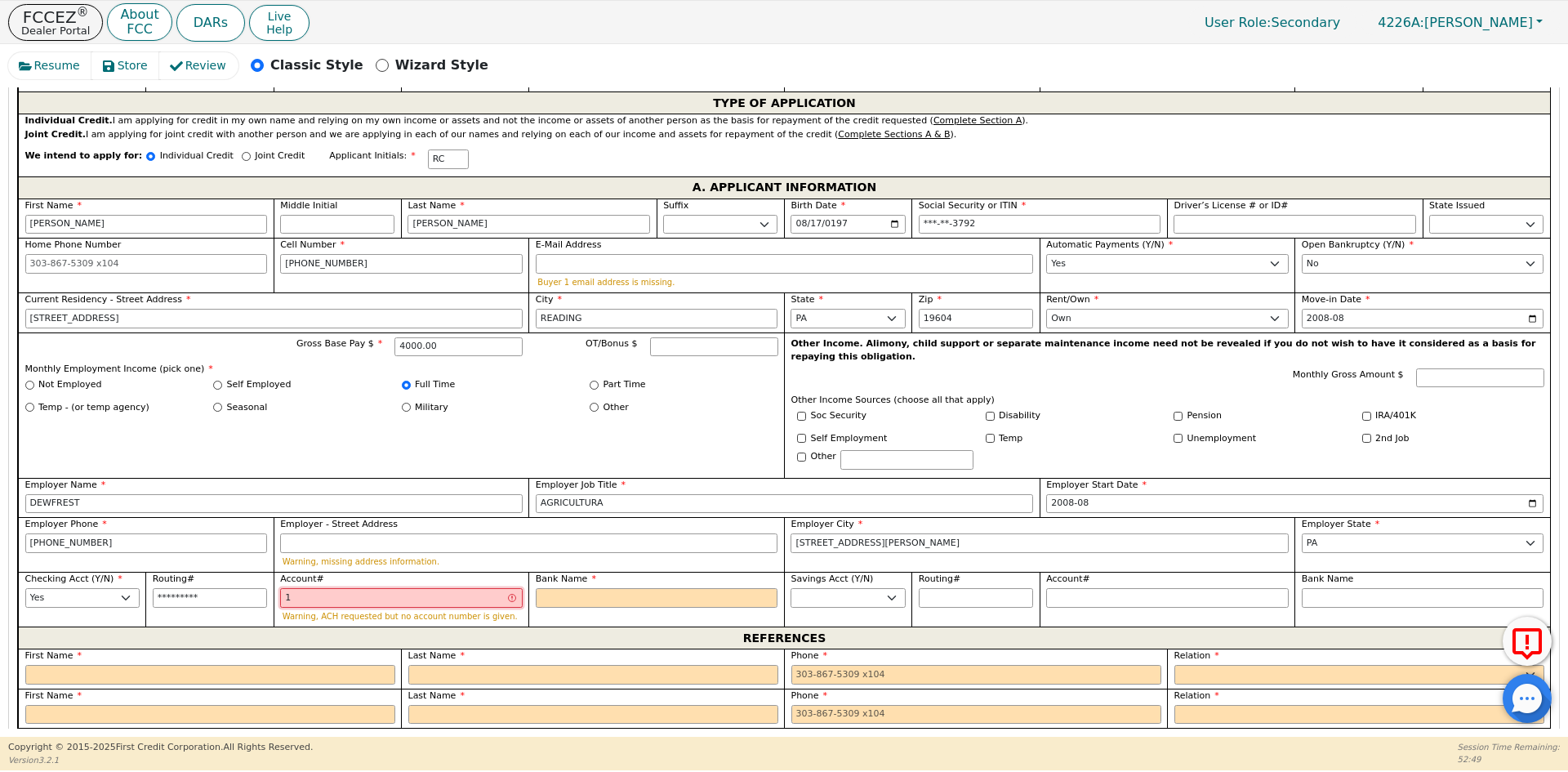
type input "13"
type input "**"
type input "139"
type input "***"
type input "1390"
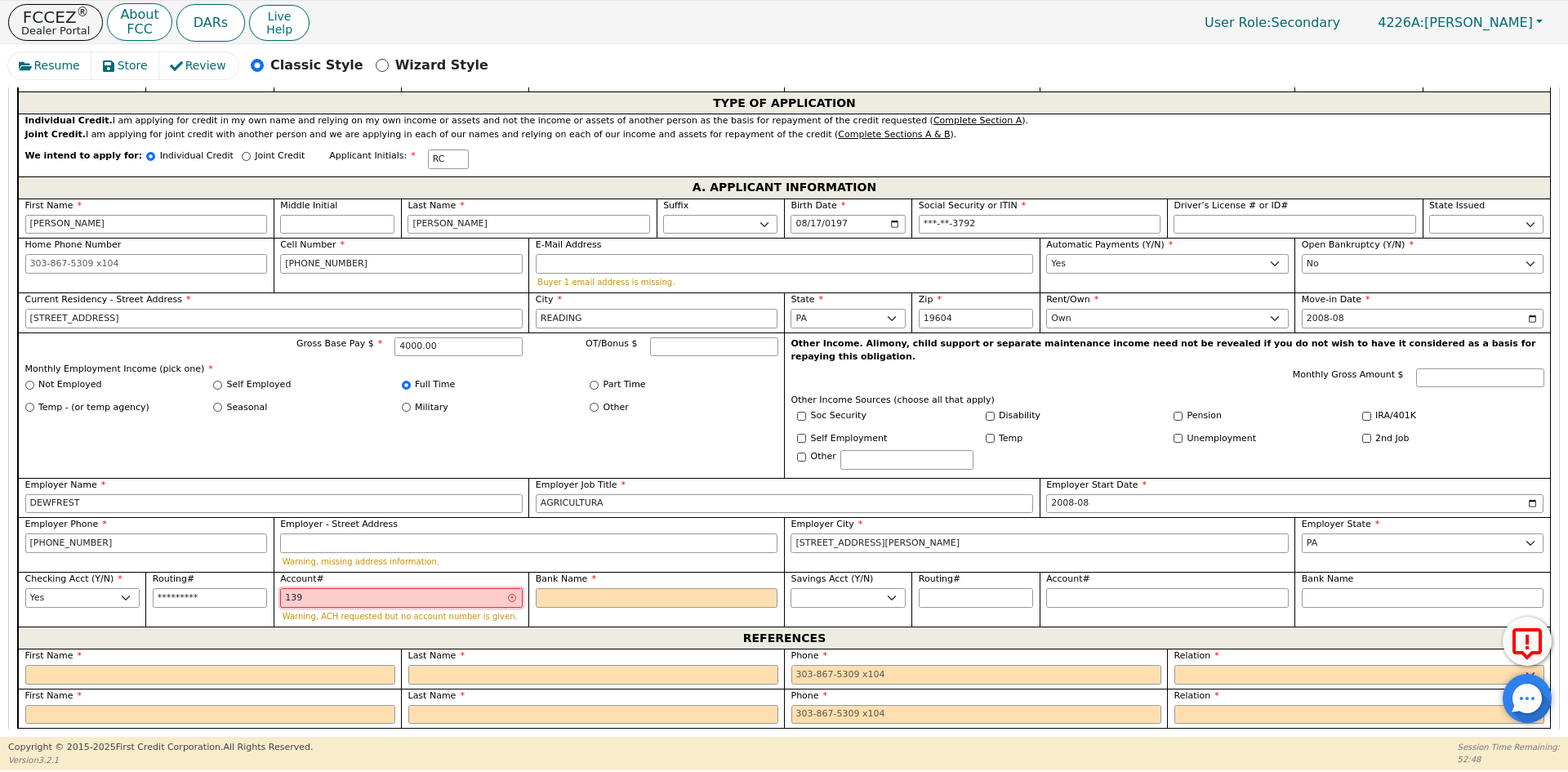
type input "****"
type input "13900"
type input "*****"
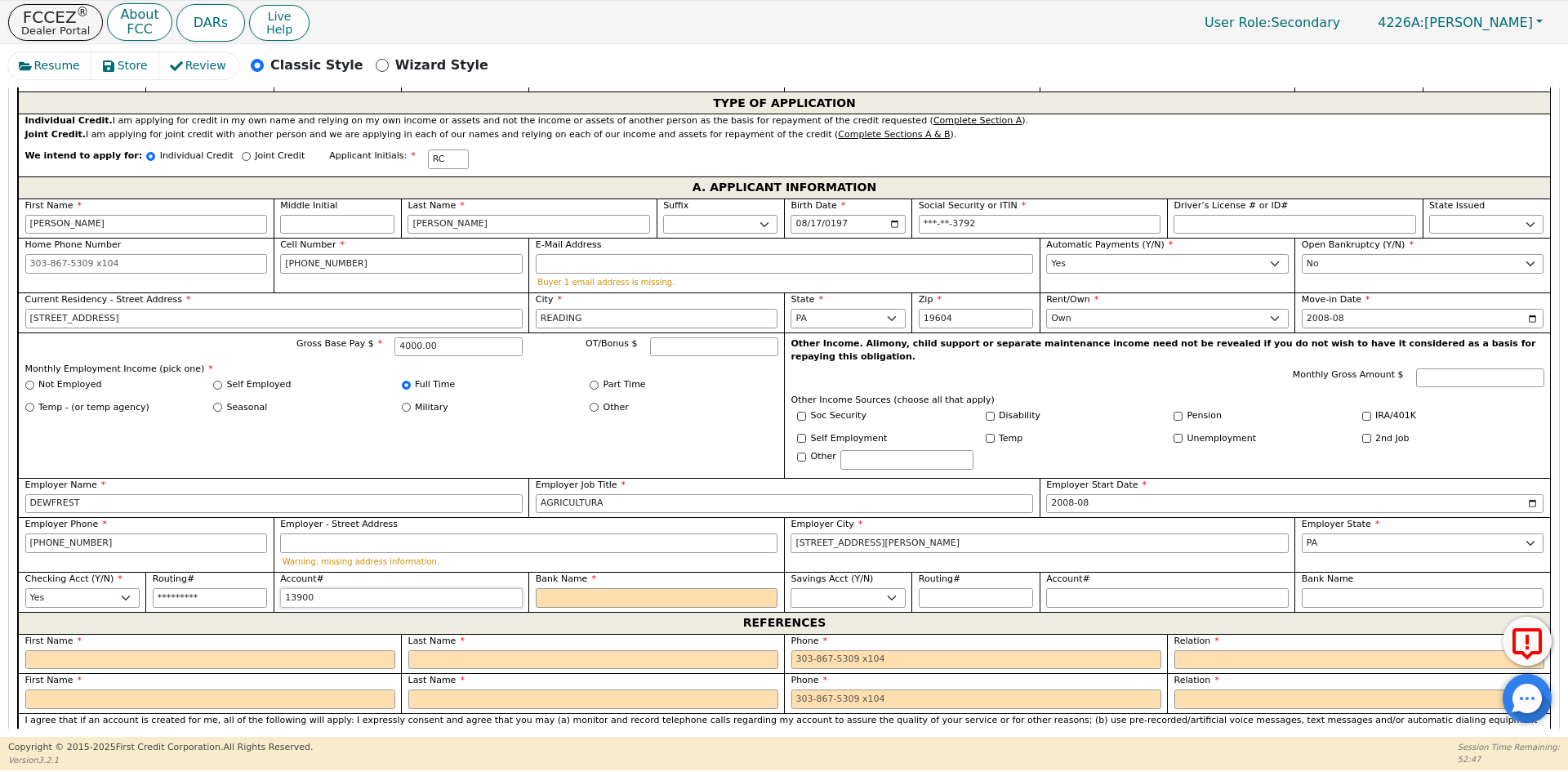
type input "139001"
type input "******"
type input "1390017"
type input "*******"
type input "13900171"
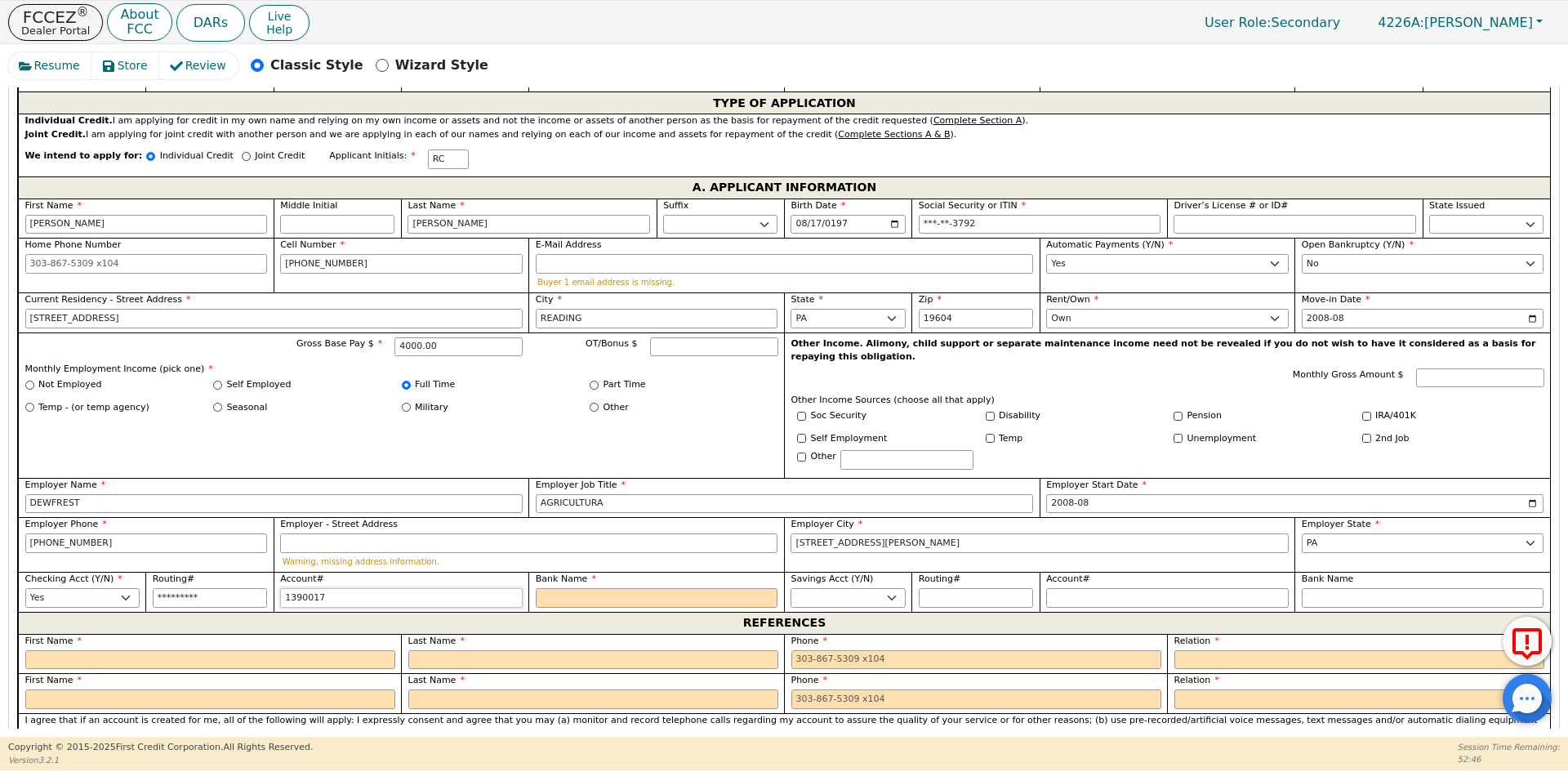
type input "********"
type input "139001719"
type input "*********"
type input "1390017199"
type input "**********"
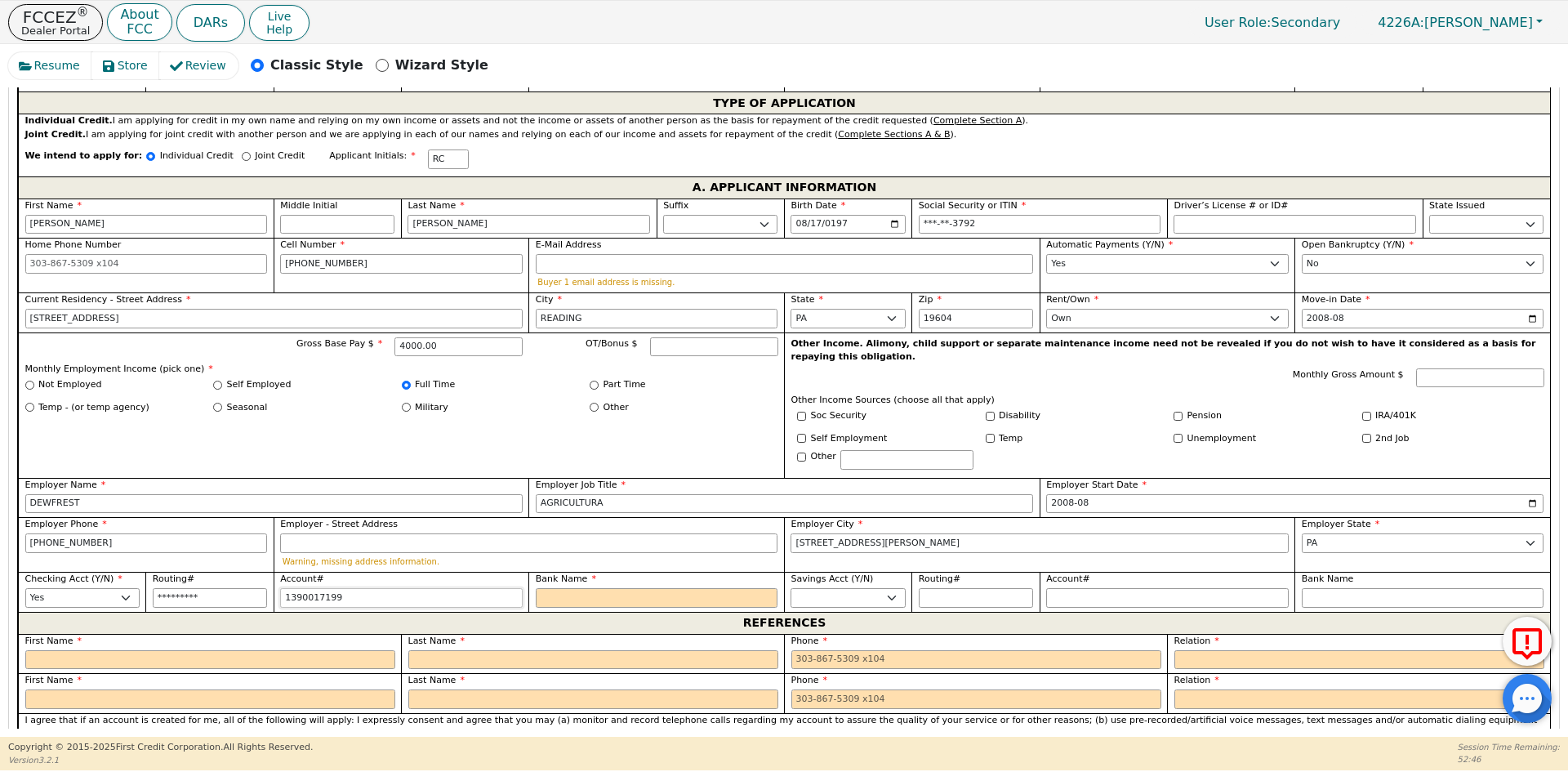
type input "13900171992"
type input "**********"
type input "139001719927"
type input "**********"
type input "1390017199273"
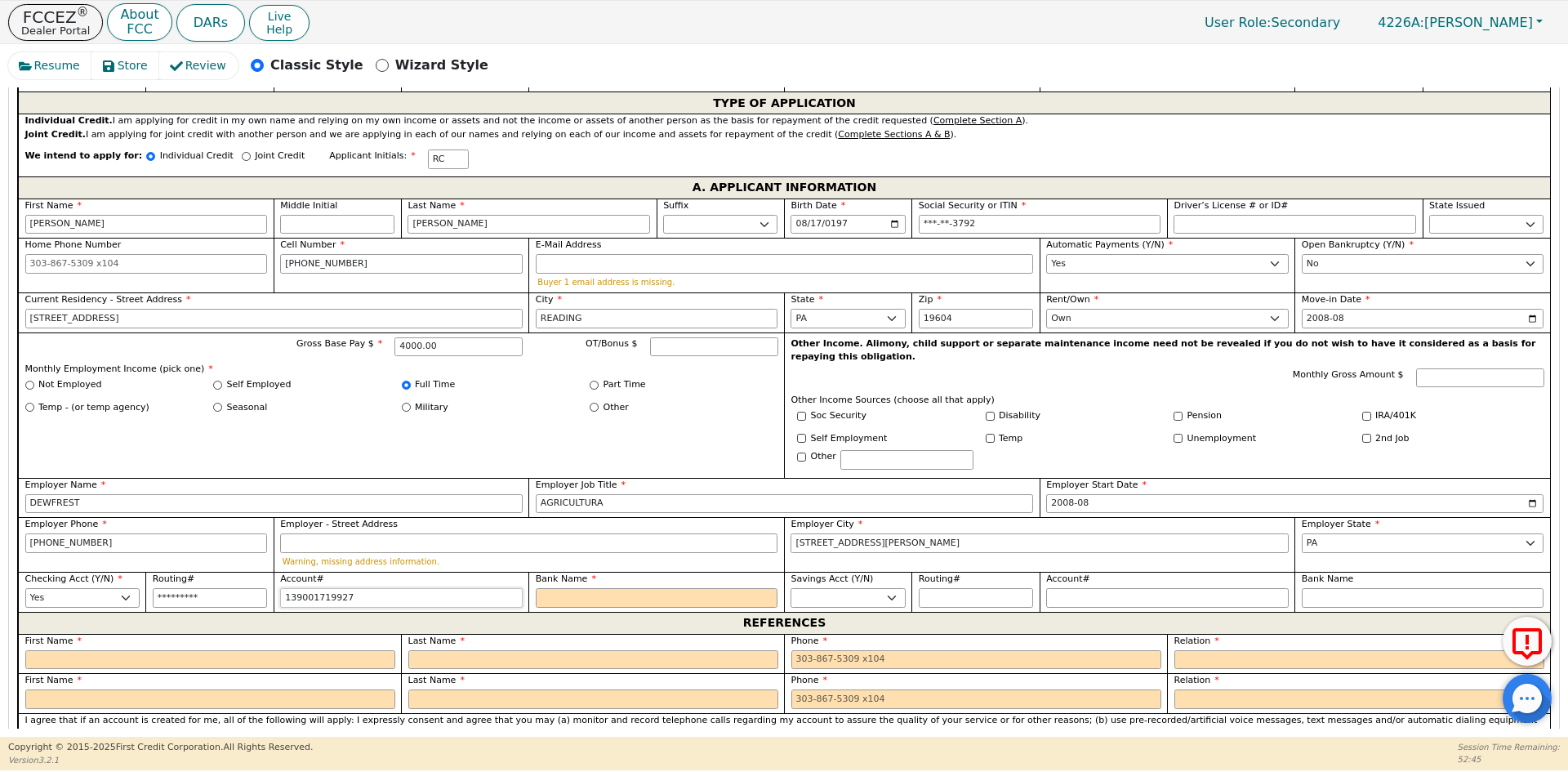
type input "**********"
click at [591, 589] on input "Bank Name" at bounding box center [657, 599] width 242 height 20
type input "T"
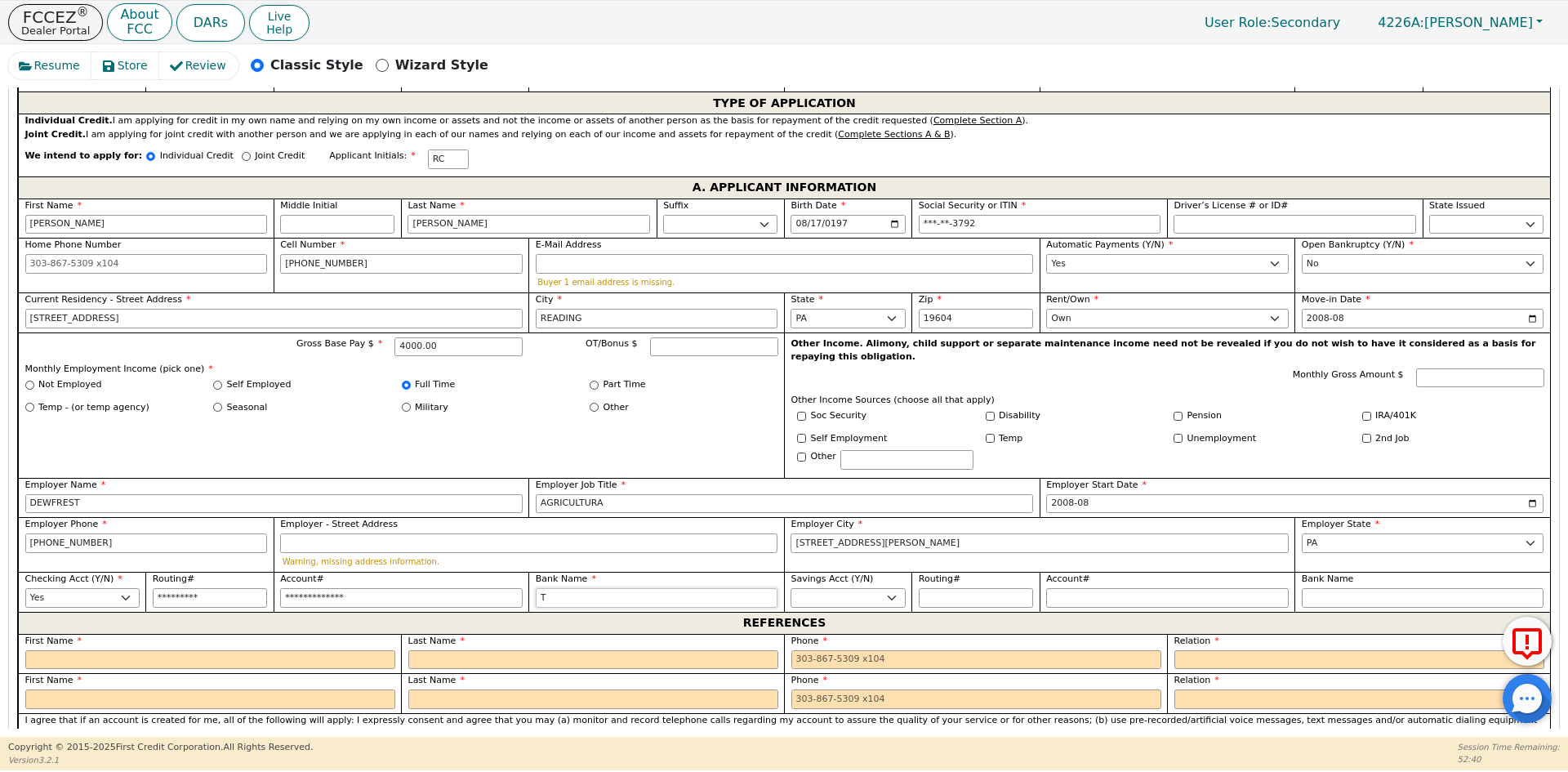
type input "TR"
type input "TRUIST"
click at [242, 650] on input "text" at bounding box center [210, 660] width 370 height 20
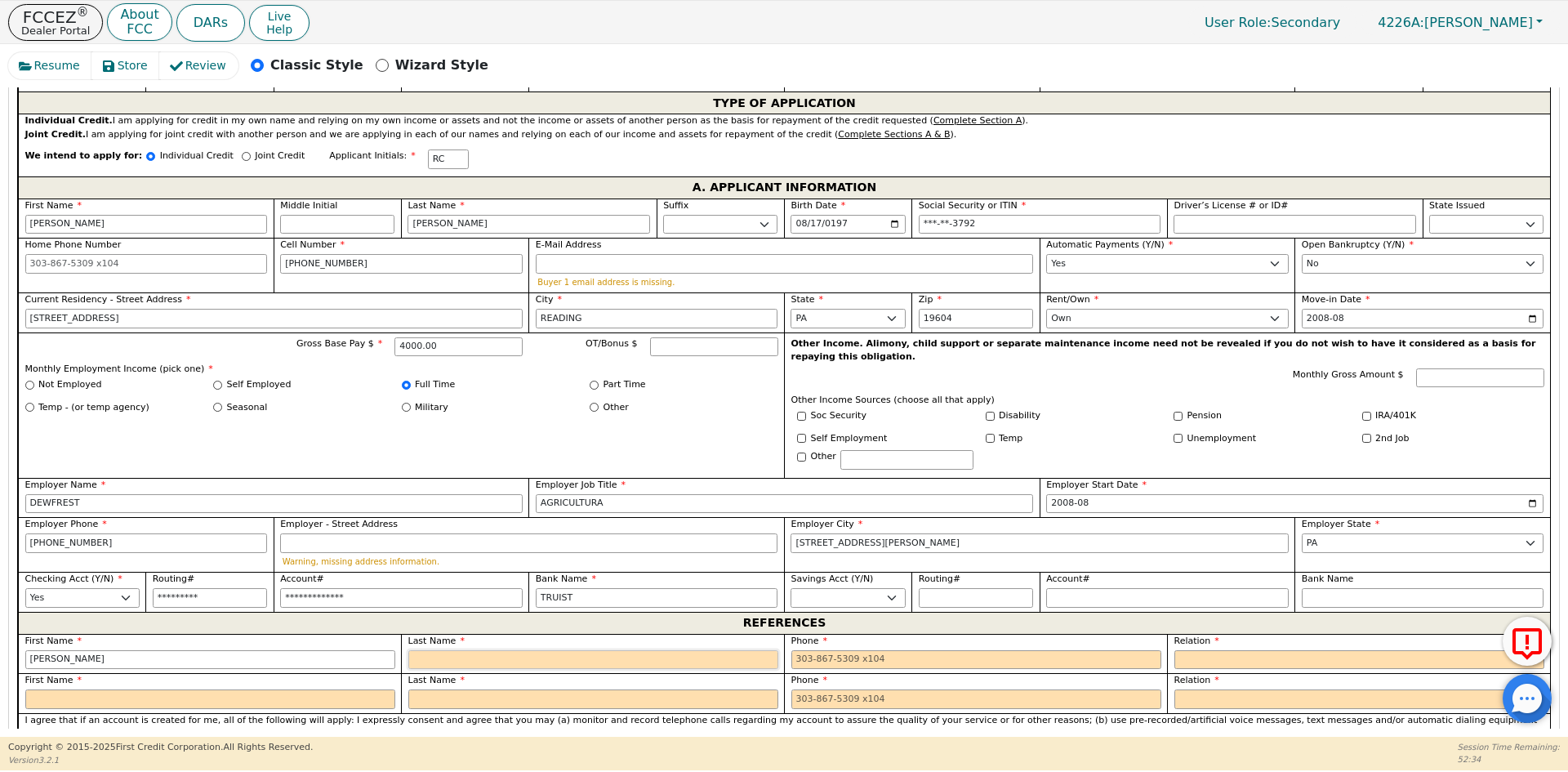
type input "[PERSON_NAME]"
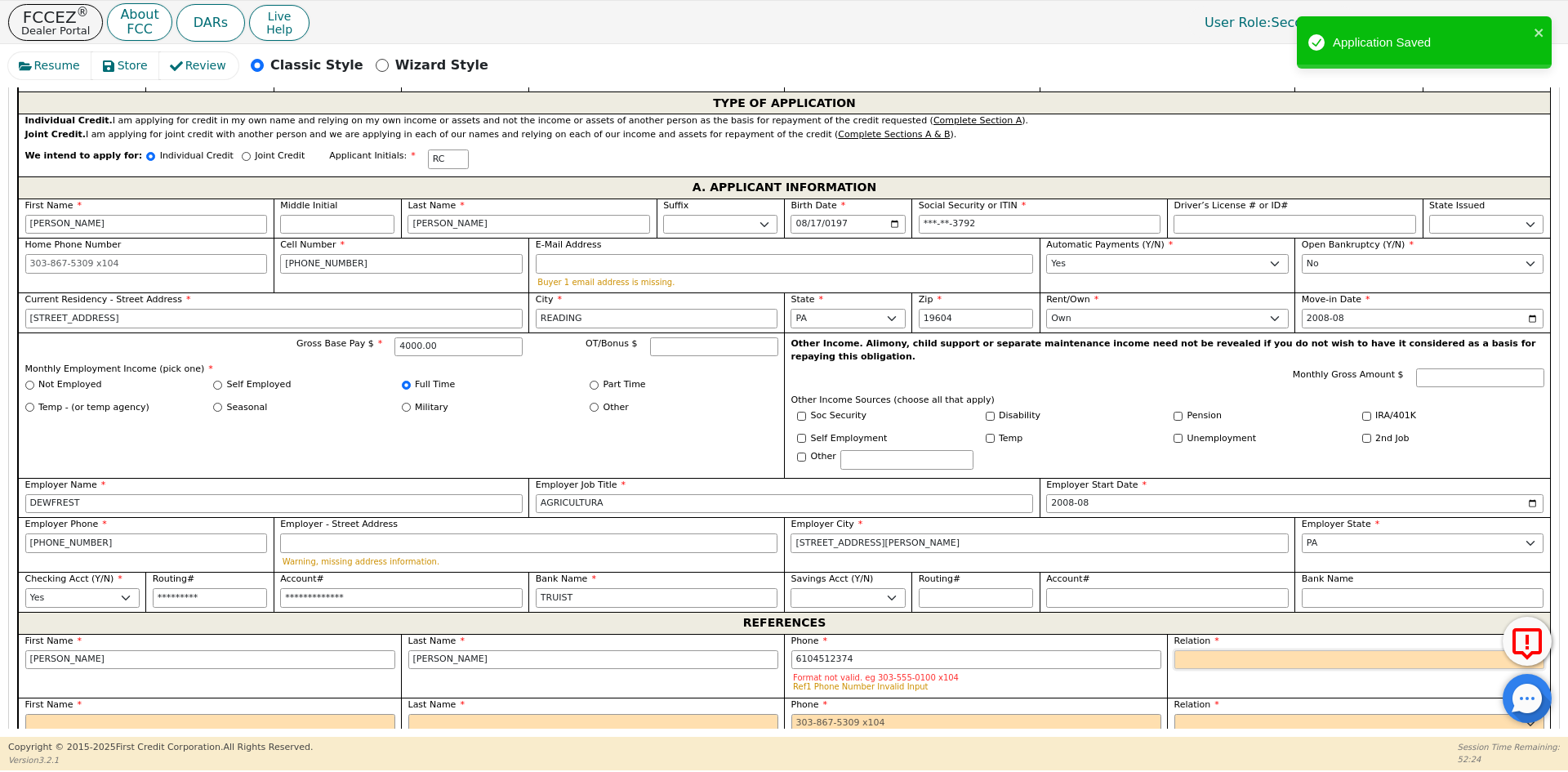
type input "[PHONE_NUMBER]"
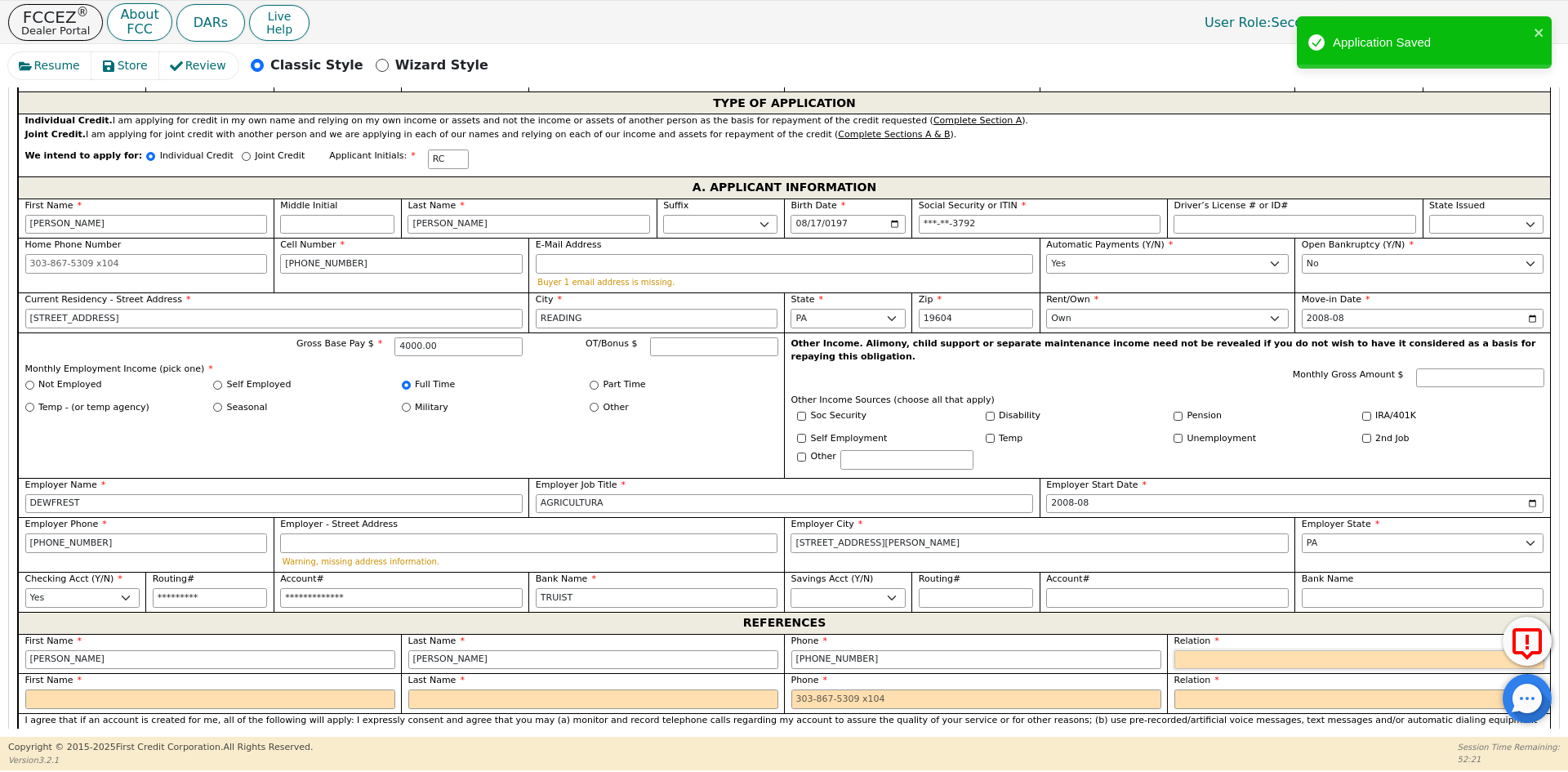
select select "OTHER"
click at [1384, 650] on input "text" at bounding box center [1423, 660] width 242 height 20
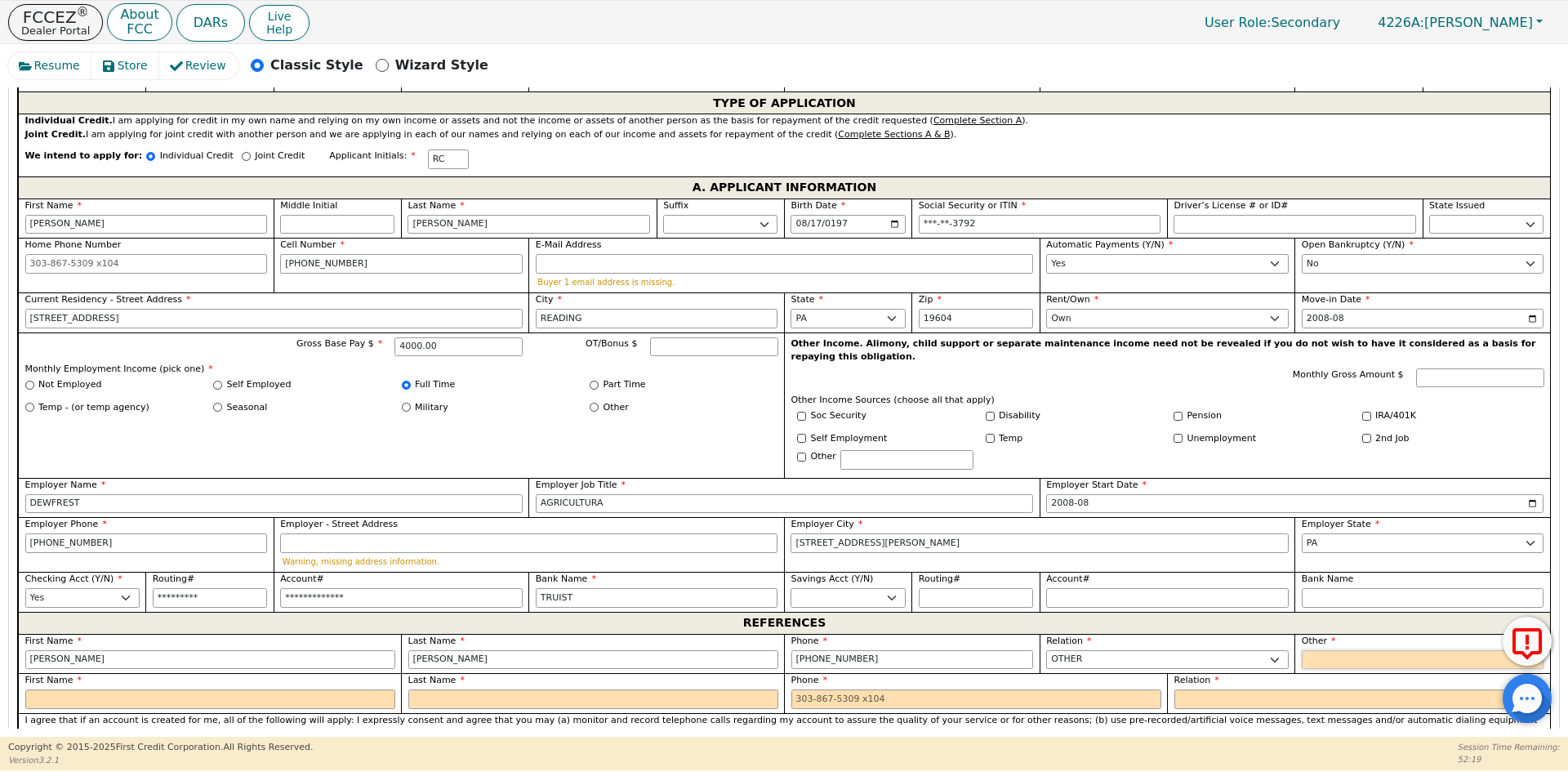
type input "FAMILY"
click at [1248, 690] on select "FATHER MOTHER SISTER BROTHER DAUGHTER SON CO-WORKER NEIGHBOR FRIEND COUSIN G-MO…" at bounding box center [1359, 700] width 370 height 20
select select "OTHER"
click at [1174, 690] on select "FATHER MOTHER SISTER BROTHER DAUGHTER SON CO-WORKER NEIGHBOR FRIEND COUSIN G-MO…" at bounding box center [1359, 700] width 370 height 20
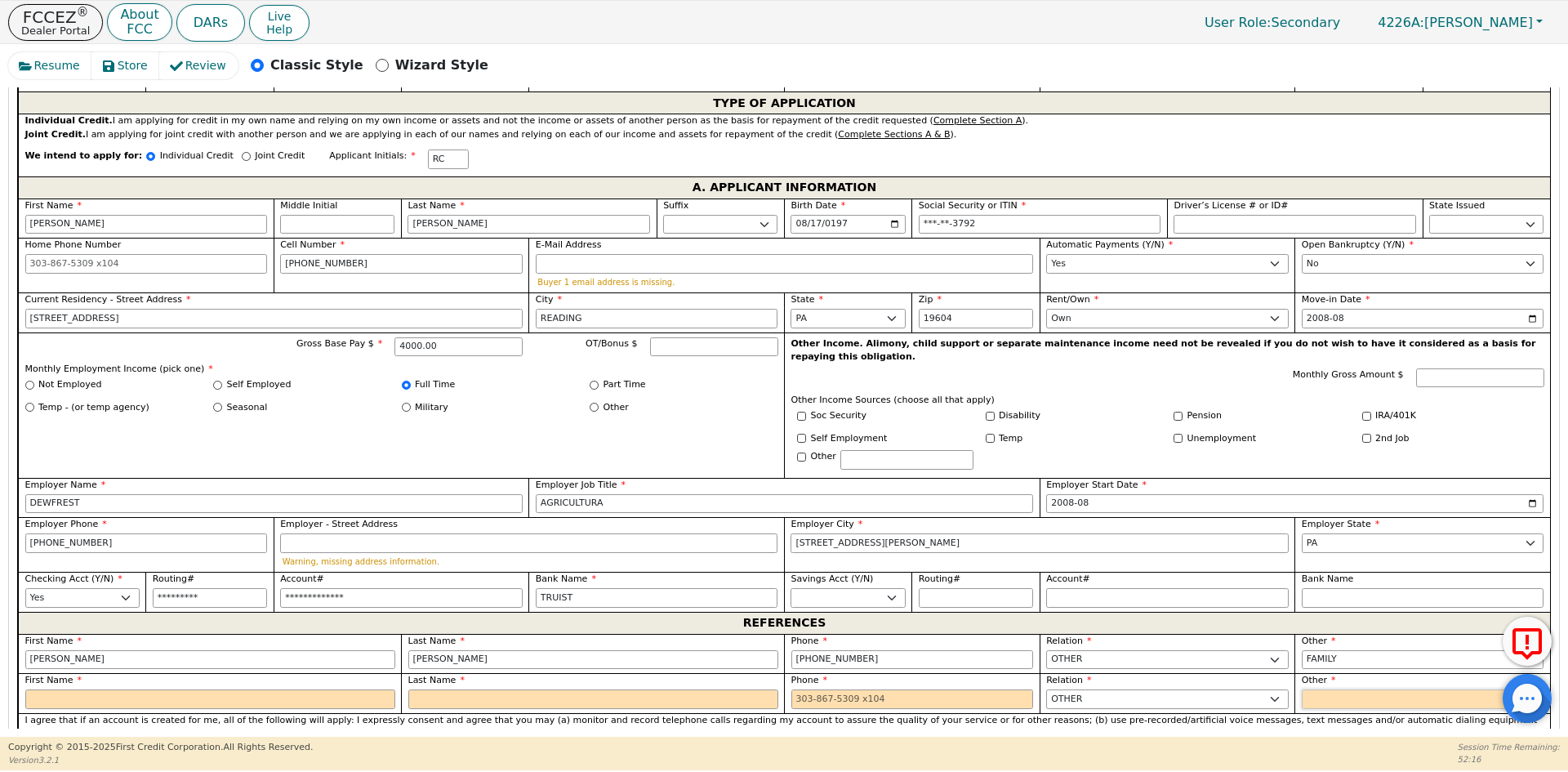
click at [1322, 690] on input "text" at bounding box center [1423, 700] width 242 height 20
type input "O"
click at [1340, 690] on input "text" at bounding box center [1423, 700] width 242 height 20
type input "FAMILY"
click at [113, 690] on input "text" at bounding box center [210, 700] width 370 height 20
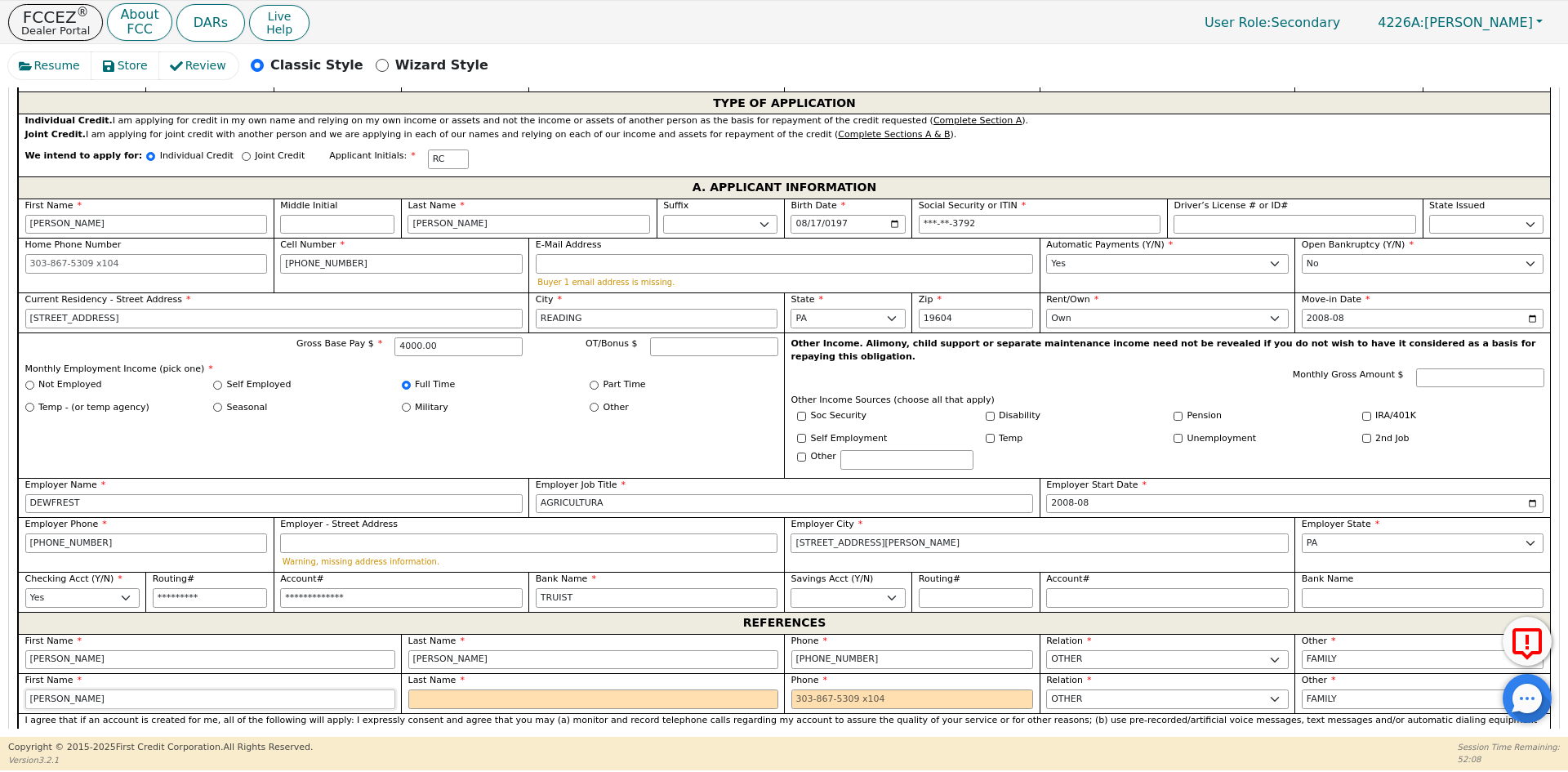
type input "[PERSON_NAME]"
click at [514, 690] on input "text" at bounding box center [593, 700] width 370 height 20
type input "[PERSON_NAME]"
click at [948, 690] on input "tel" at bounding box center [912, 700] width 242 height 20
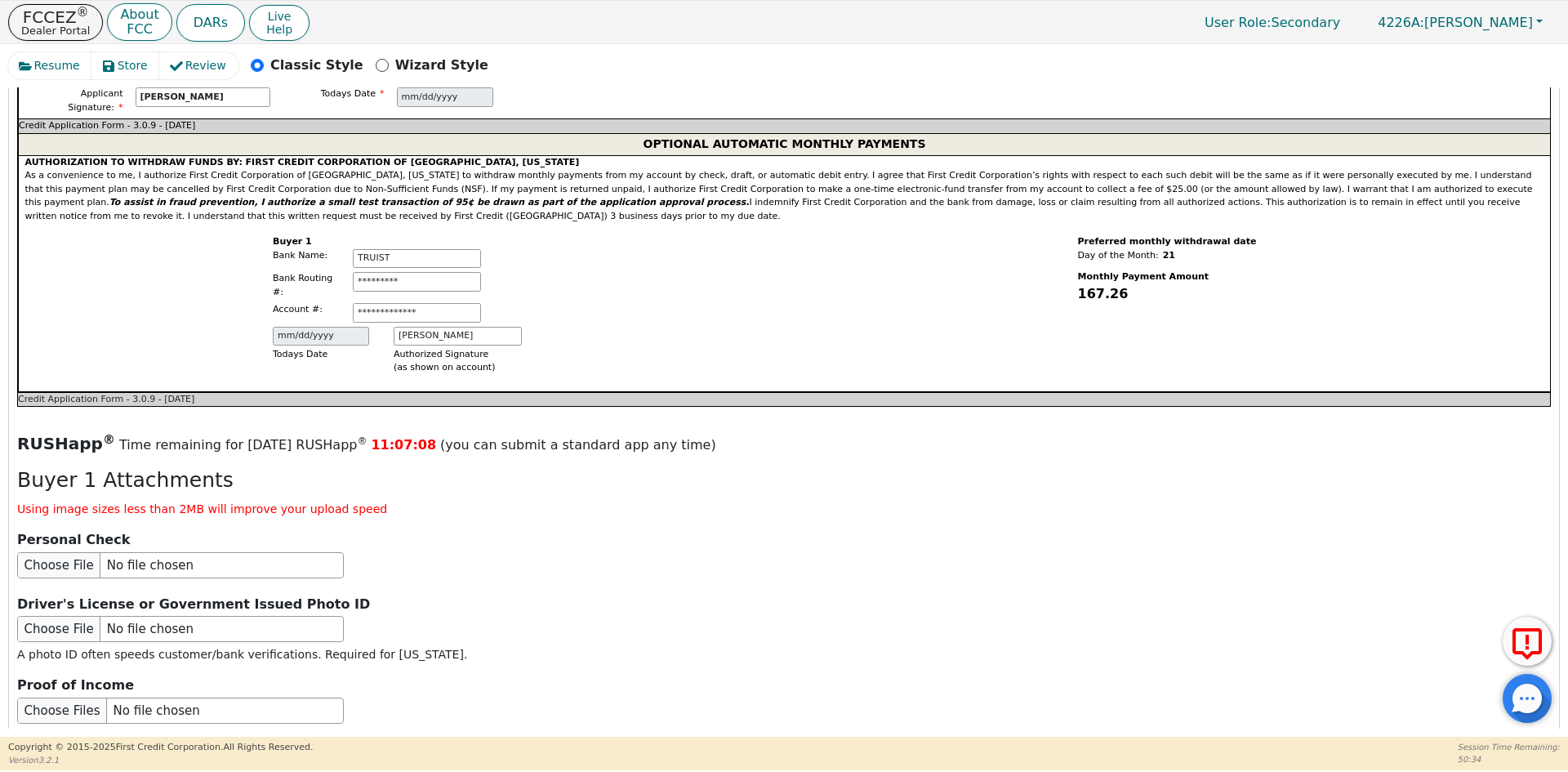
scroll to position [1598, 0]
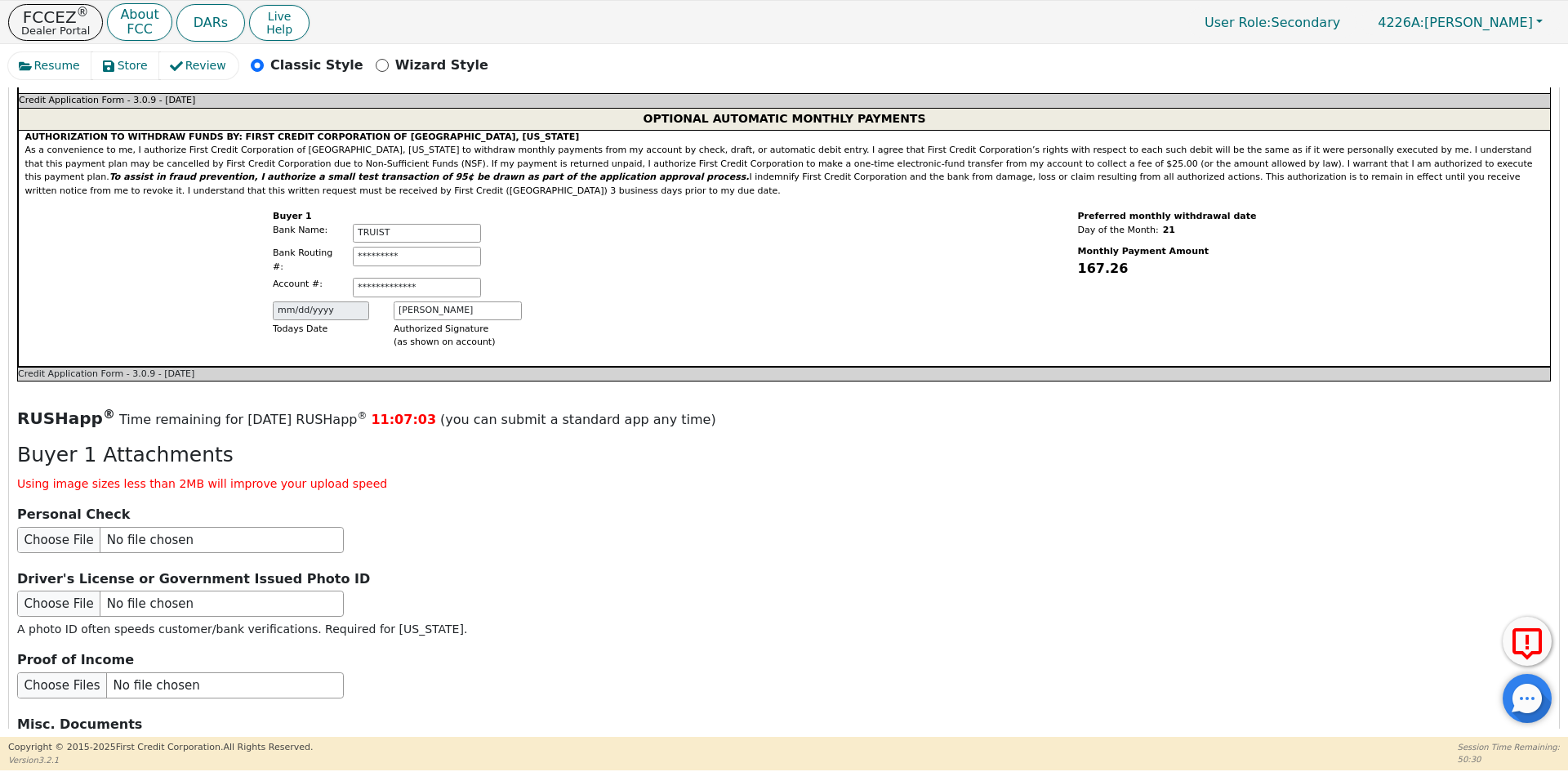
type input "[PHONE_NUMBER]"
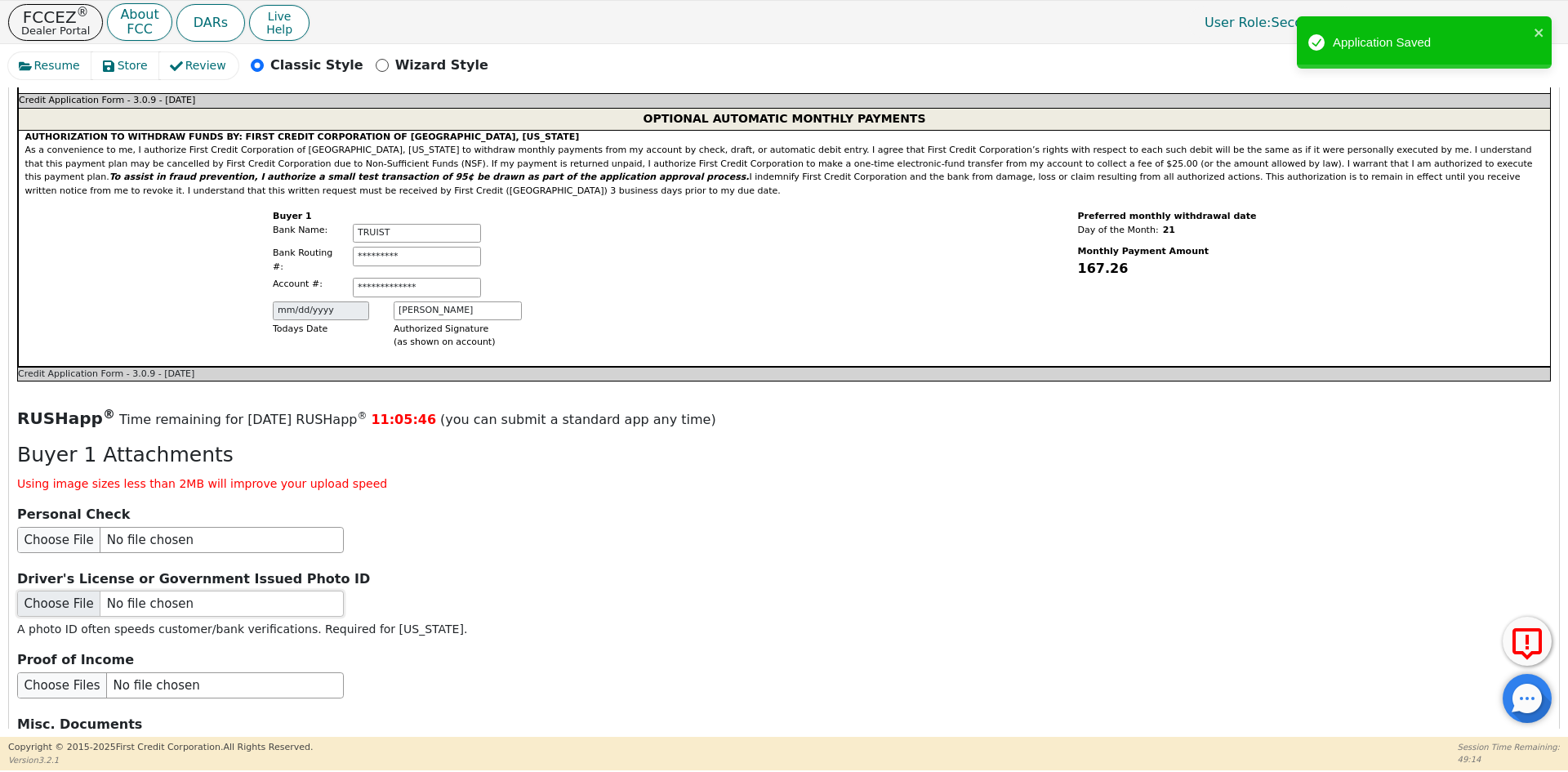
click at [122, 591] on input "file" at bounding box center [181, 604] width 327 height 26
type input "C:\fakepath\ID [PERSON_NAME].pdf"
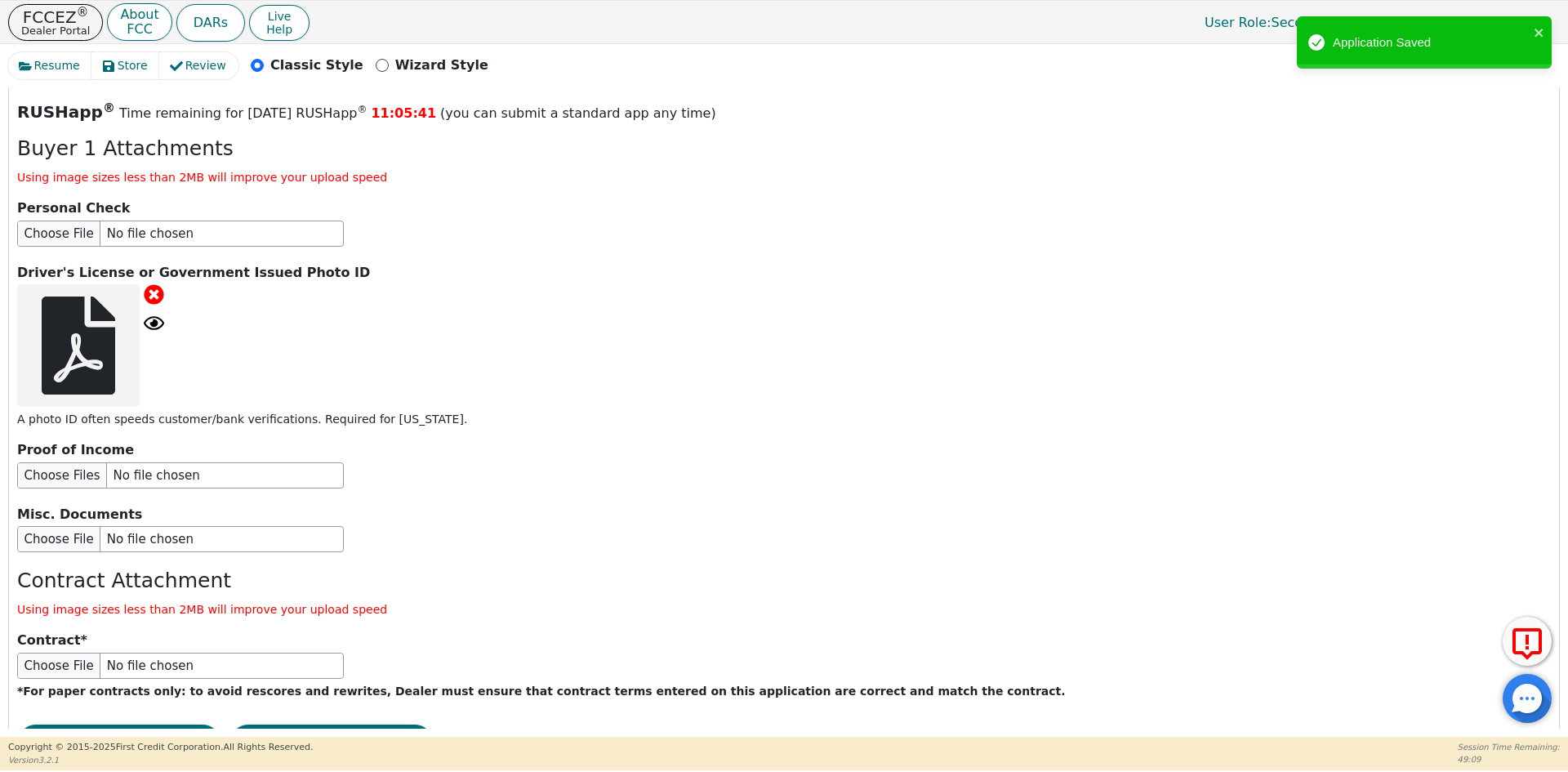
scroll to position [1925, 0]
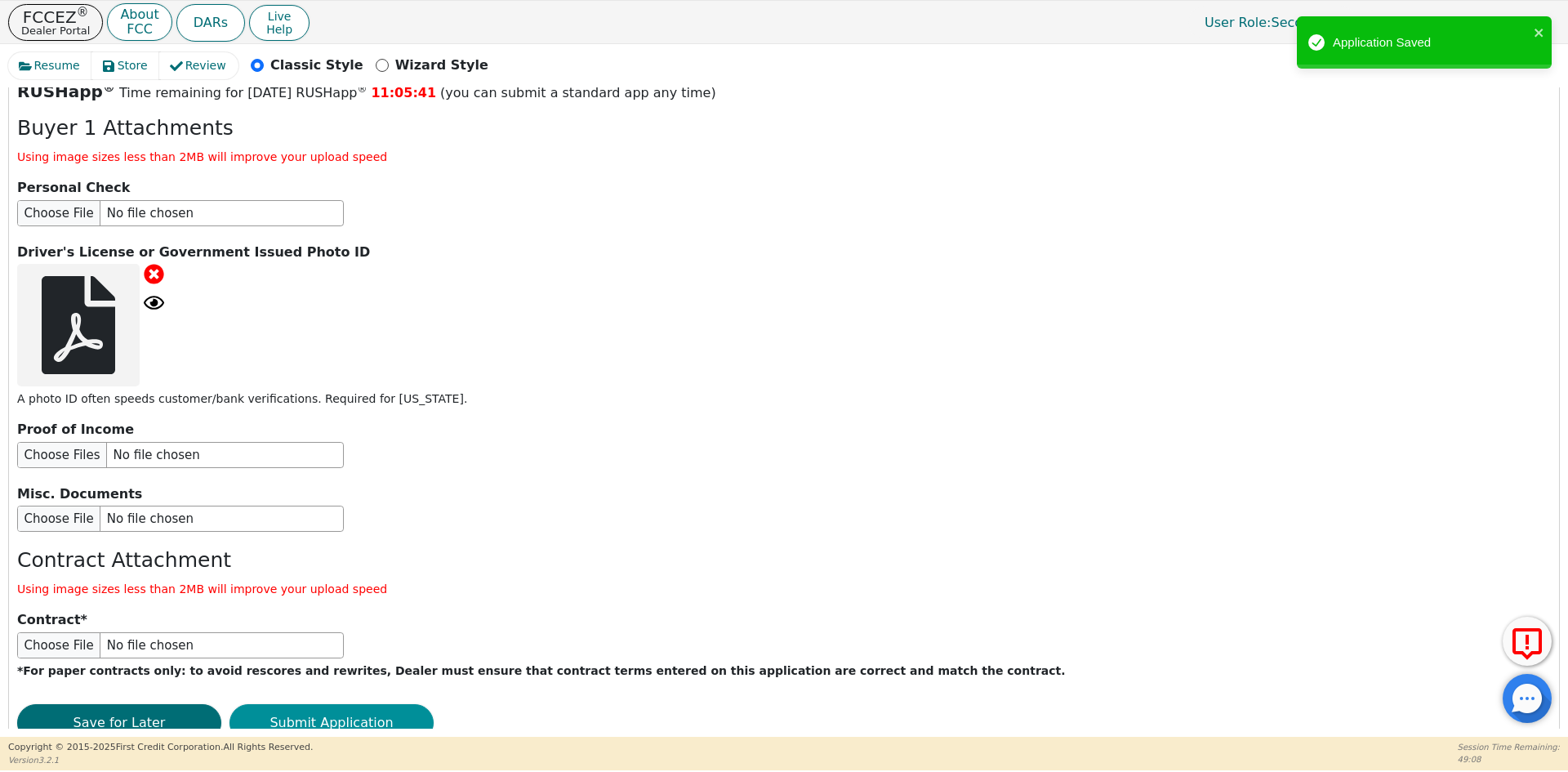
click at [324, 705] on button "Submit Application" at bounding box center [331, 723] width 204 height 38
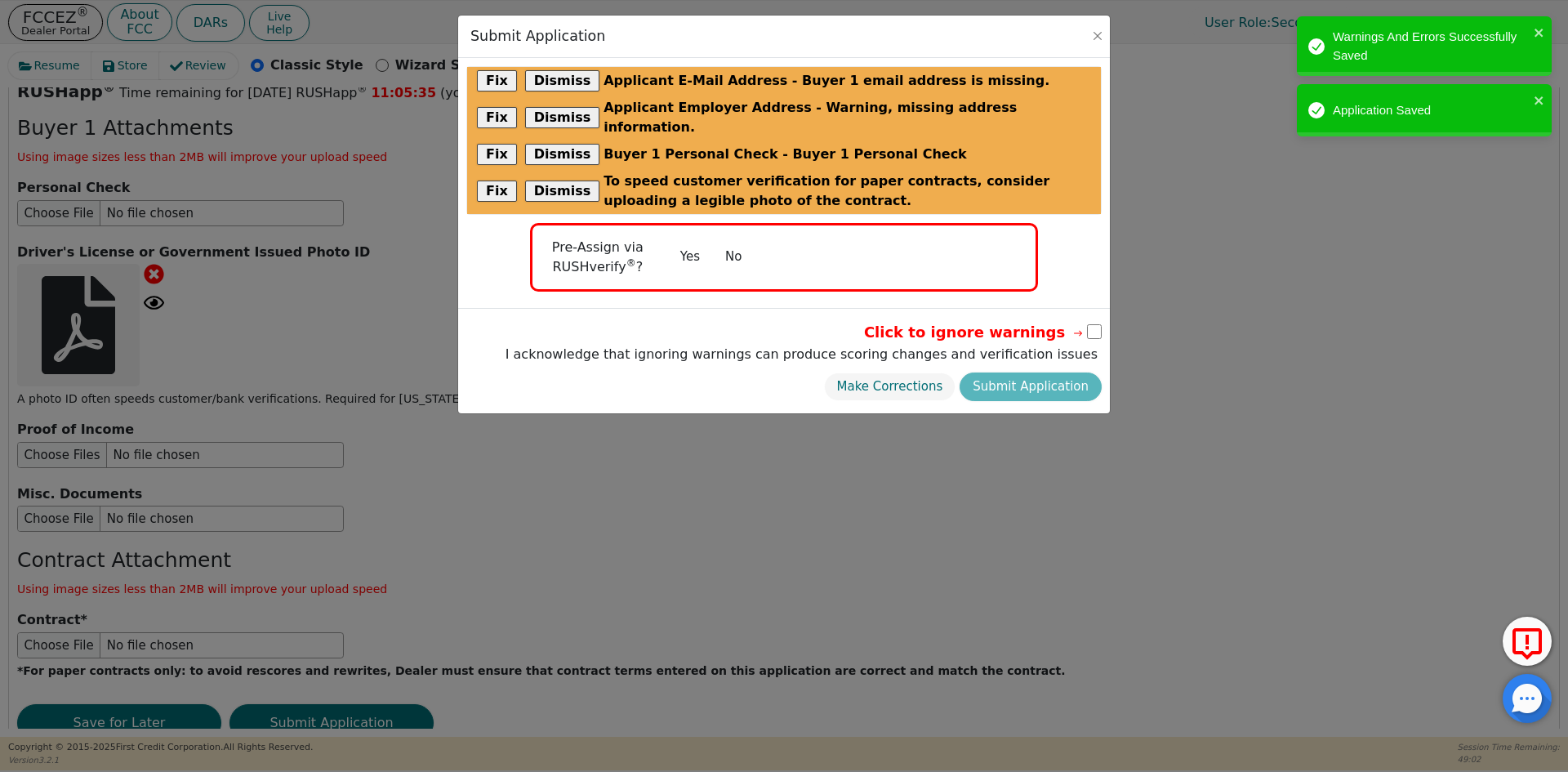
click at [720, 243] on button "No" at bounding box center [734, 257] width 43 height 29
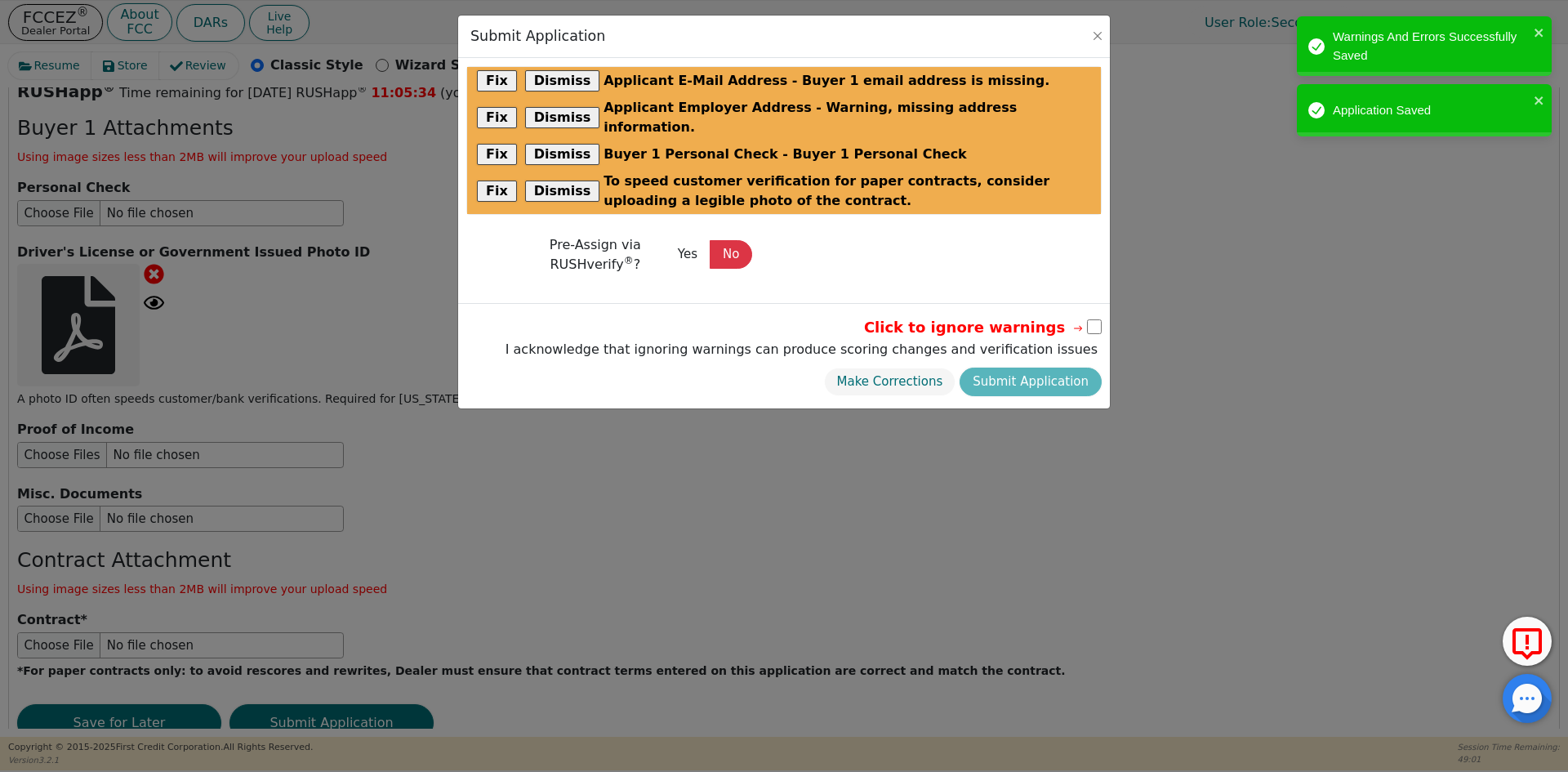
click at [1088, 320] on input "checkbox" at bounding box center [1095, 327] width 15 height 15
checkbox input "true"
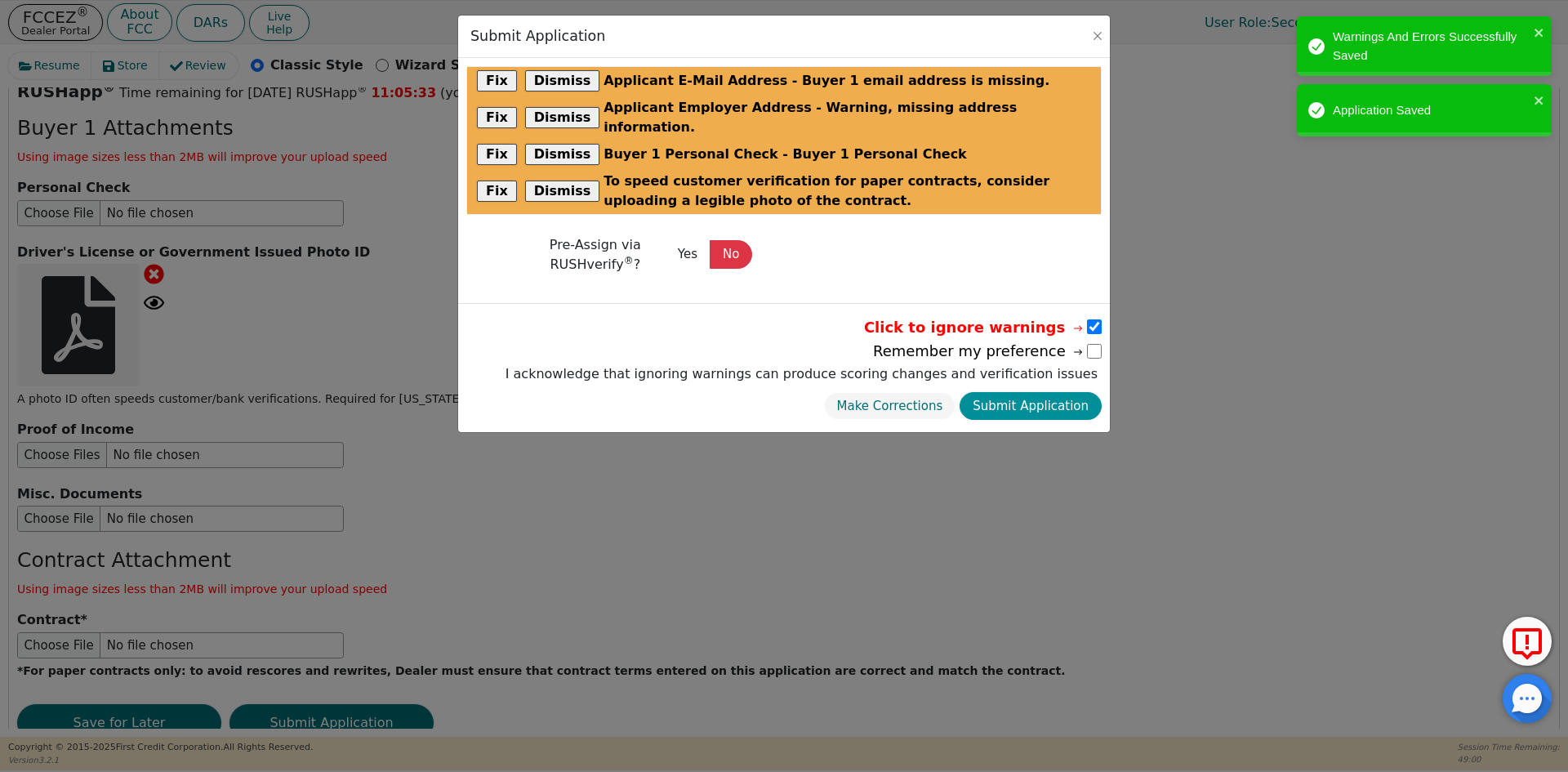
click at [1045, 397] on button "Submit Application" at bounding box center [1031, 406] width 142 height 29
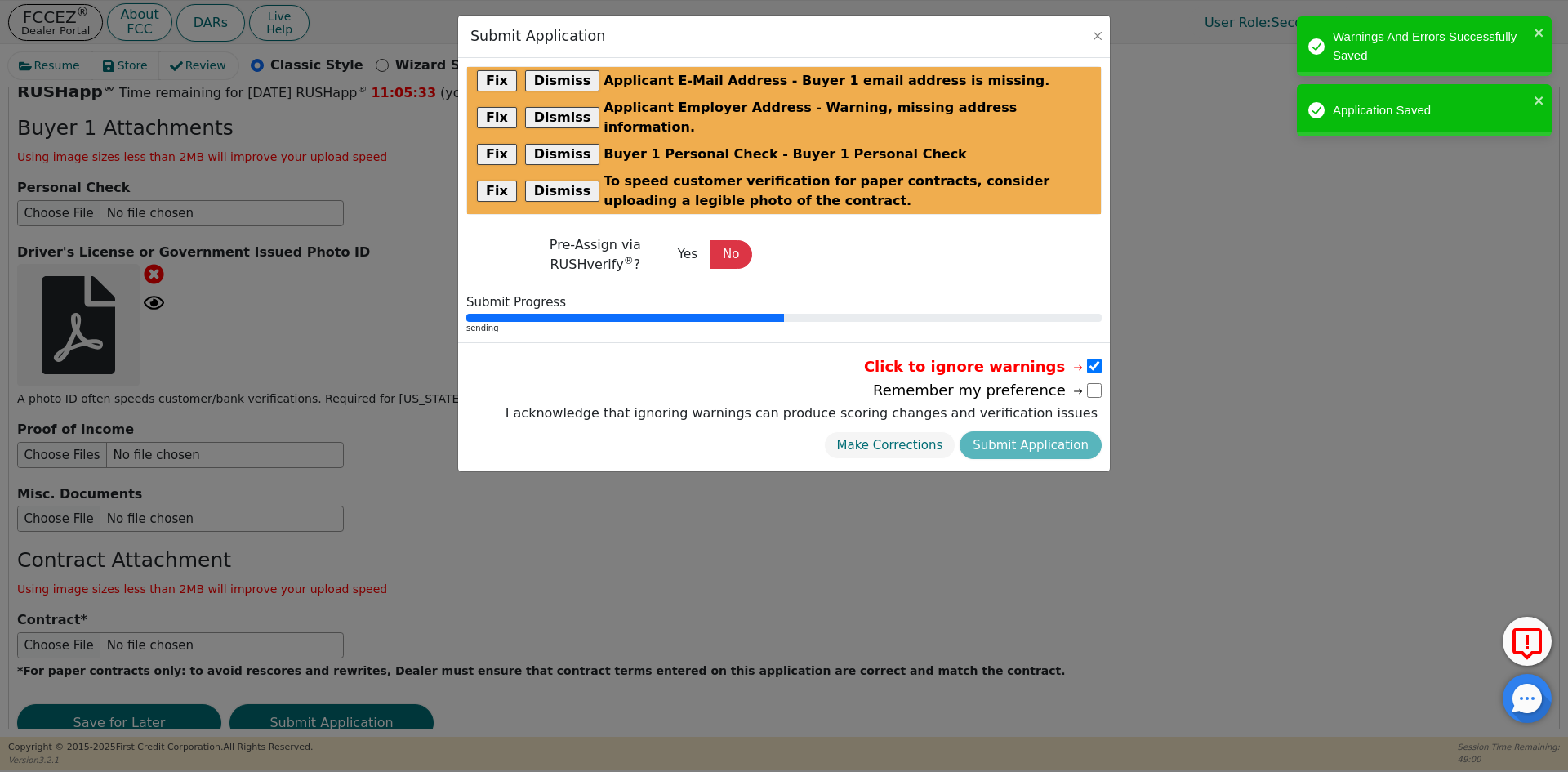
select select
radio input "false"
